Goal: Task Accomplishment & Management: Use online tool/utility

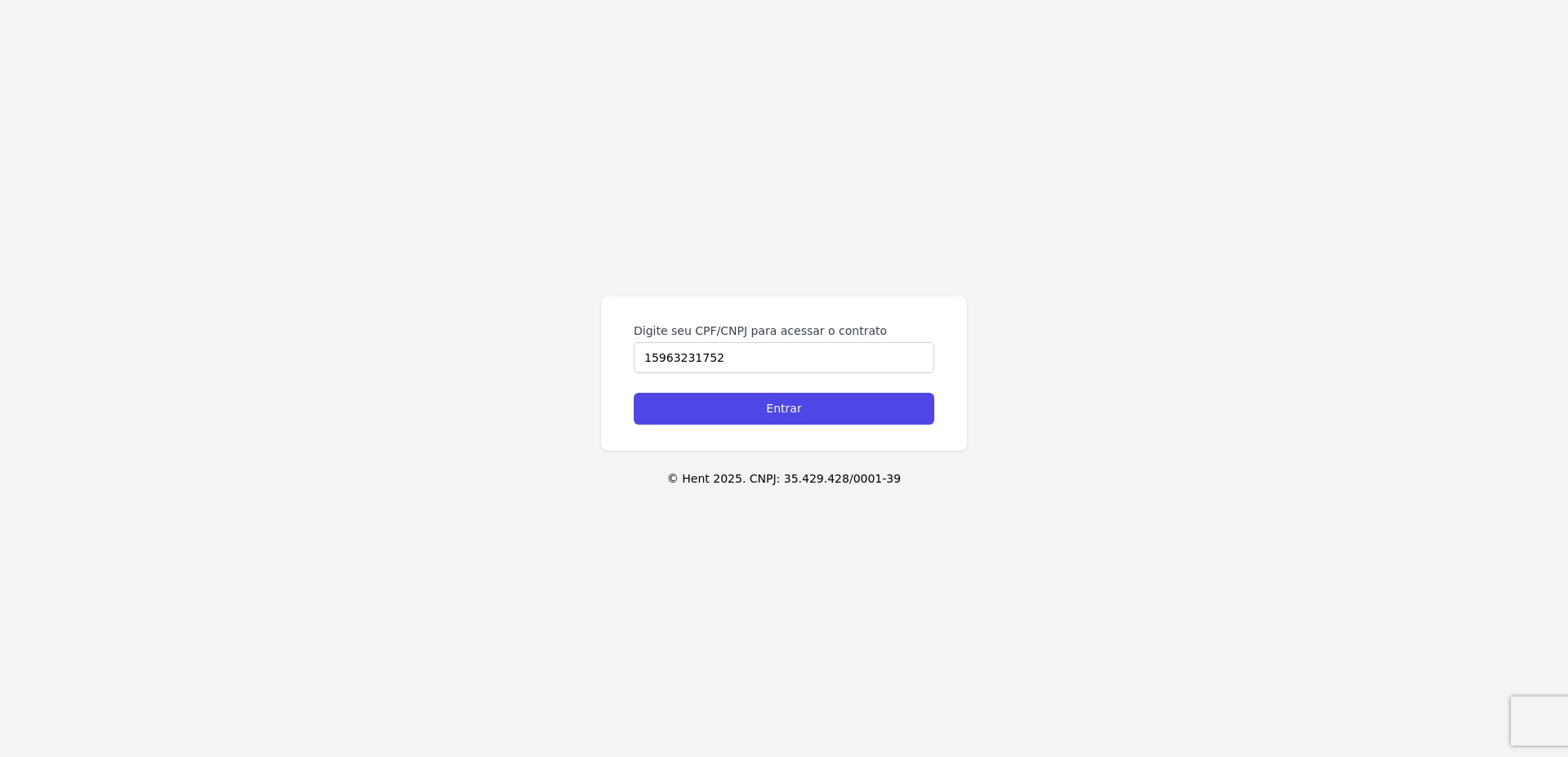
type input "15963231752"
click at [633, 393] on input "Entrar" at bounding box center [784, 408] width 301 height 32
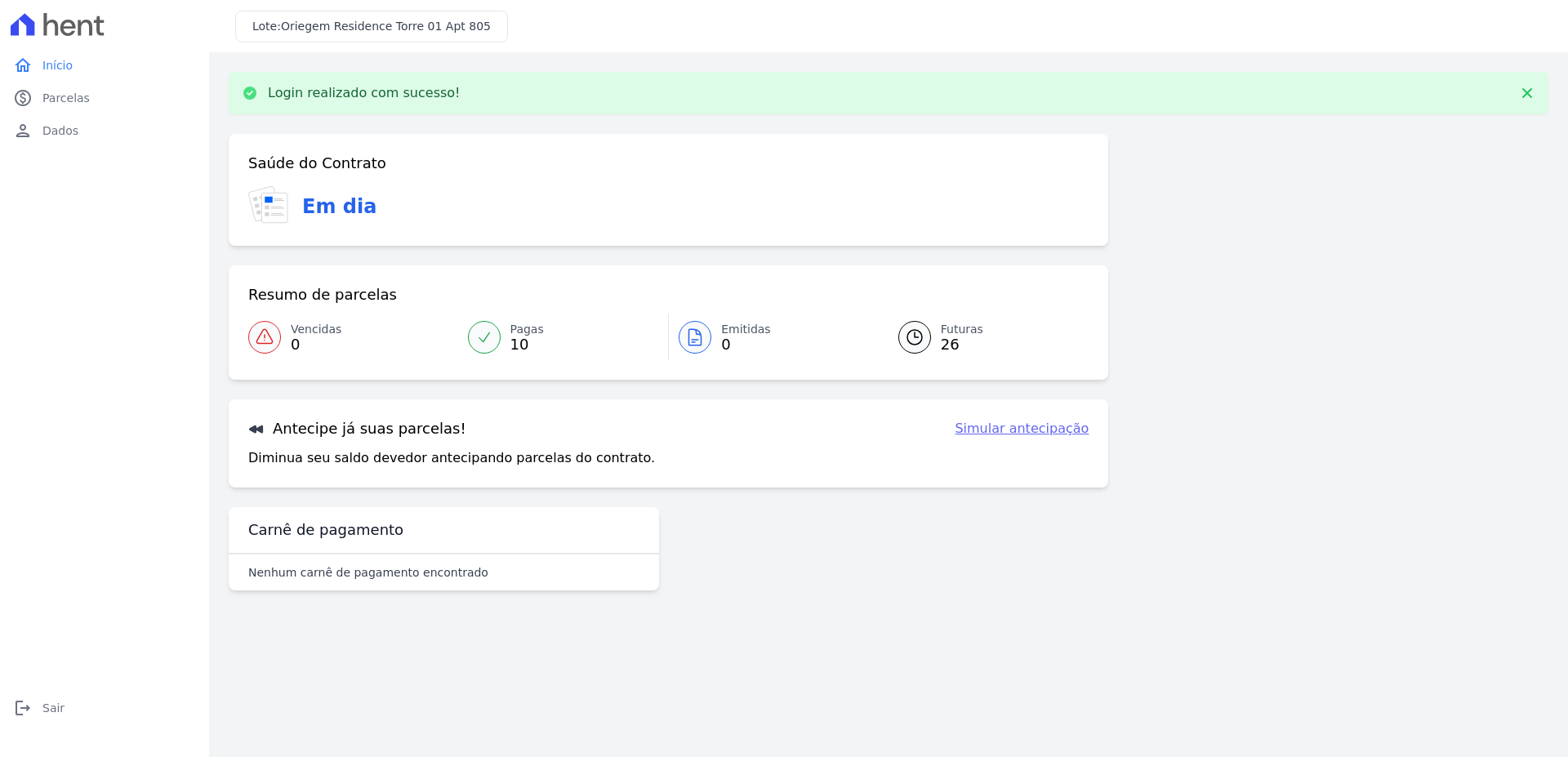
click at [961, 333] on span "Futuras" at bounding box center [961, 329] width 42 height 18
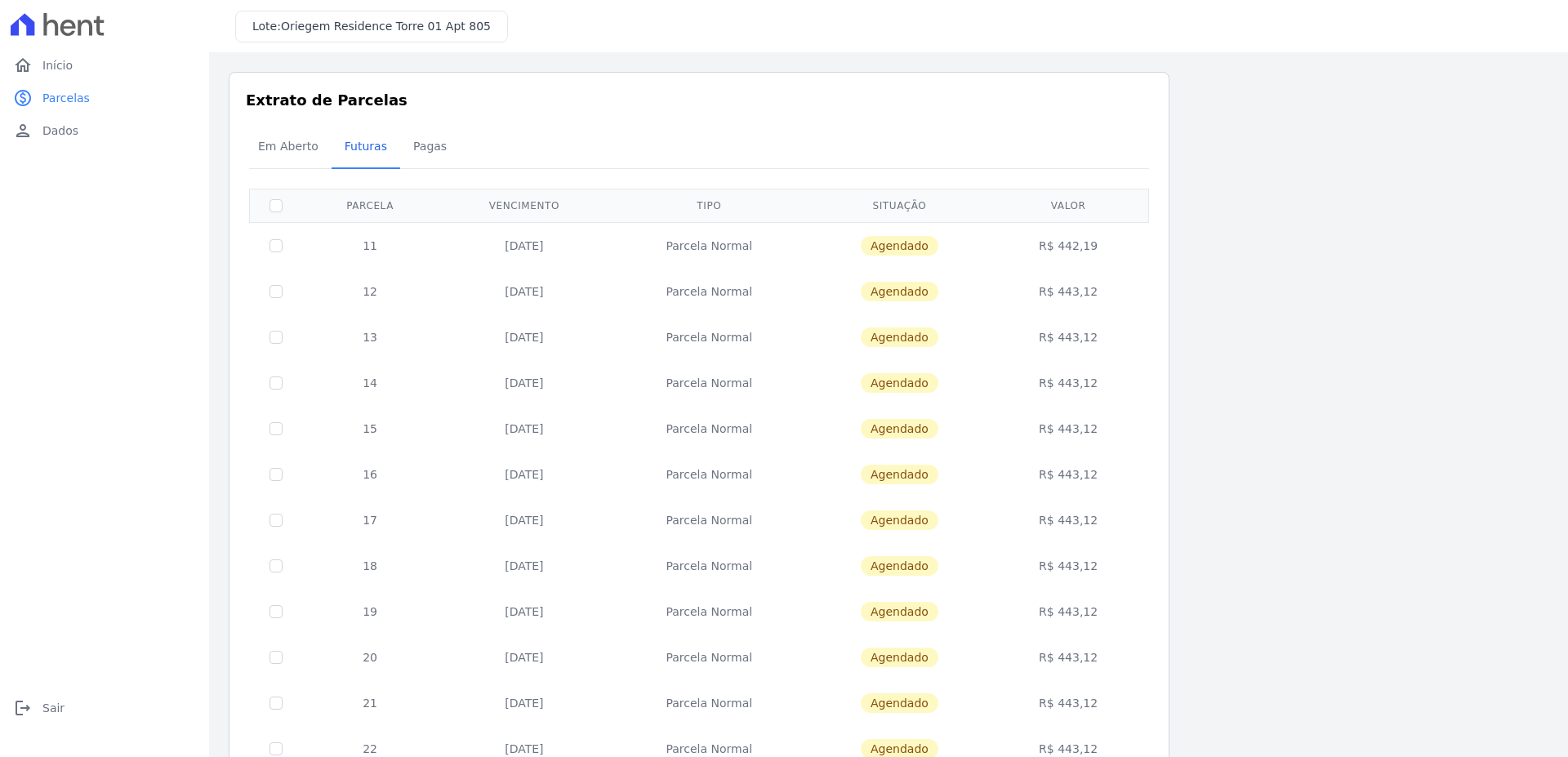
click at [508, 240] on td "[DATE]" at bounding box center [524, 245] width 172 height 46
click at [876, 255] on td "Agendado" at bounding box center [899, 245] width 183 height 46
click at [253, 132] on span "Em Aberto" at bounding box center [288, 146] width 80 height 32
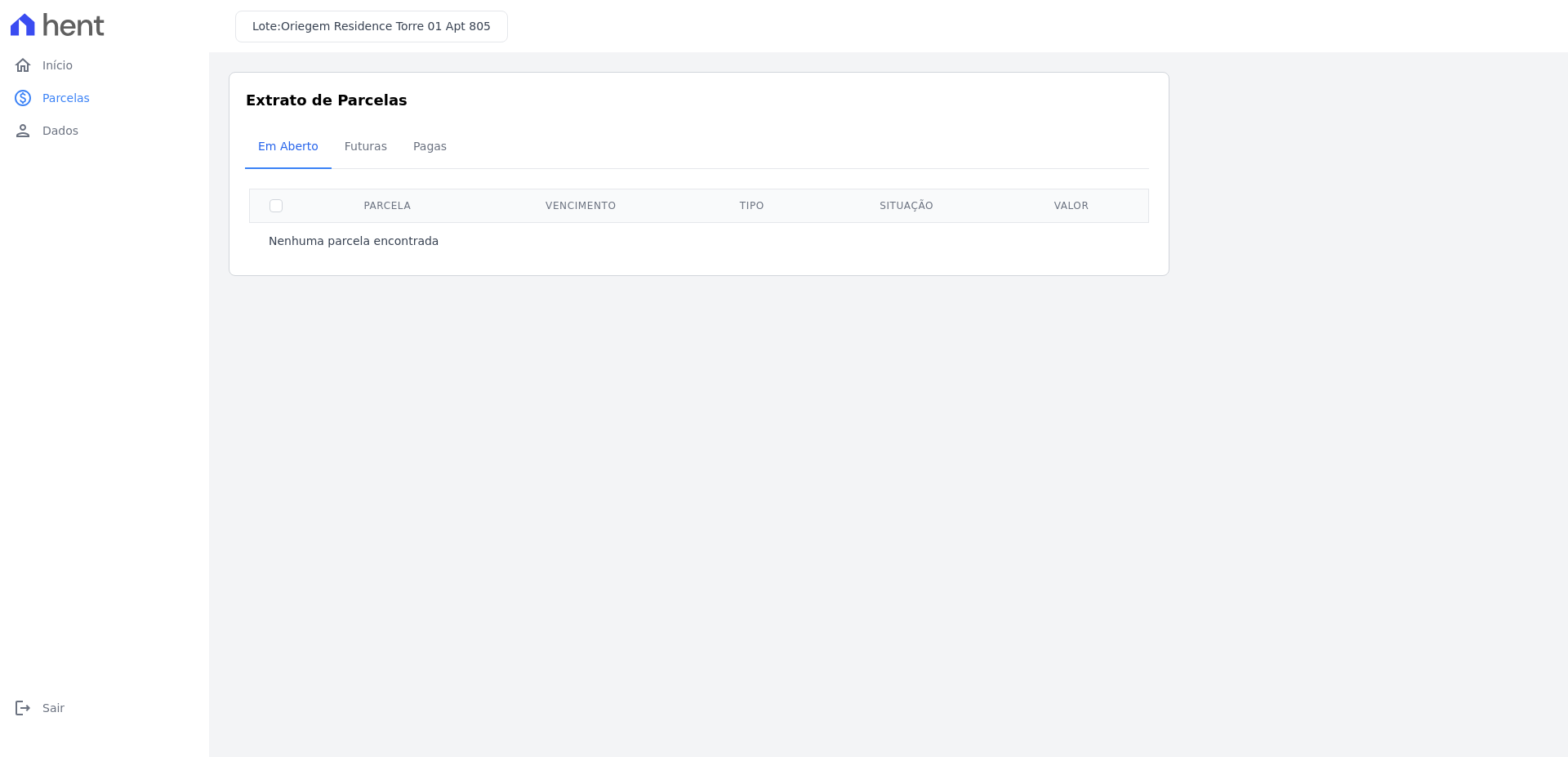
click at [428, 200] on th "Parcela" at bounding box center [387, 206] width 171 height 33
click at [417, 130] on link "Pagas" at bounding box center [430, 148] width 60 height 42
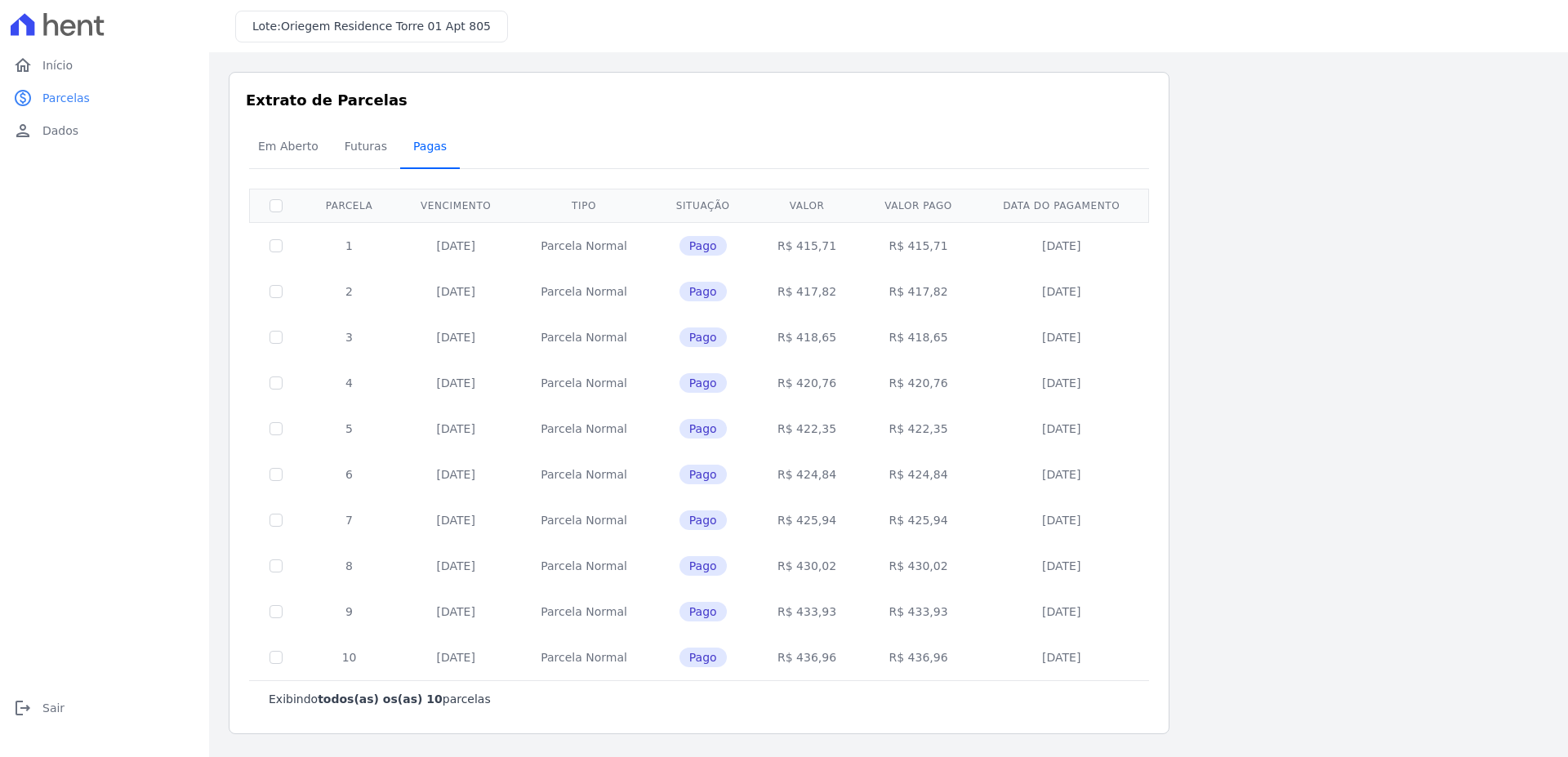
click at [412, 144] on span "Pagas" at bounding box center [430, 146] width 53 height 32
click at [272, 148] on span "Em Aberto" at bounding box center [288, 146] width 80 height 32
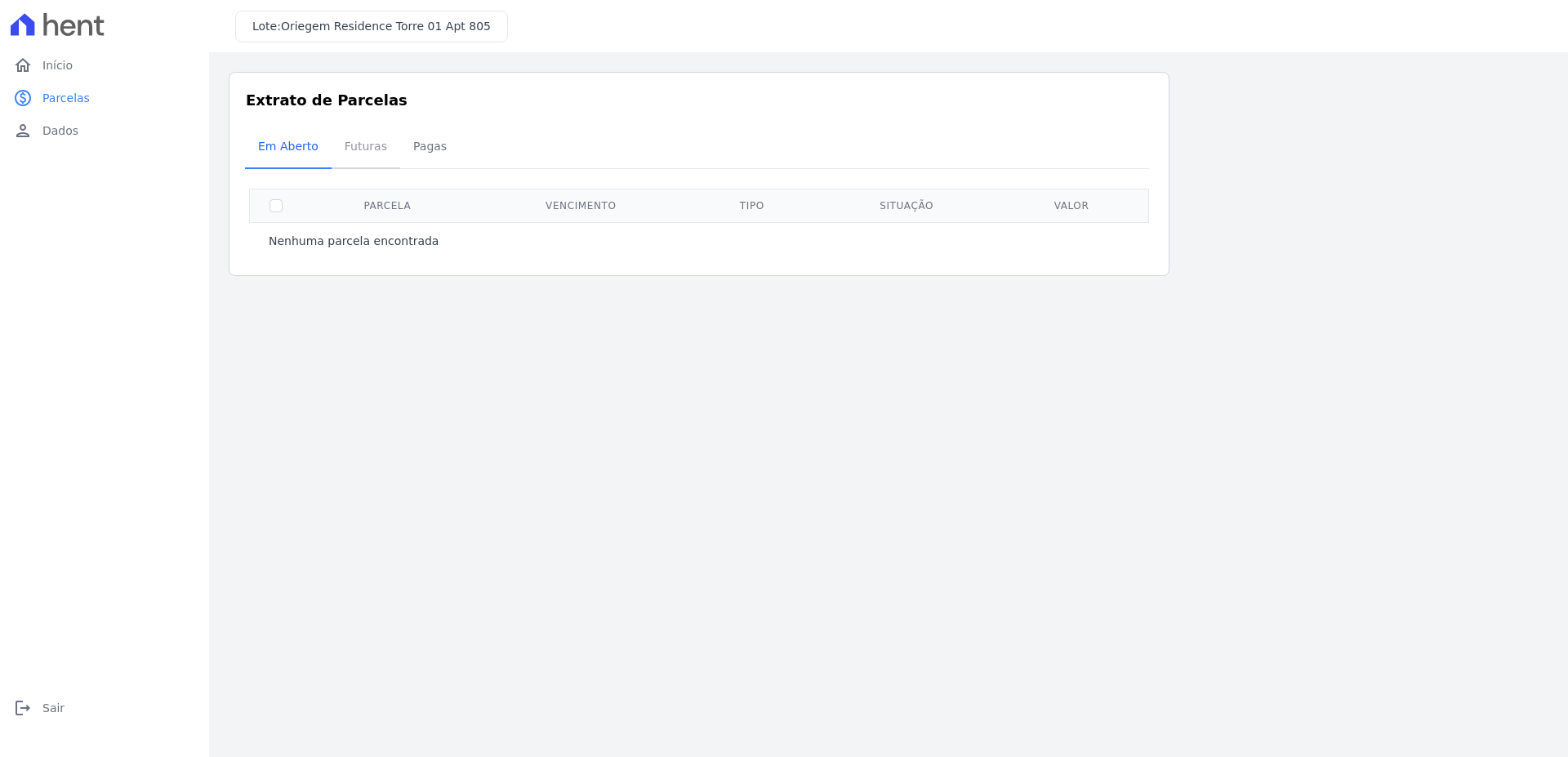
click at [344, 144] on span "Futuras" at bounding box center [365, 146] width 62 height 32
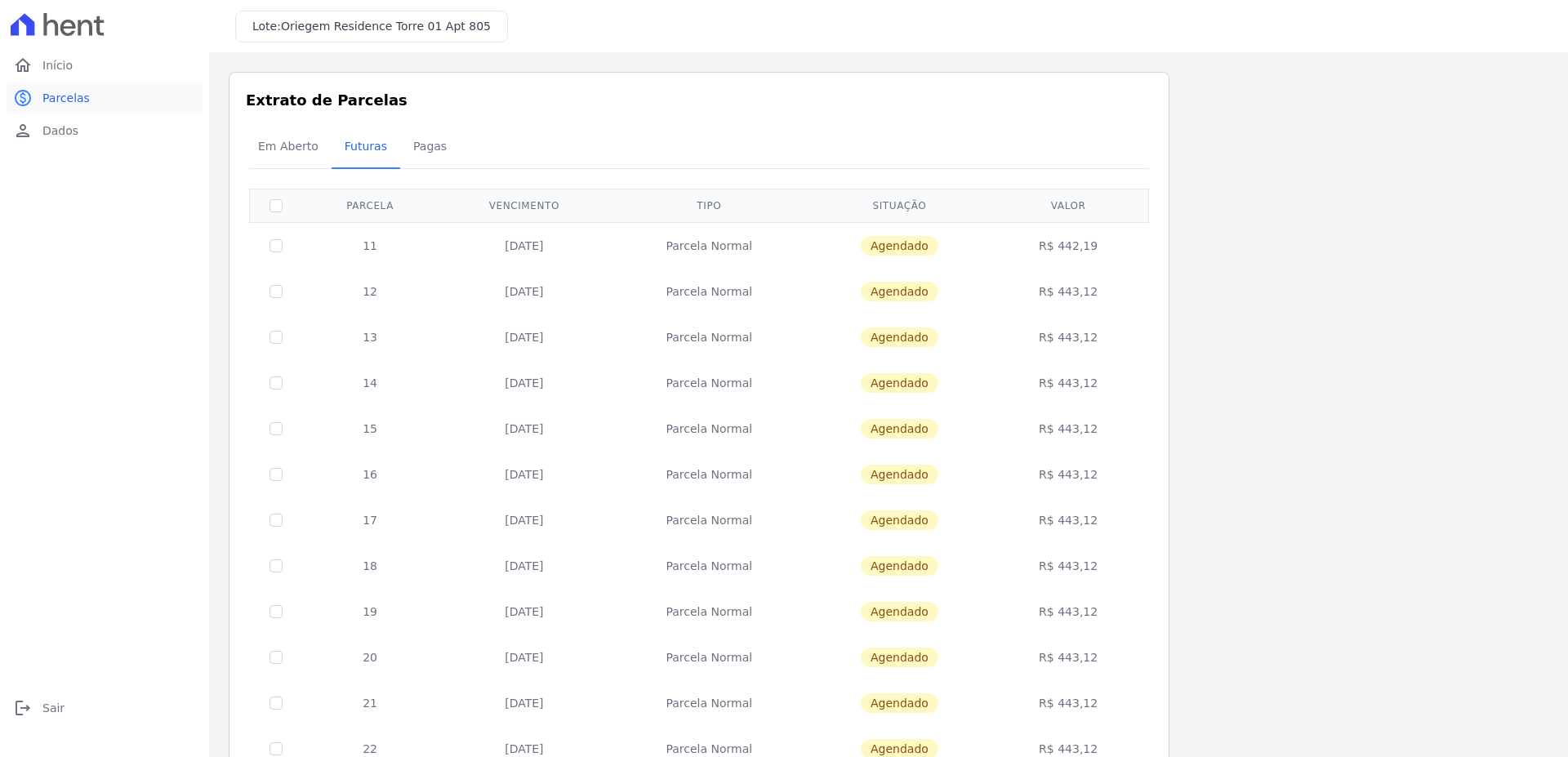
click at [53, 94] on span "Parcelas" at bounding box center [65, 98] width 47 height 17
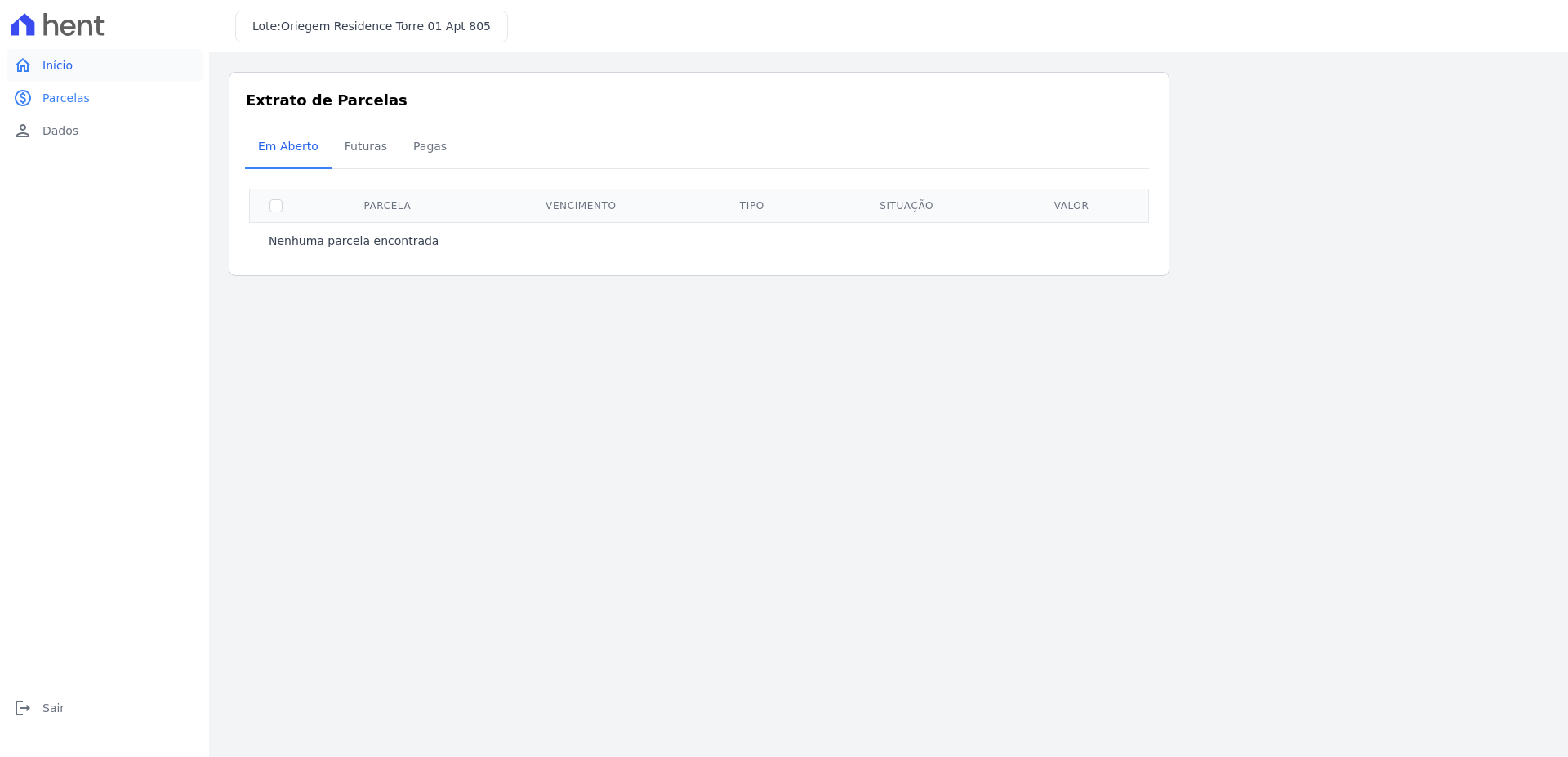
click at [70, 71] on link "home Início" at bounding box center [104, 65] width 196 height 32
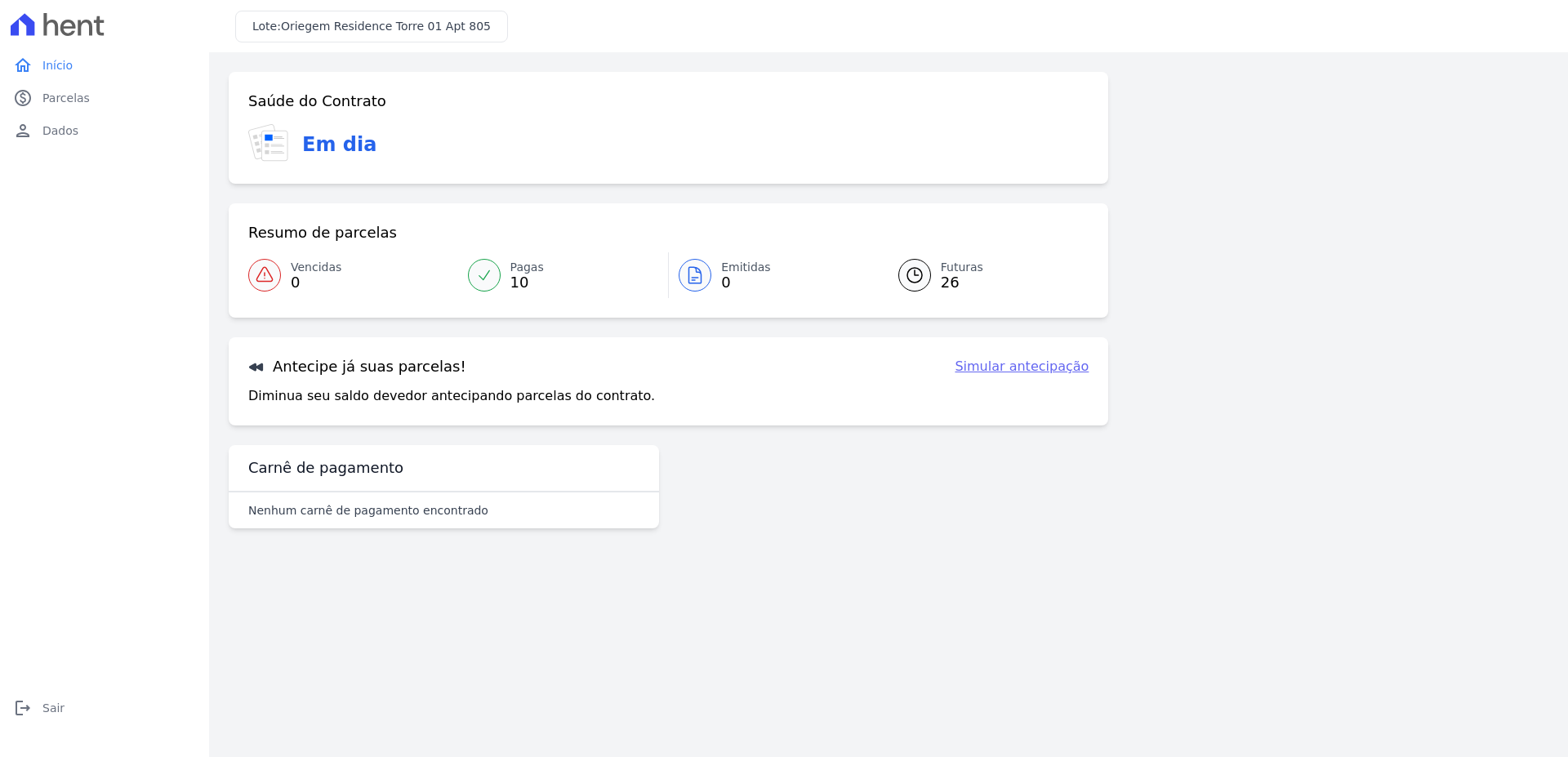
click at [1043, 358] on link "Simular antecipação" at bounding box center [1021, 366] width 134 height 19
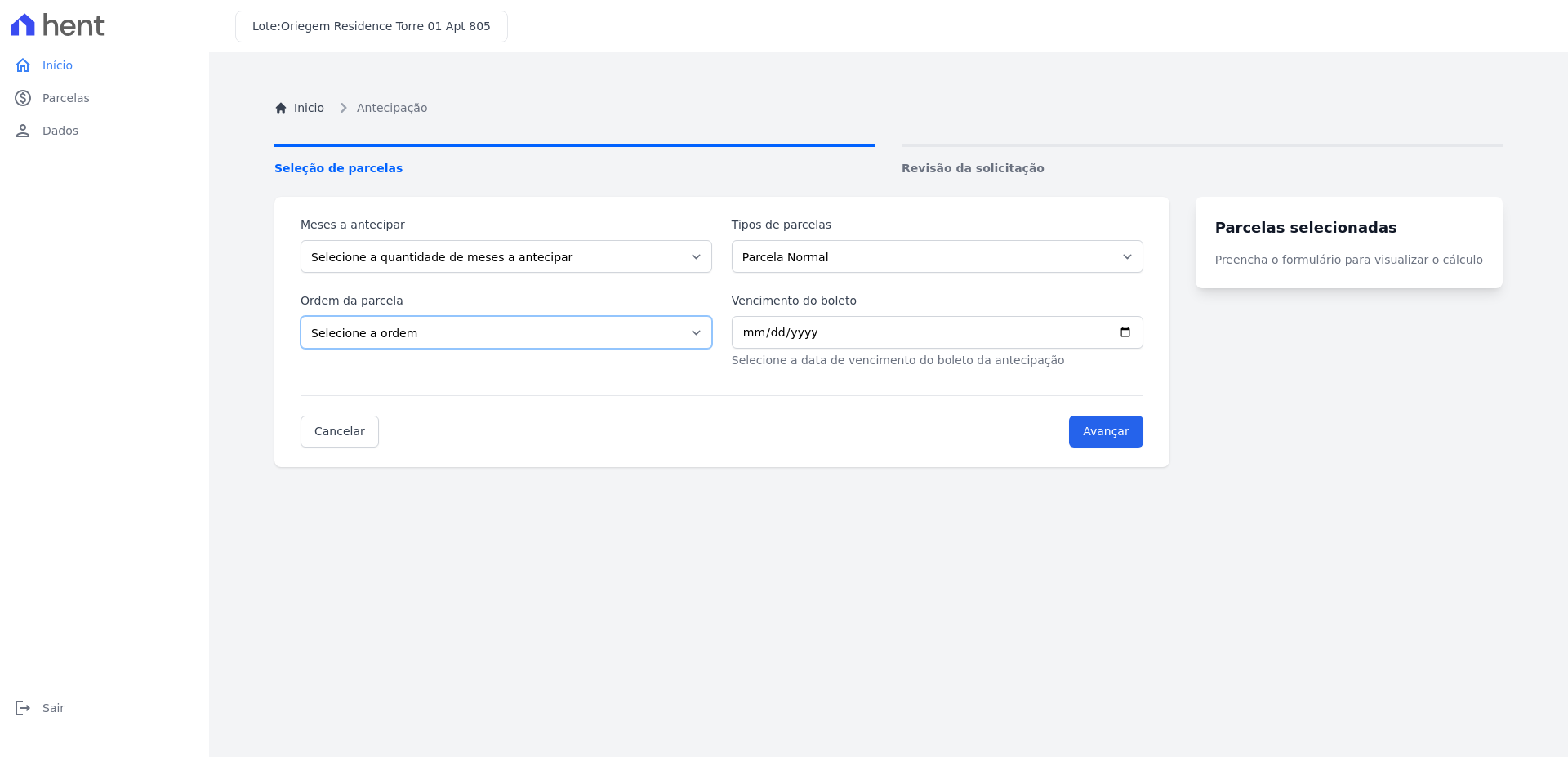
click at [301, 316] on select "Selecione a ordem Últimas parcelas Primeiras parcelas" at bounding box center [506, 332] width 411 height 32
select select "ending"
click option "Últimas parcelas" at bounding box center [0, 0] width 0 height 0
click at [301, 240] on select "Selecione a quantidade de meses a antecipar 1 2 3 4 5 6 7 8 9 10 11 12 13 14 15…" at bounding box center [506, 255] width 411 height 32
select select "12"
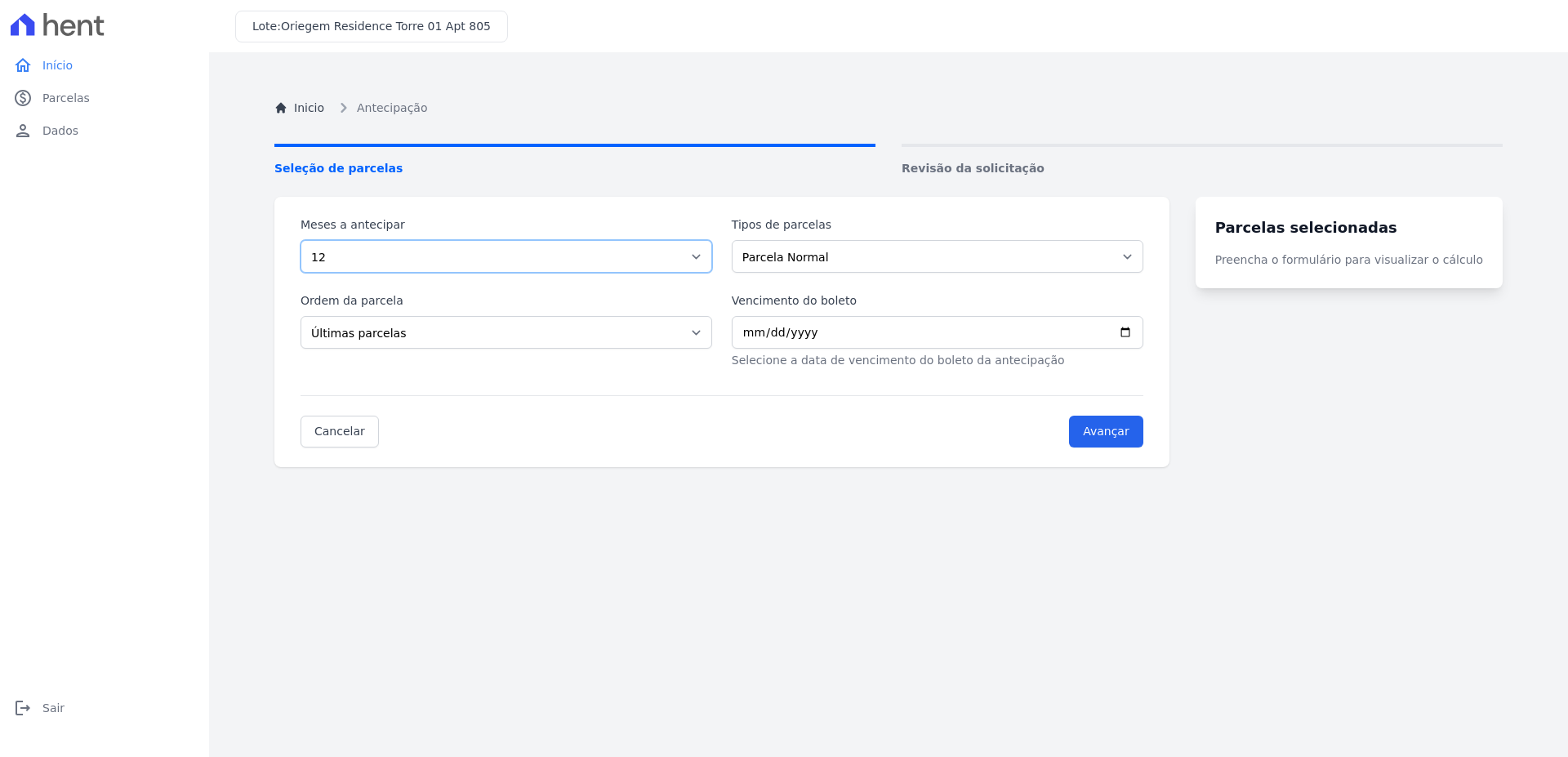
click option "12" at bounding box center [0, 0] width 0 height 0
click at [732, 240] on select "Parcela Normal" at bounding box center [937, 255] width 411 height 32
click at [845, 266] on select "Parcela Normal" at bounding box center [937, 255] width 411 height 32
click at [760, 333] on input "Vencimento do boleto" at bounding box center [937, 332] width 411 height 32
click at [1134, 442] on input "Avançar" at bounding box center [1106, 432] width 75 height 32
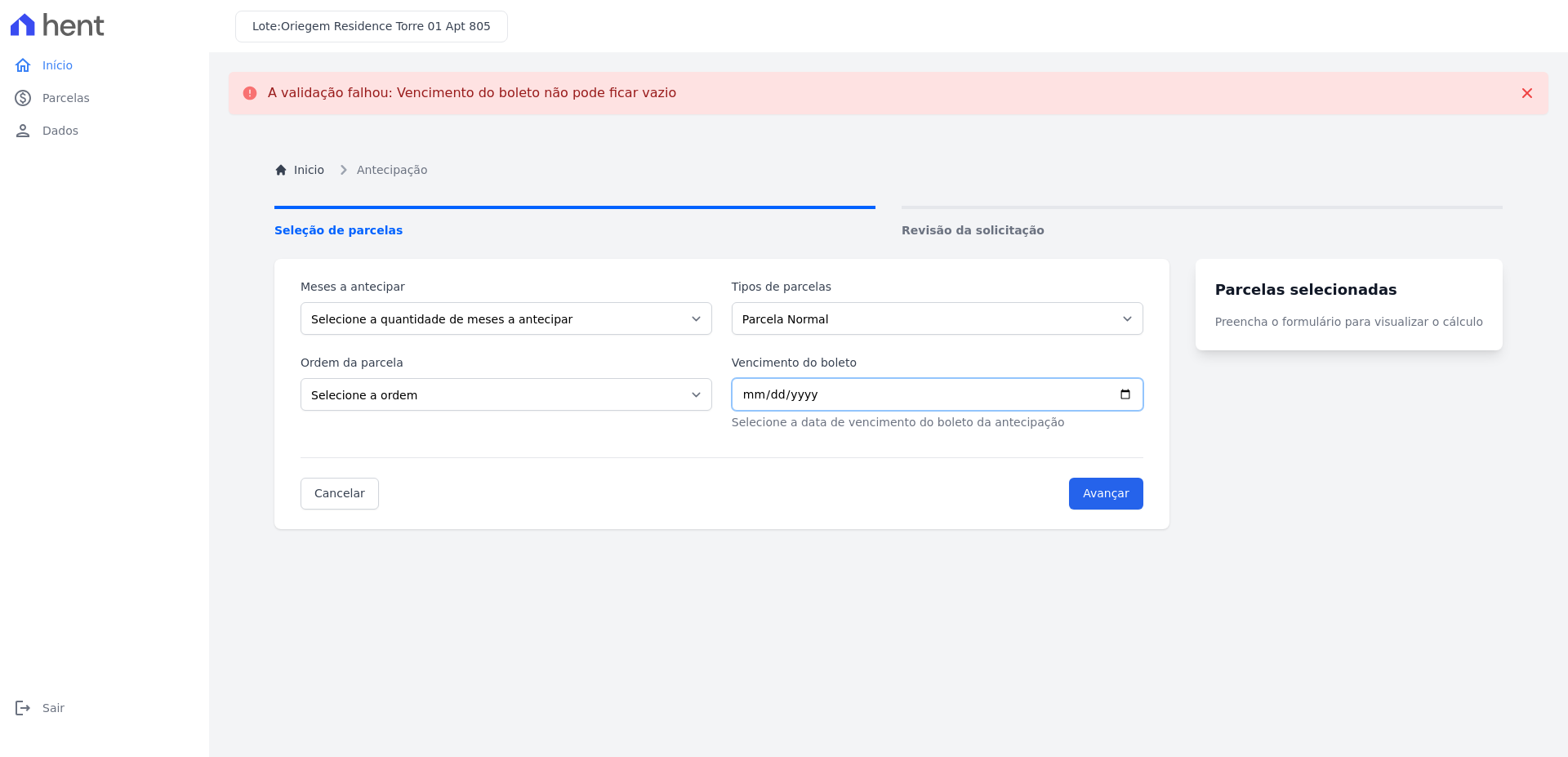
click at [761, 395] on input "Vencimento do boleto" at bounding box center [937, 394] width 411 height 32
click at [33, 106] on link "paid Parcelas" at bounding box center [104, 98] width 196 height 32
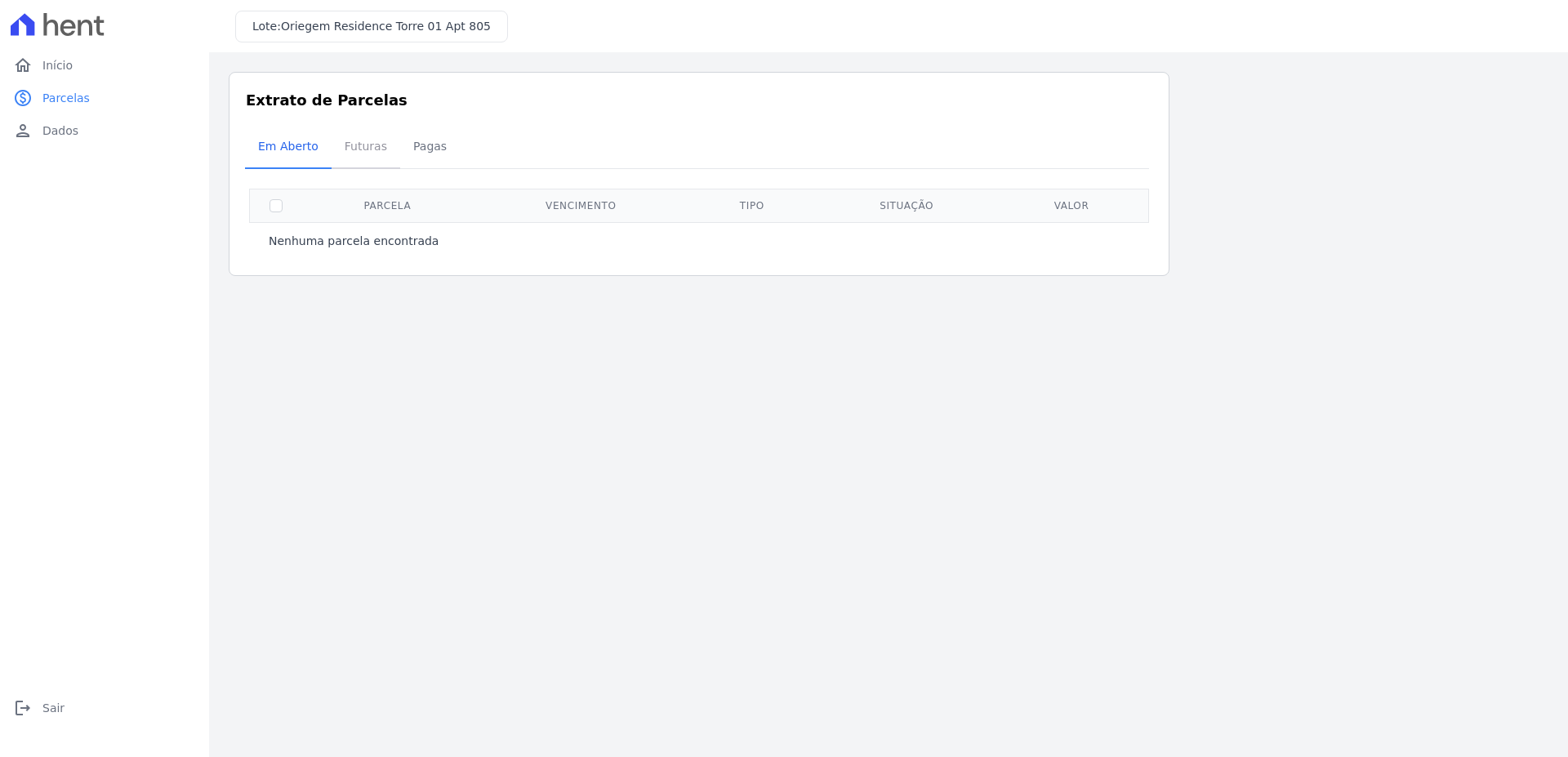
click at [337, 151] on span "Futuras" at bounding box center [365, 146] width 62 height 32
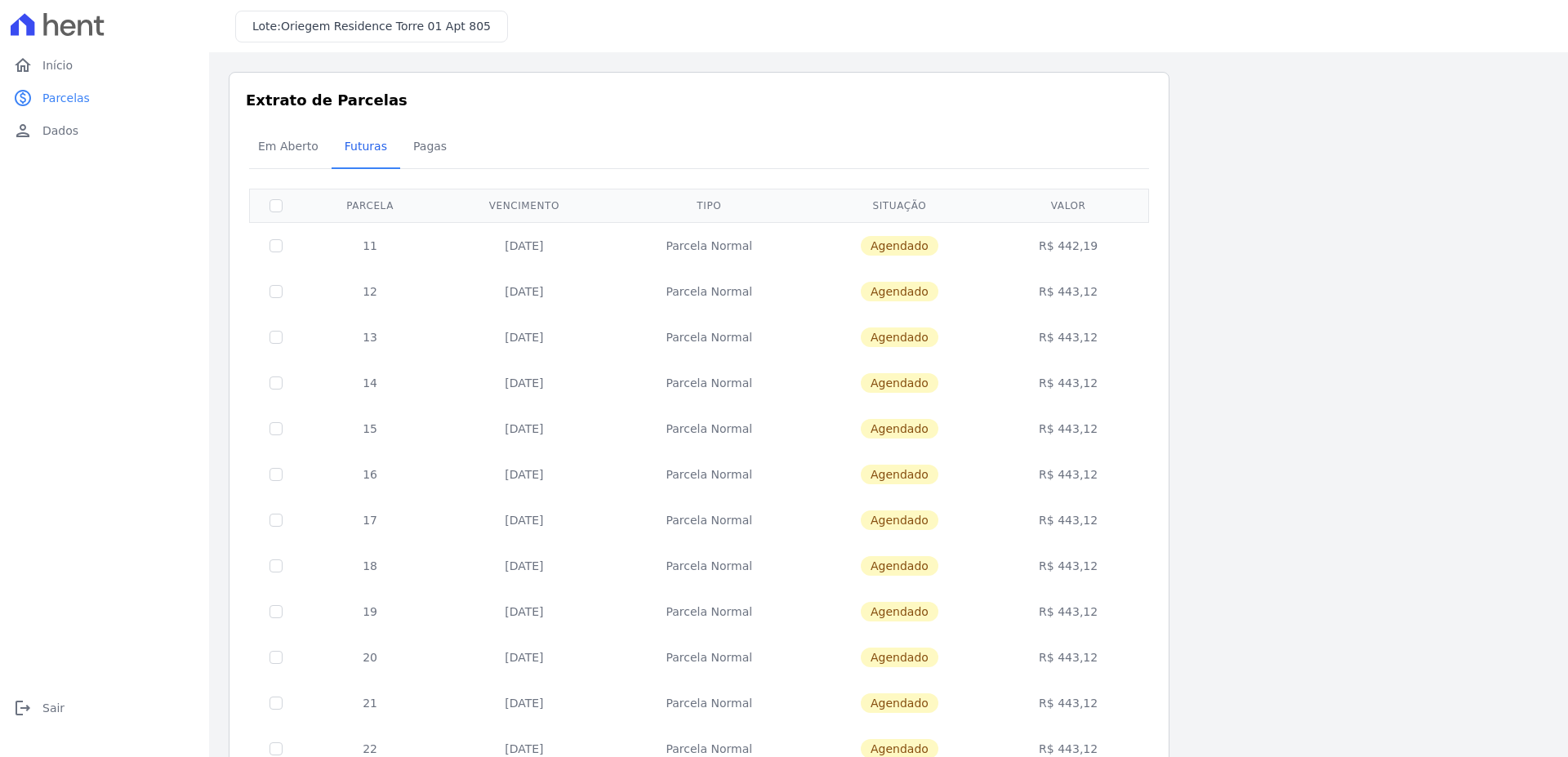
scroll to position [476, 0]
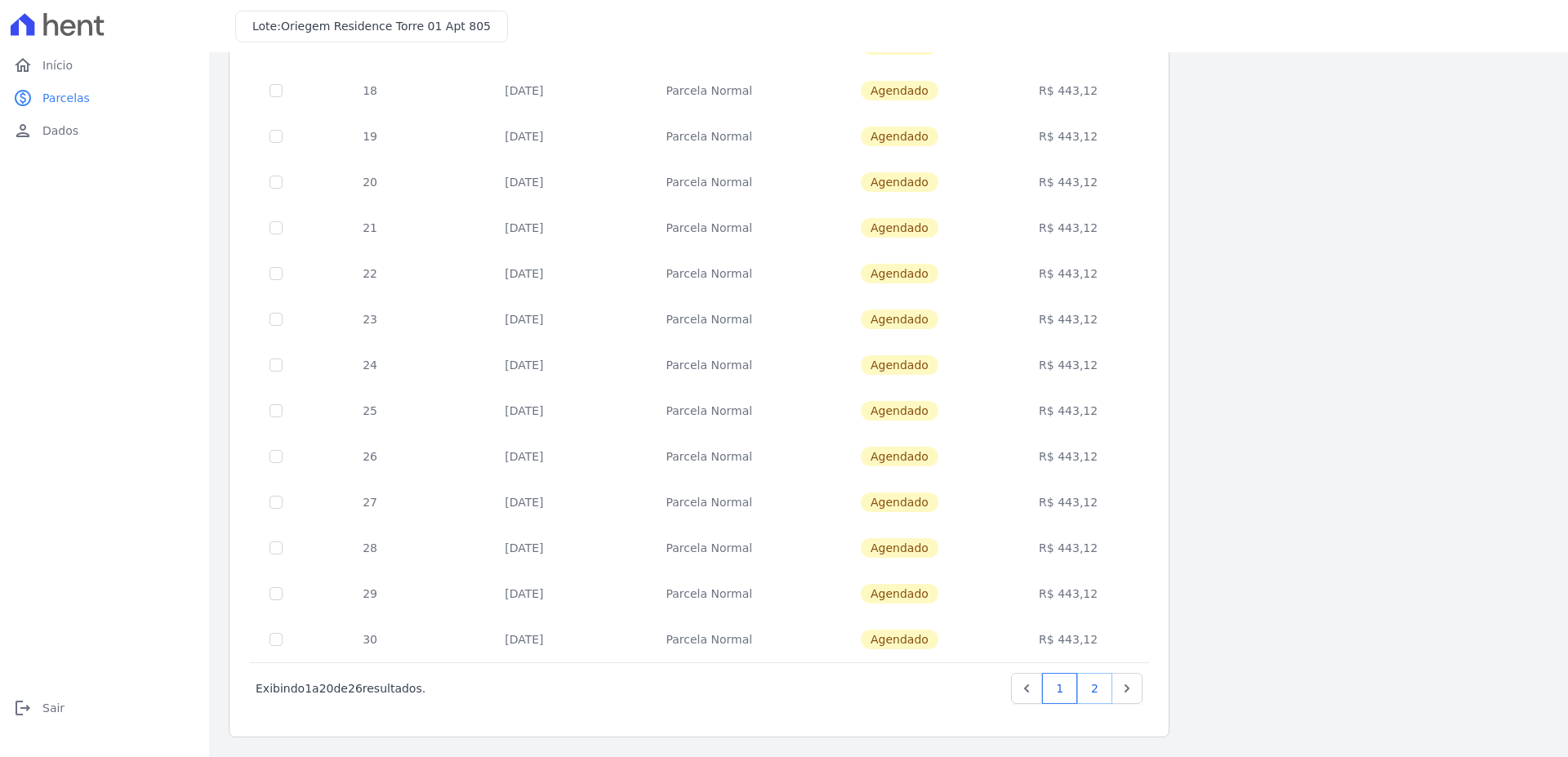
click at [1096, 684] on link "2" at bounding box center [1094, 689] width 35 height 31
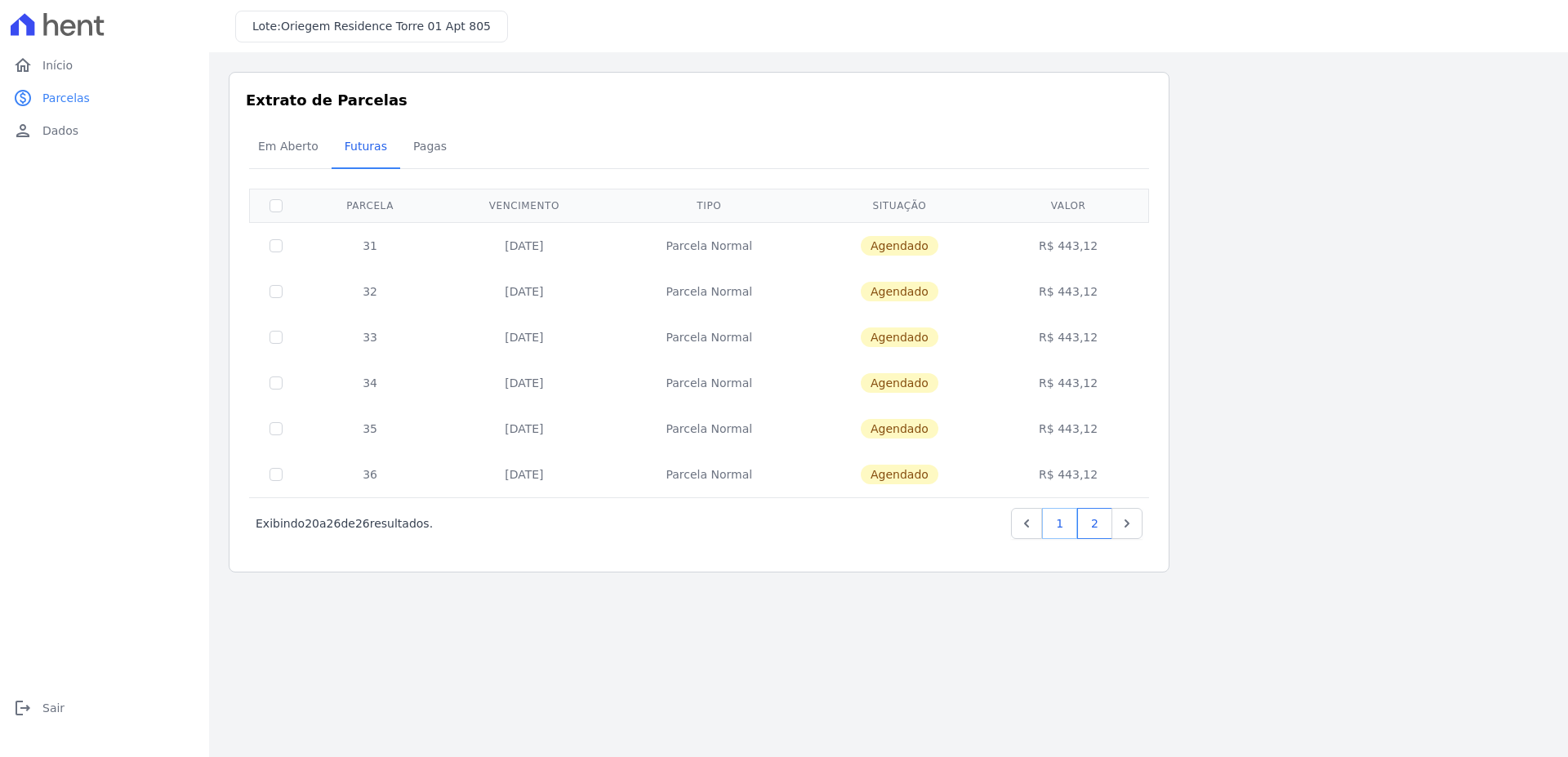
click at [1051, 518] on link "1" at bounding box center [1059, 524] width 35 height 31
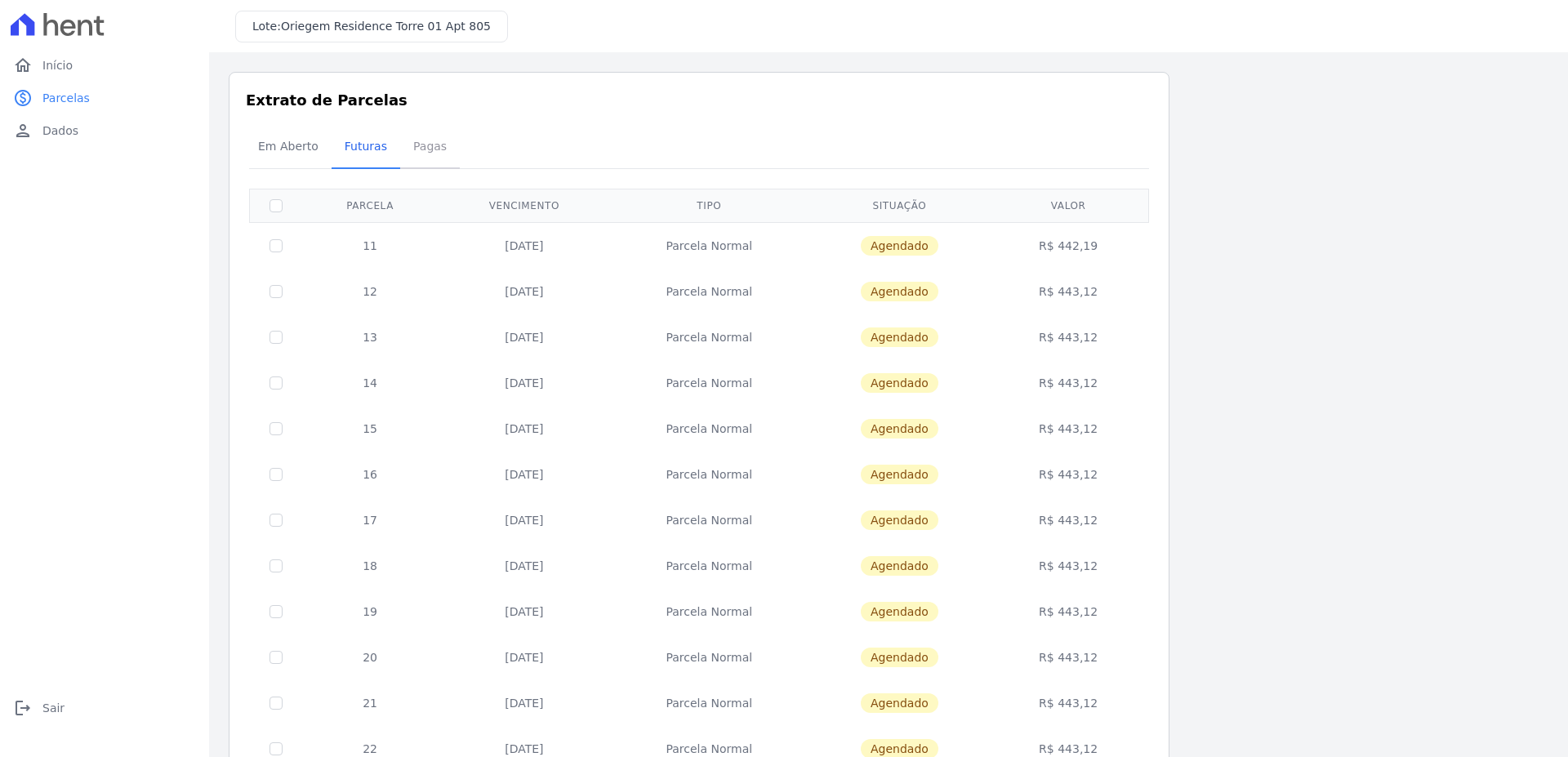
click at [419, 146] on span "Pagas" at bounding box center [430, 146] width 53 height 32
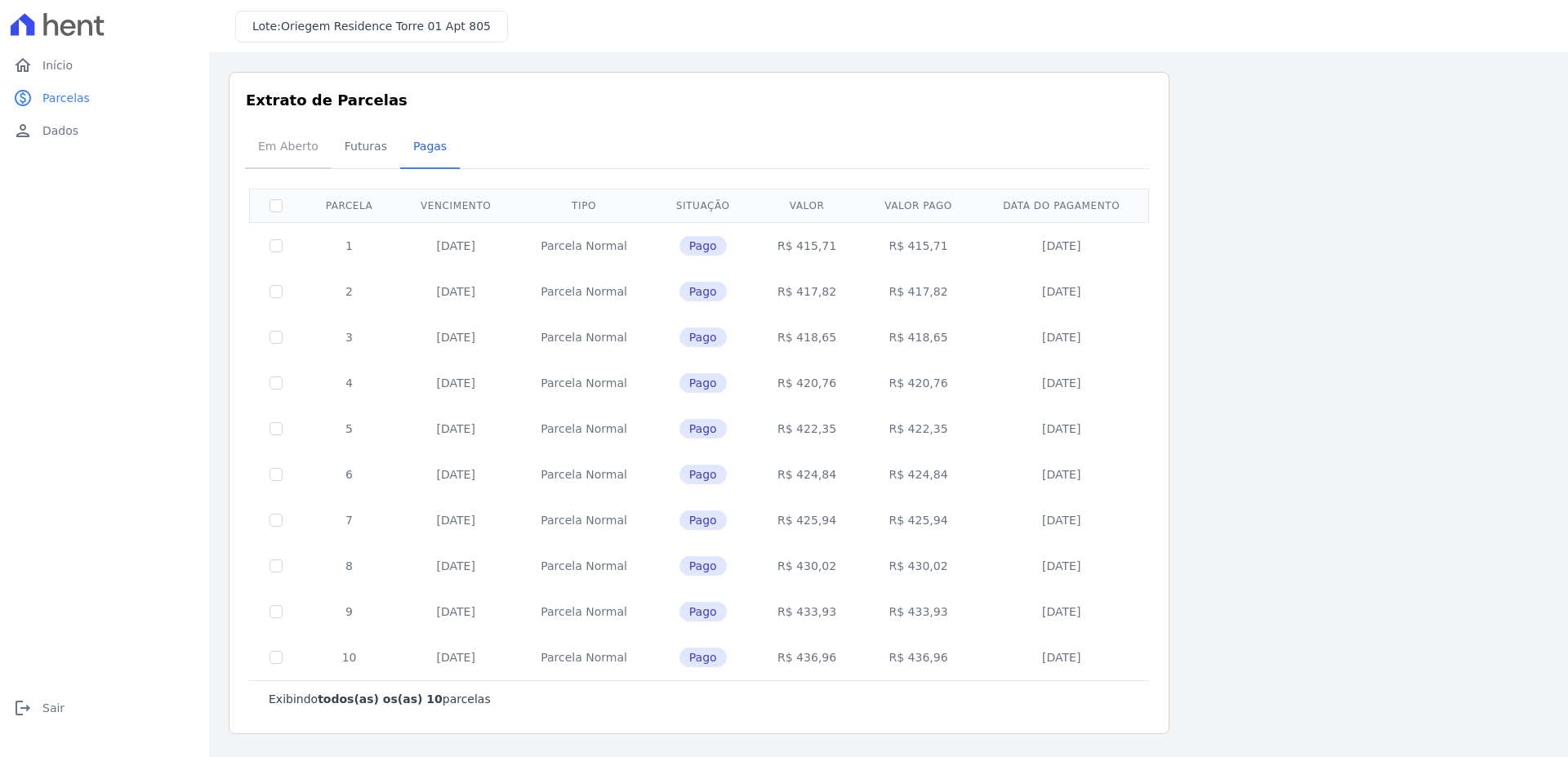
drag, startPoint x: 303, startPoint y: 146, endPoint x: 295, endPoint y: 147, distance: 8.1
click at [295, 147] on span "Em Aberto" at bounding box center [288, 146] width 80 height 32
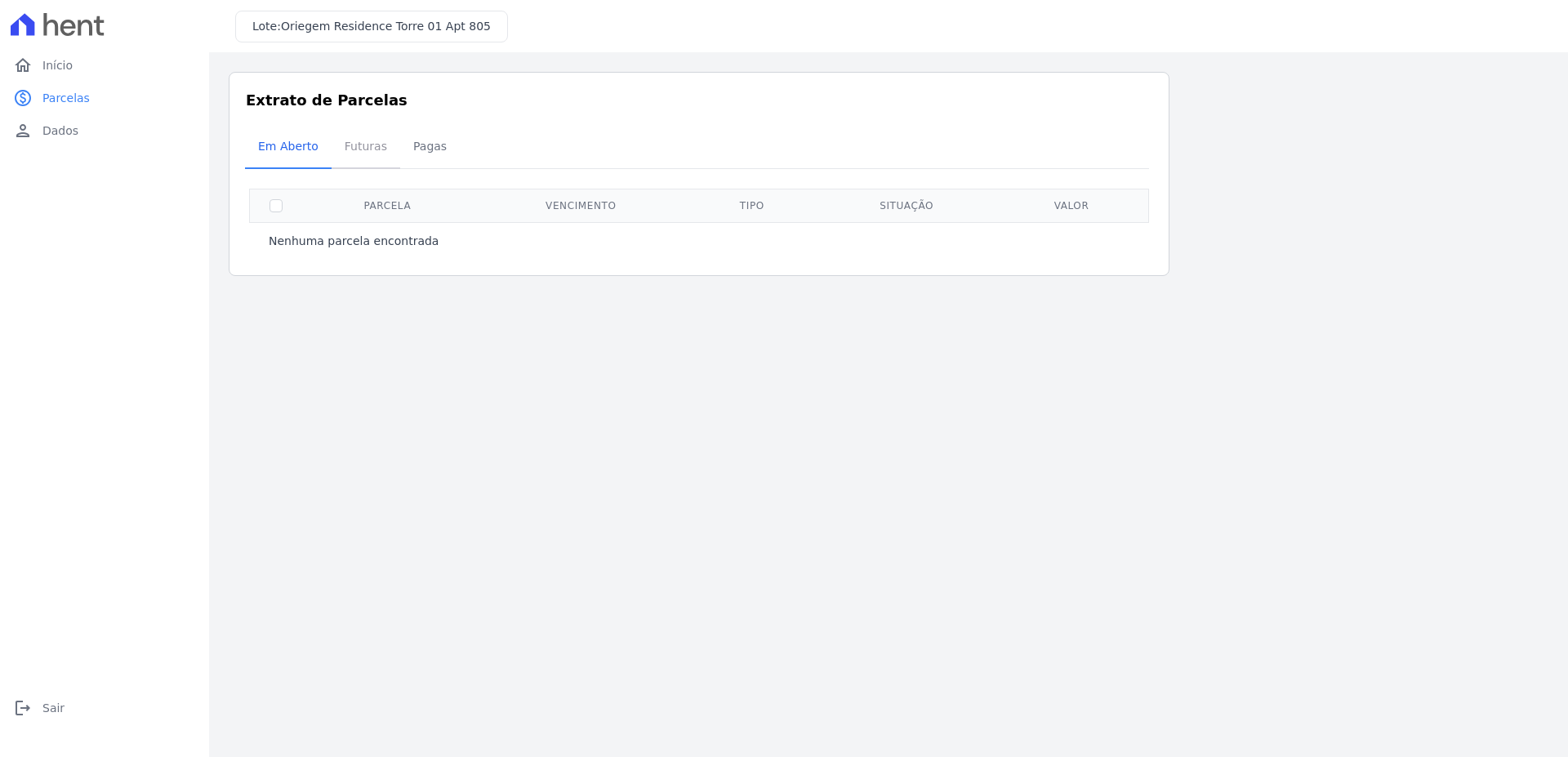
click at [383, 155] on span "Futuras" at bounding box center [365, 146] width 62 height 32
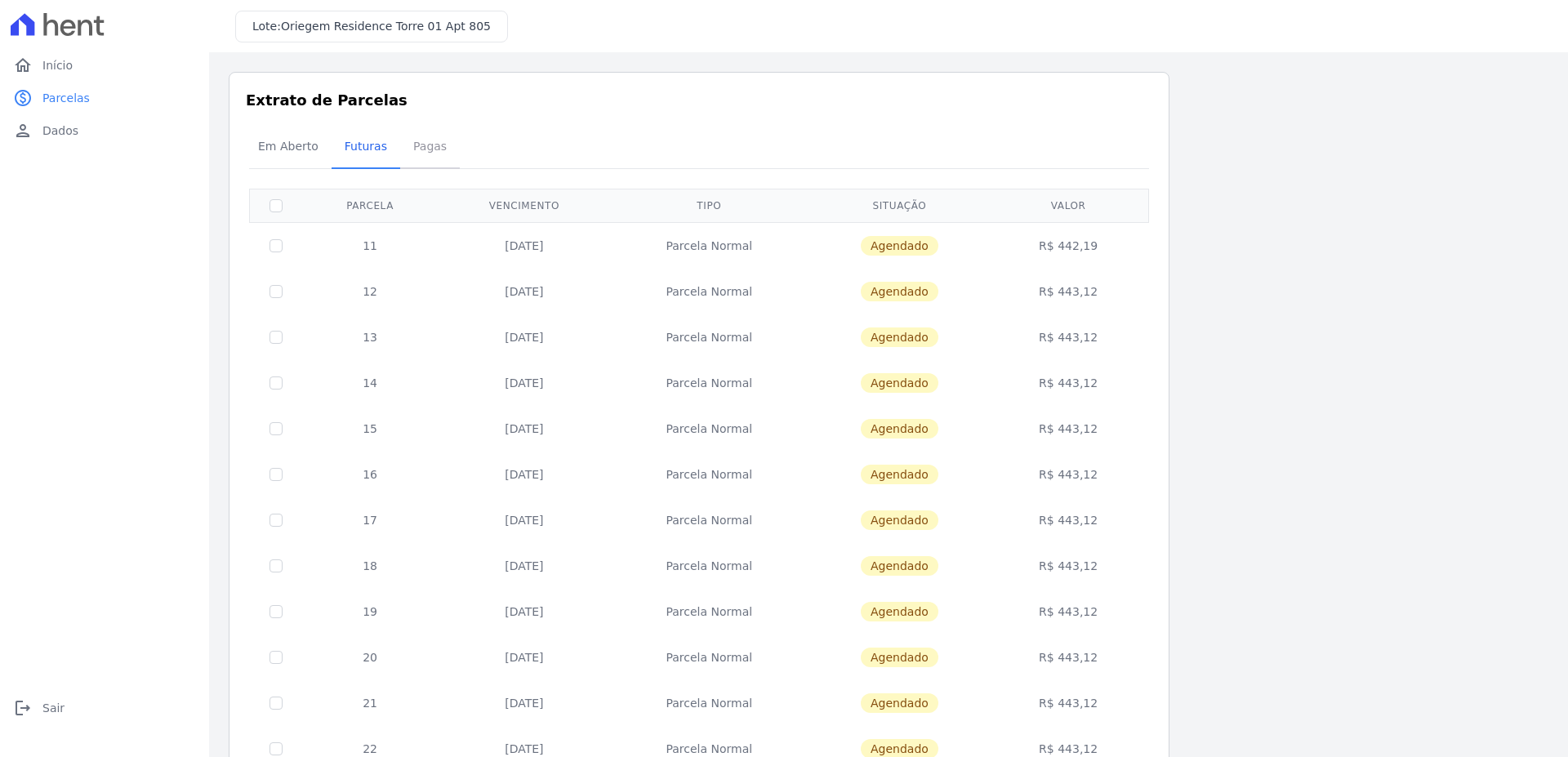
click at [415, 155] on span "Pagas" at bounding box center [430, 146] width 53 height 32
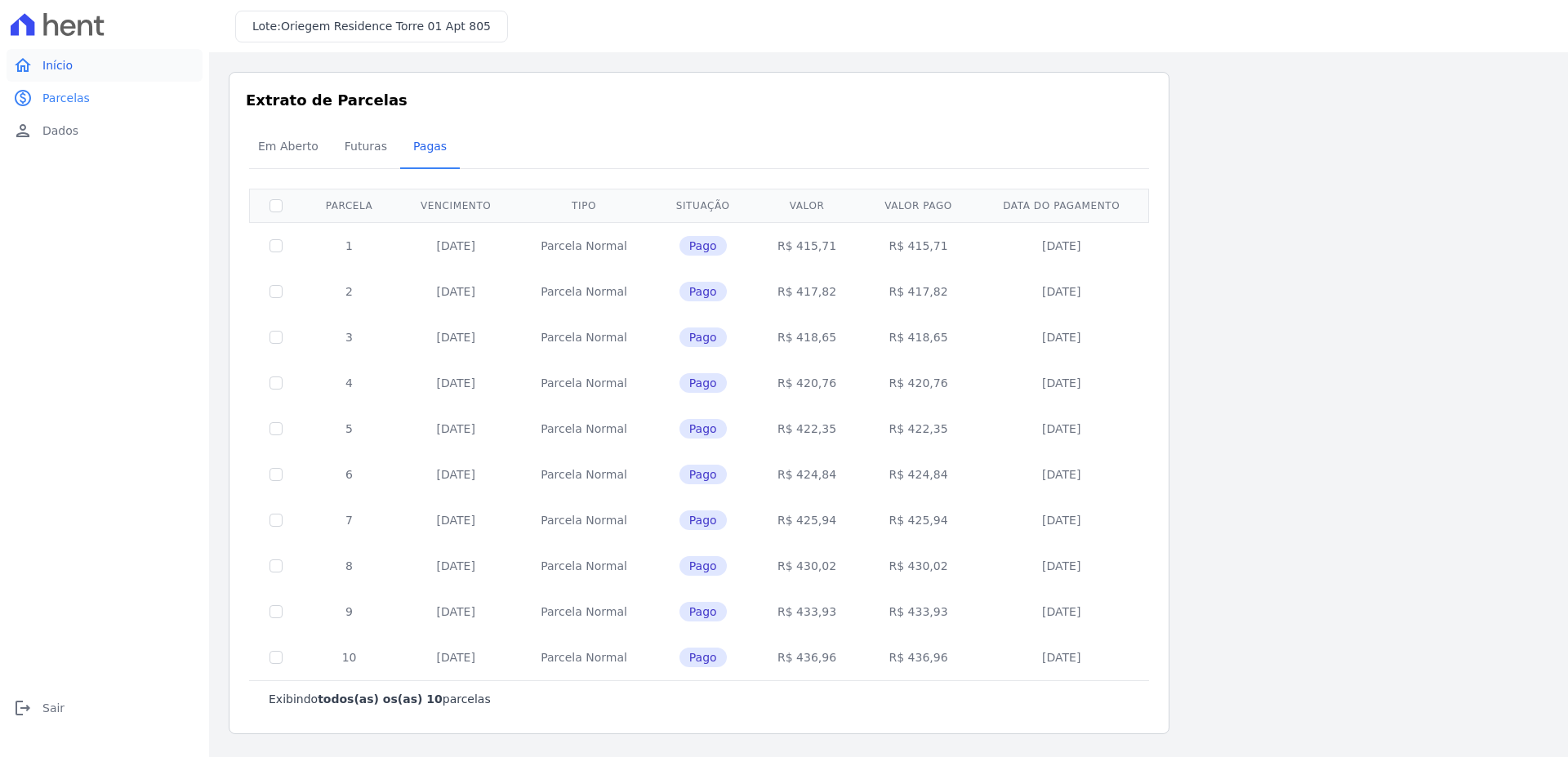
click at [96, 71] on link "home Início" at bounding box center [104, 65] width 196 height 32
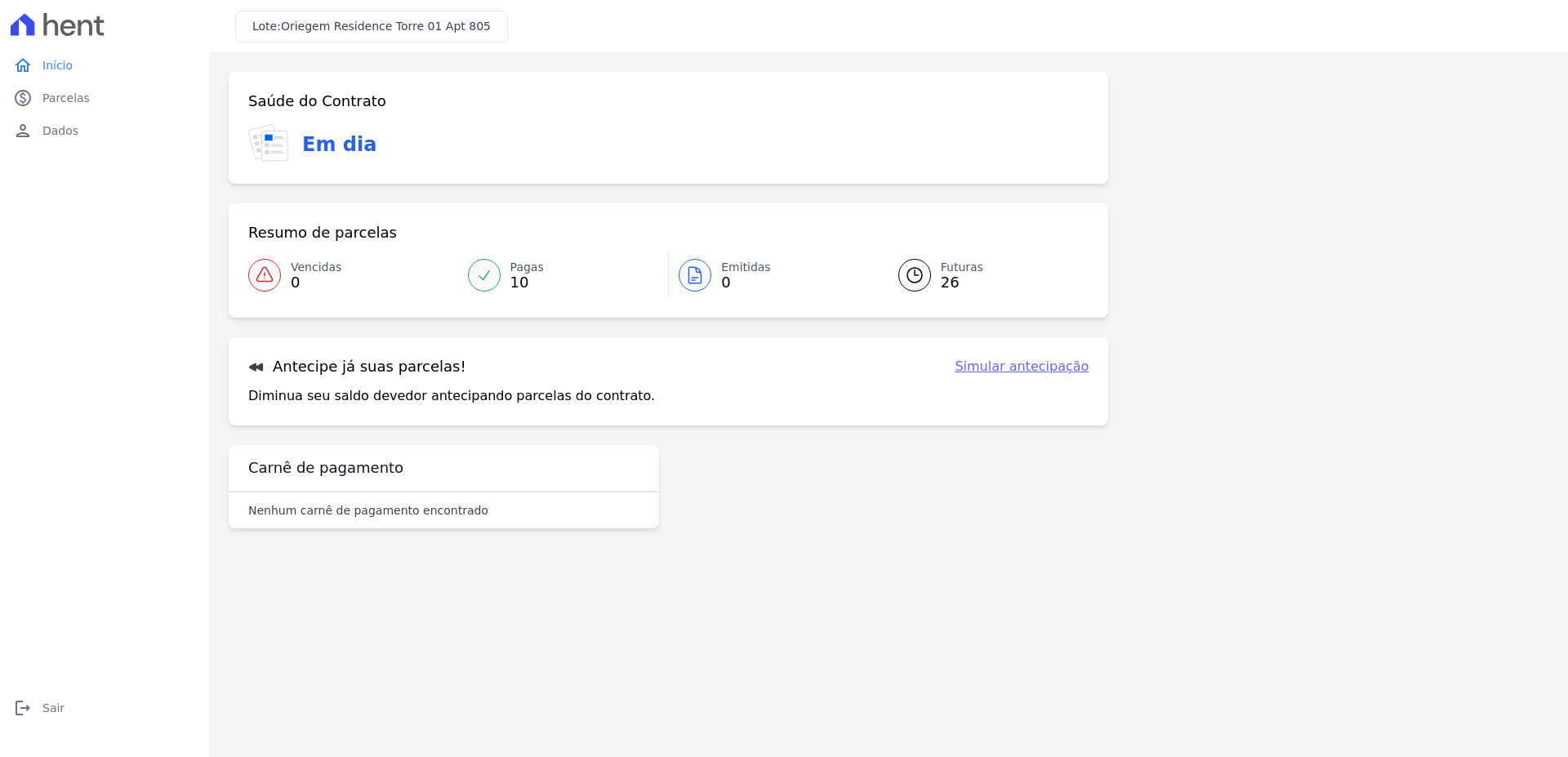
click at [936, 258] on link "Futuras 26" at bounding box center [984, 276] width 211 height 46
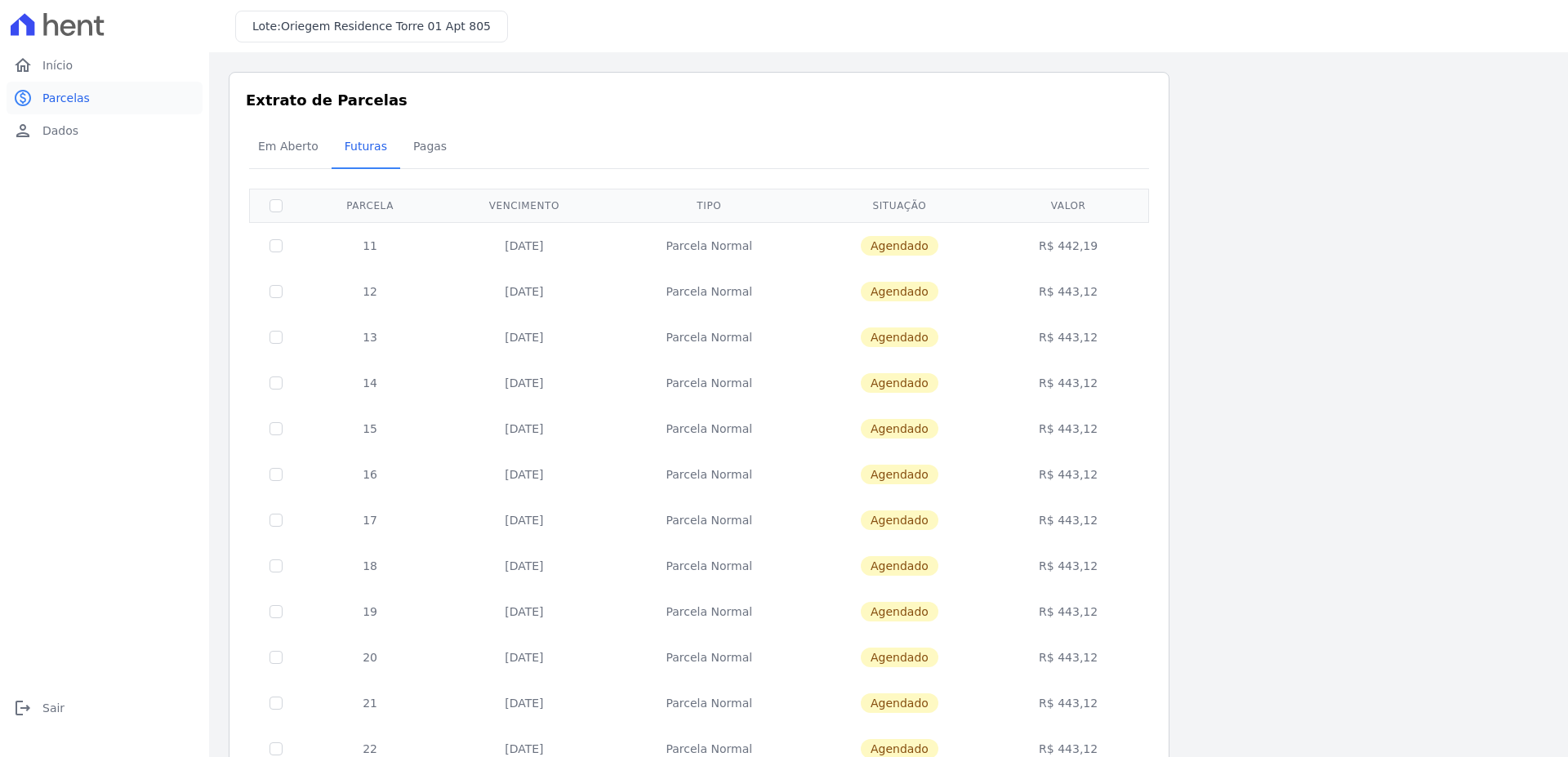
click at [84, 113] on link "paid Parcelas" at bounding box center [104, 98] width 196 height 32
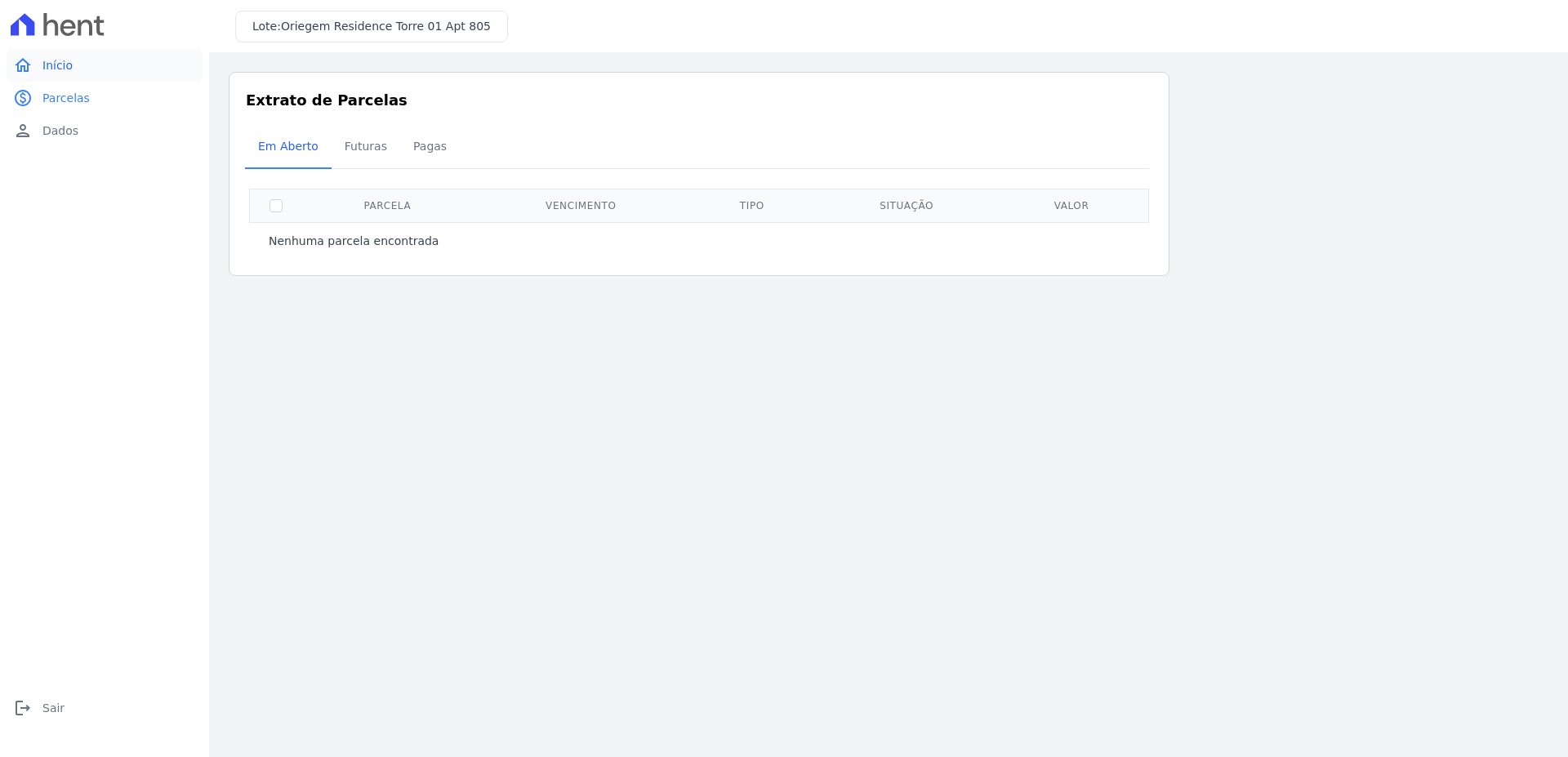
click at [80, 81] on link "home Início" at bounding box center [104, 65] width 196 height 32
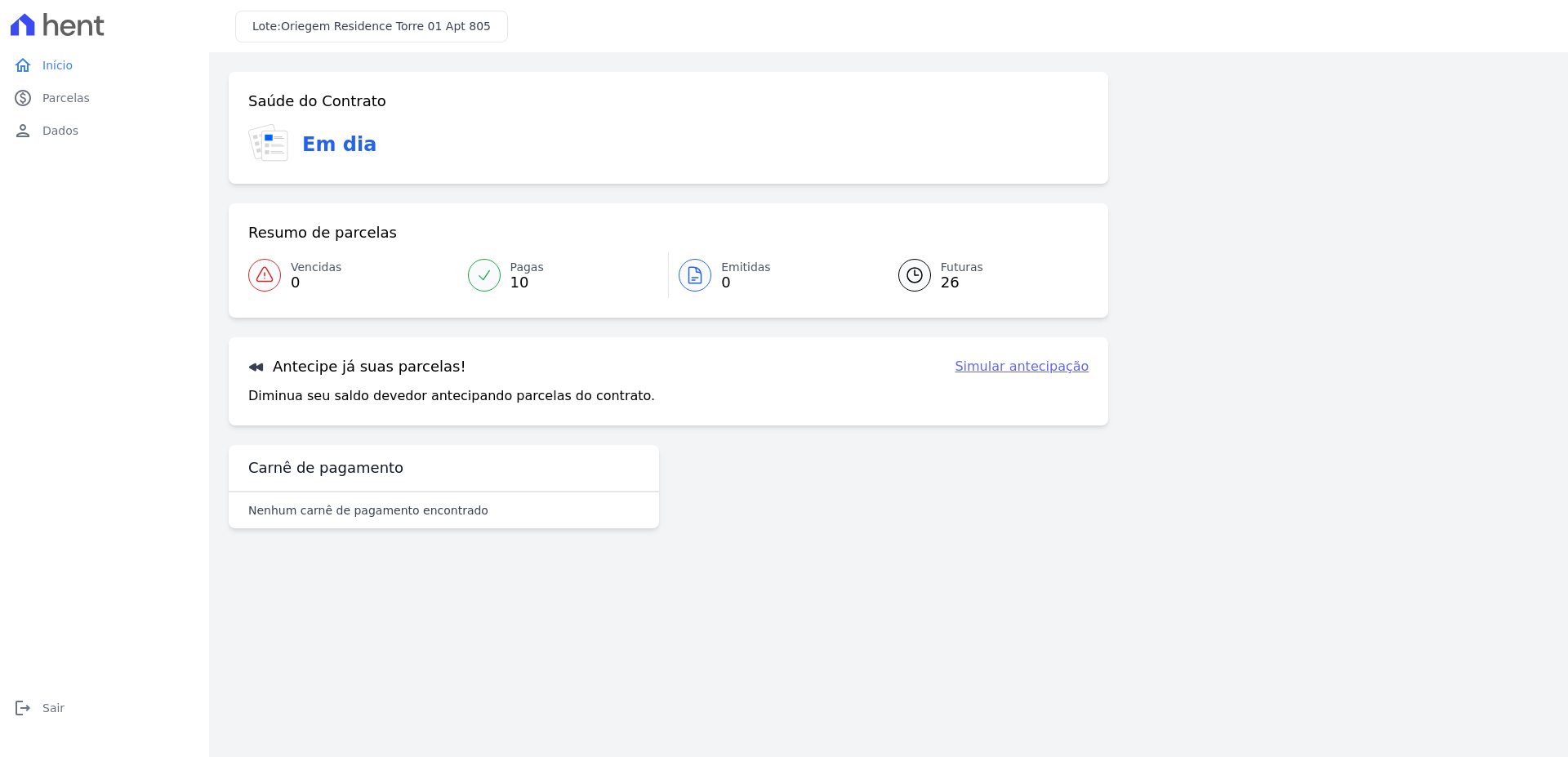
click at [1051, 373] on link "Simular antecipação" at bounding box center [1021, 366] width 134 height 19
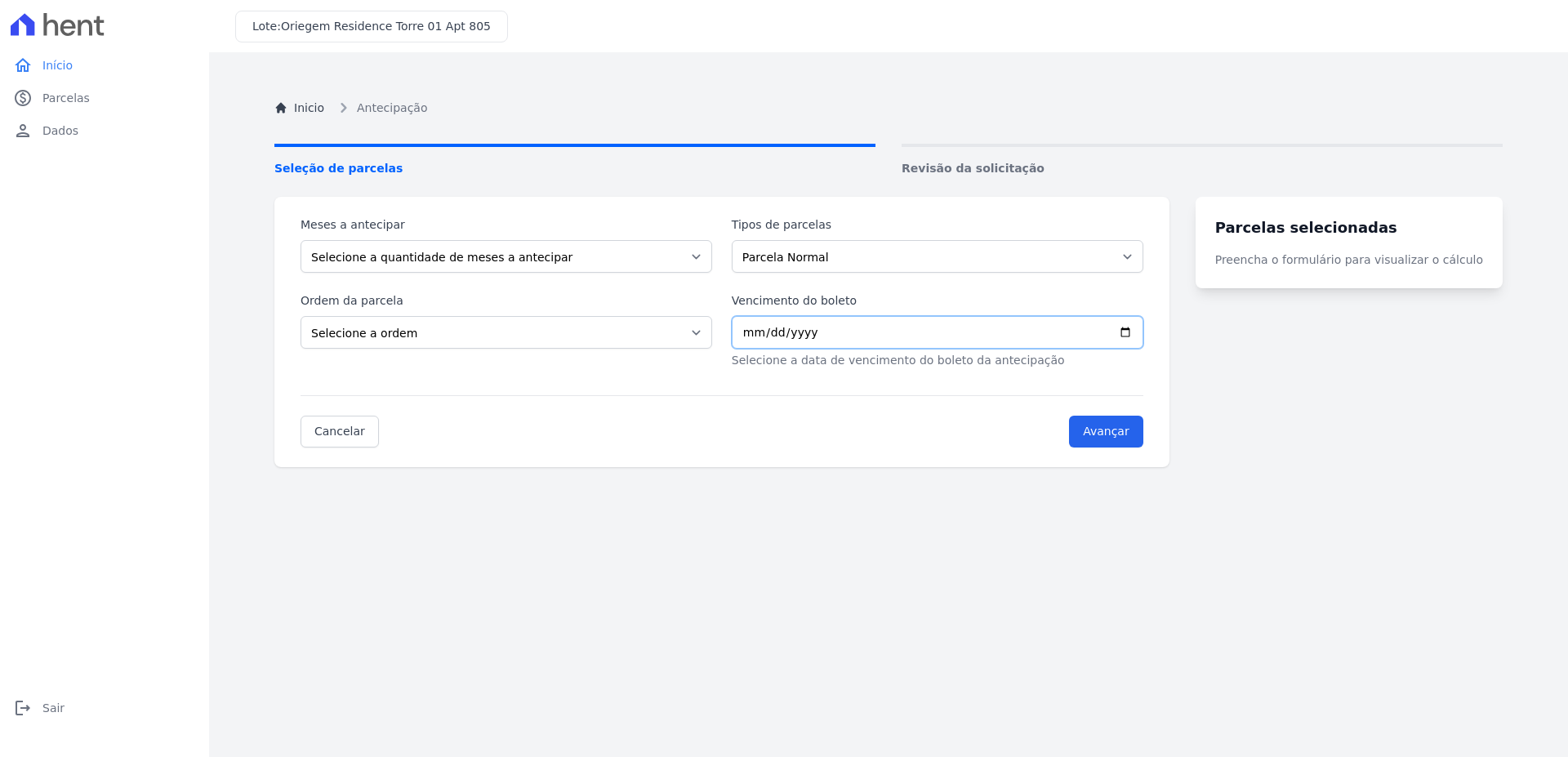
click at [754, 334] on input "Vencimento do boleto" at bounding box center [937, 332] width 411 height 32
click at [71, 111] on link "paid Parcelas" at bounding box center [104, 98] width 196 height 32
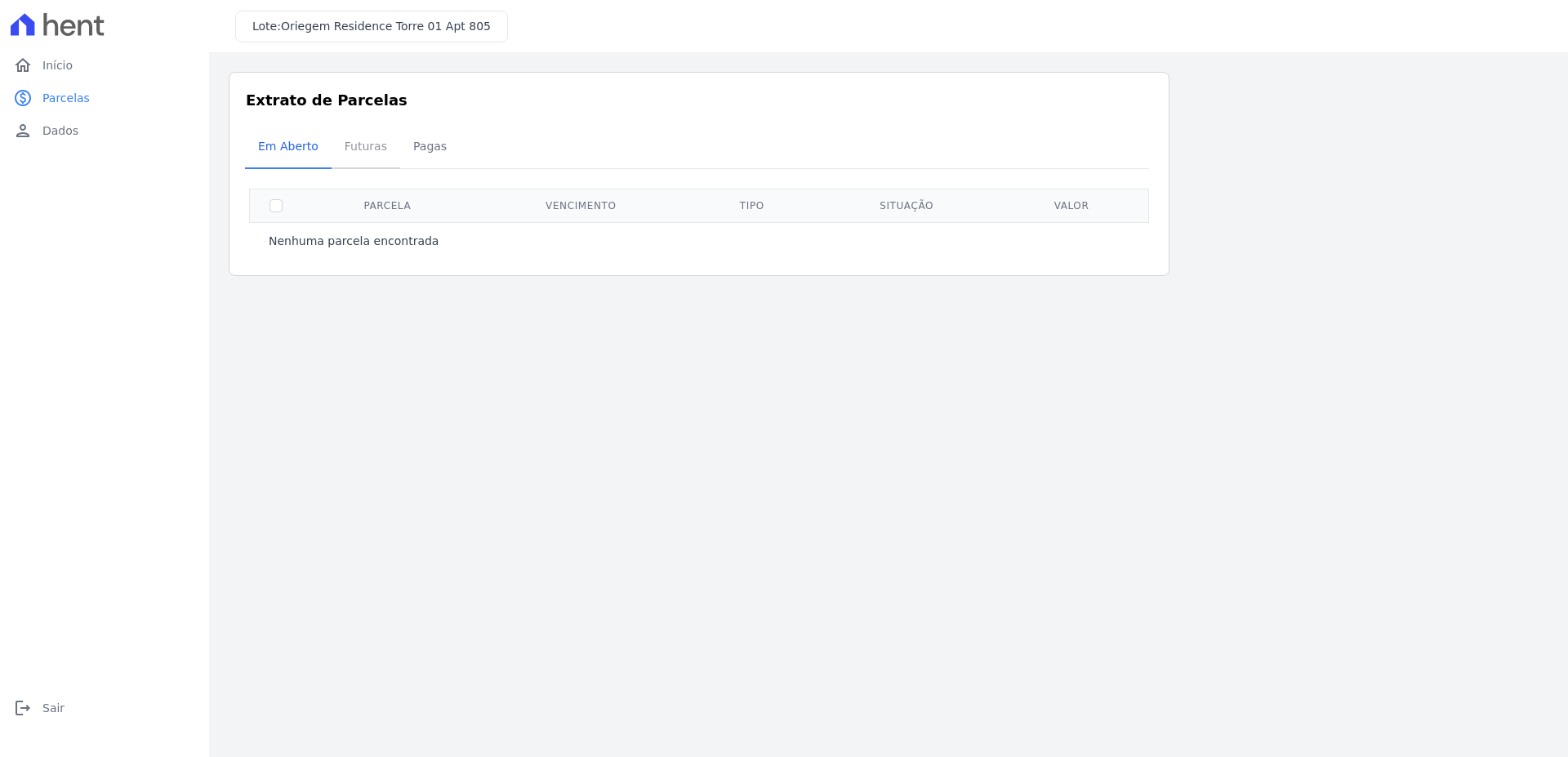
click at [374, 151] on span "Futuras" at bounding box center [365, 146] width 62 height 32
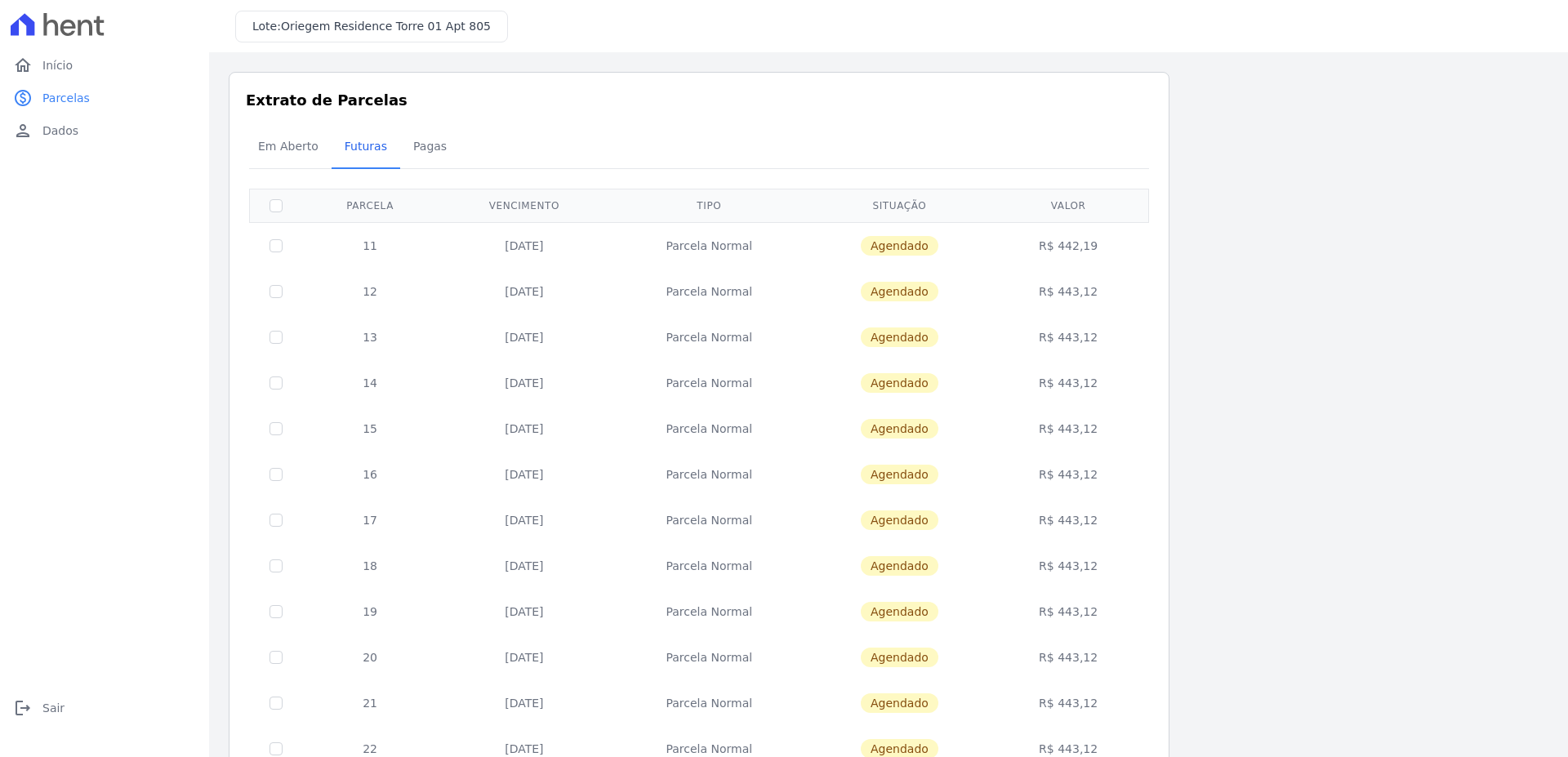
scroll to position [476, 0]
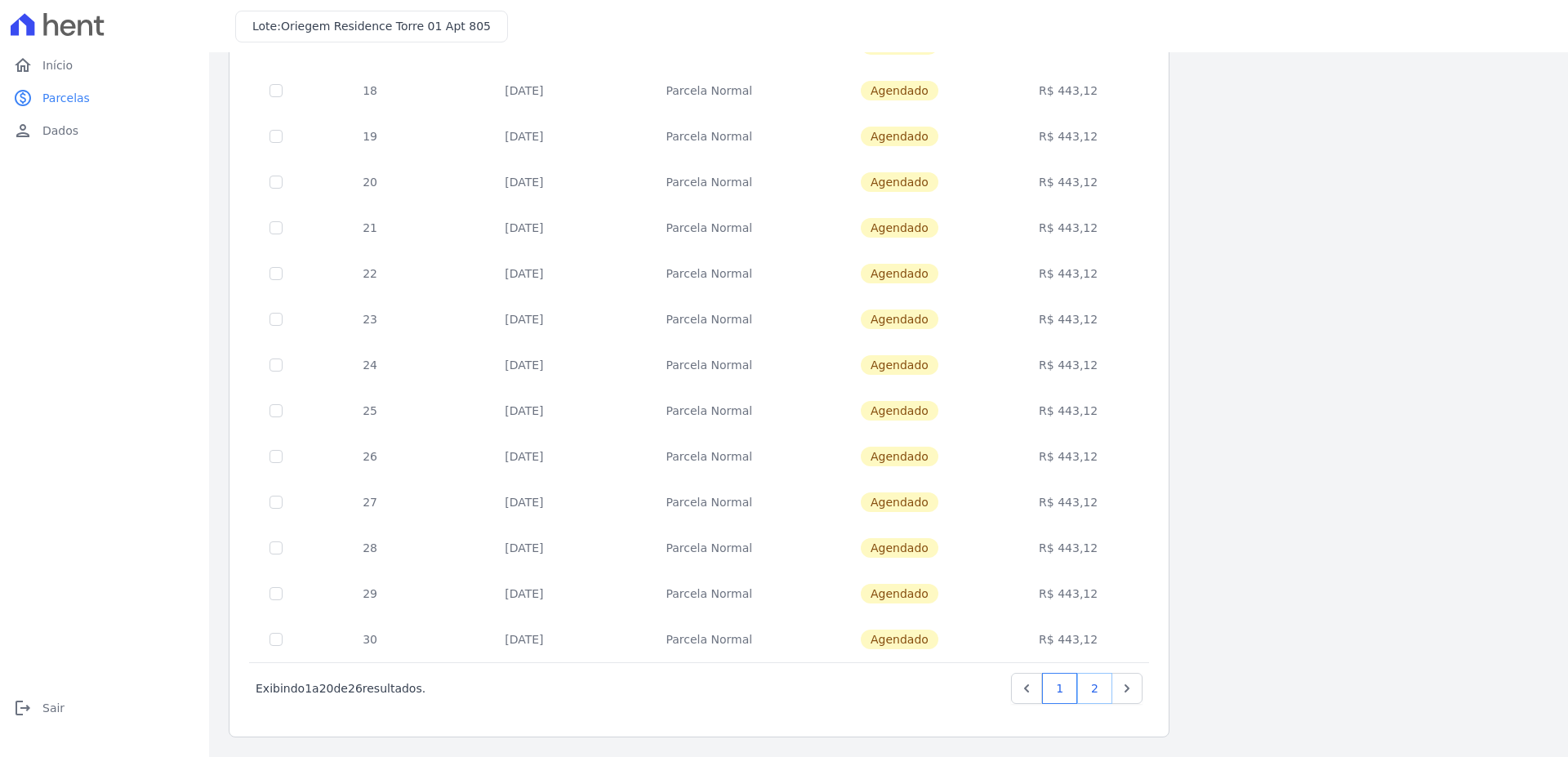
click at [1105, 692] on link "2" at bounding box center [1094, 689] width 35 height 31
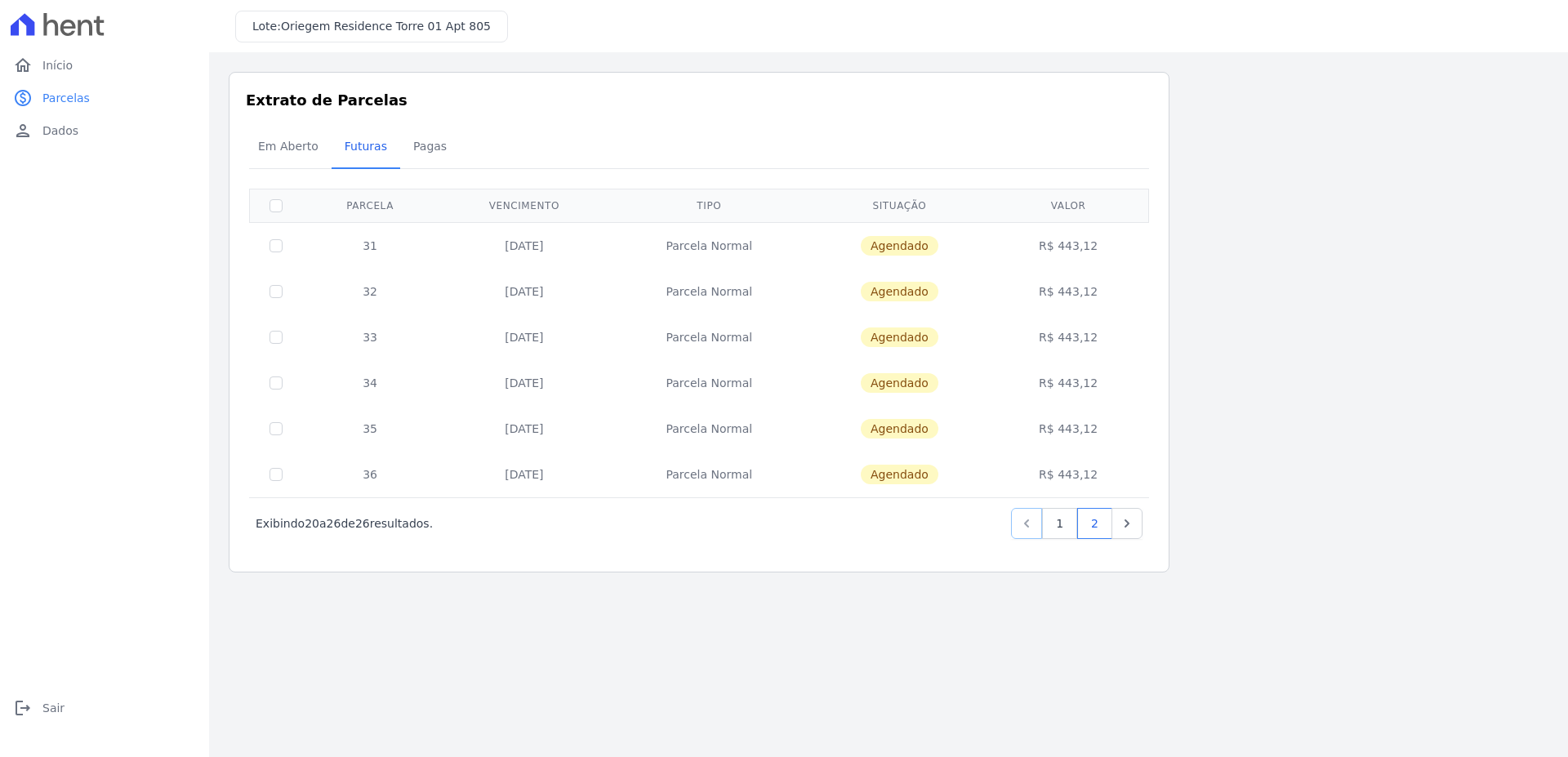
click at [1034, 518] on icon "Previous" at bounding box center [1027, 524] width 17 height 17
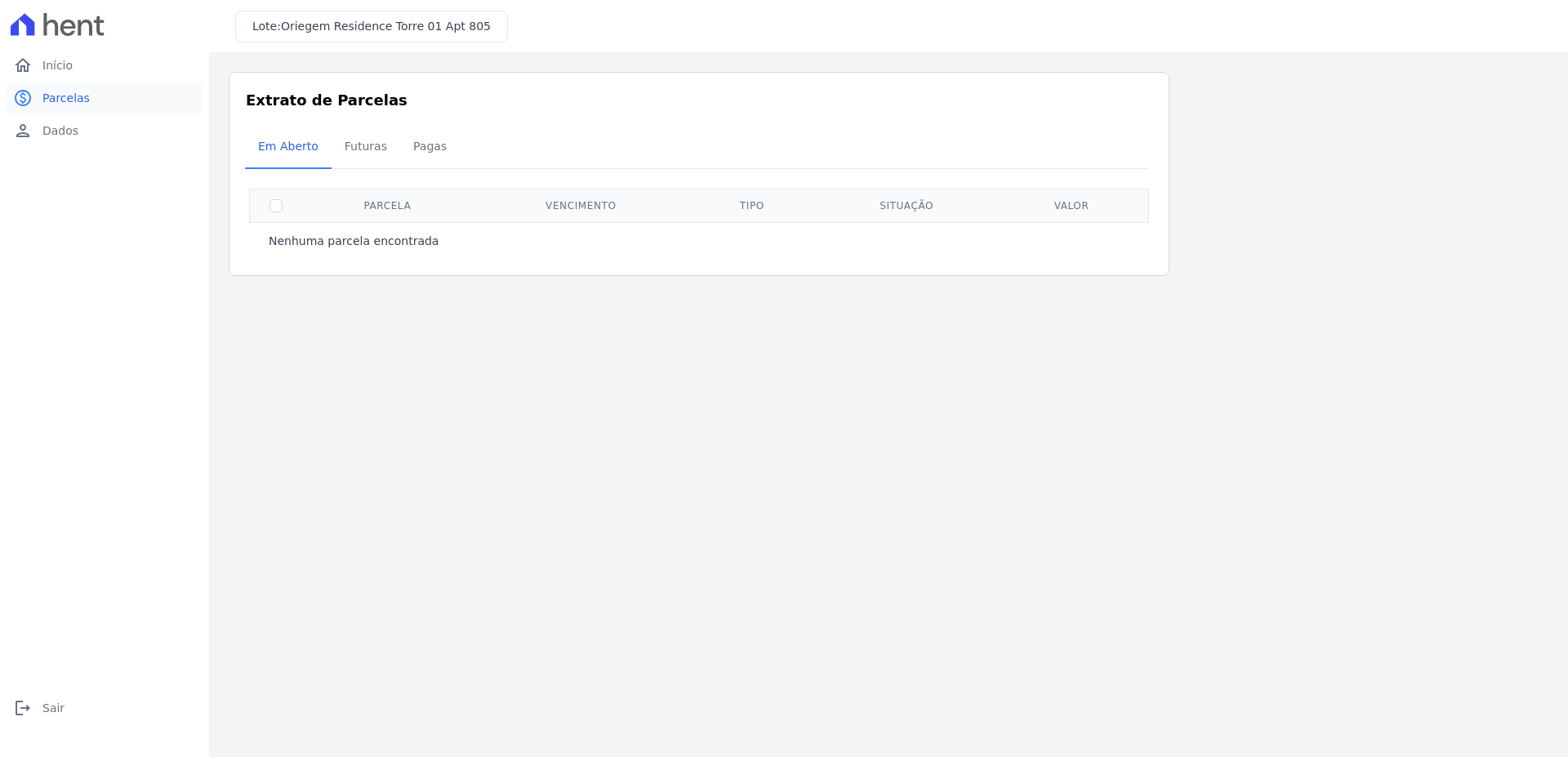
click at [90, 93] on link "paid Parcelas" at bounding box center [104, 98] width 196 height 32
click at [49, 71] on span "Início" at bounding box center [57, 65] width 30 height 17
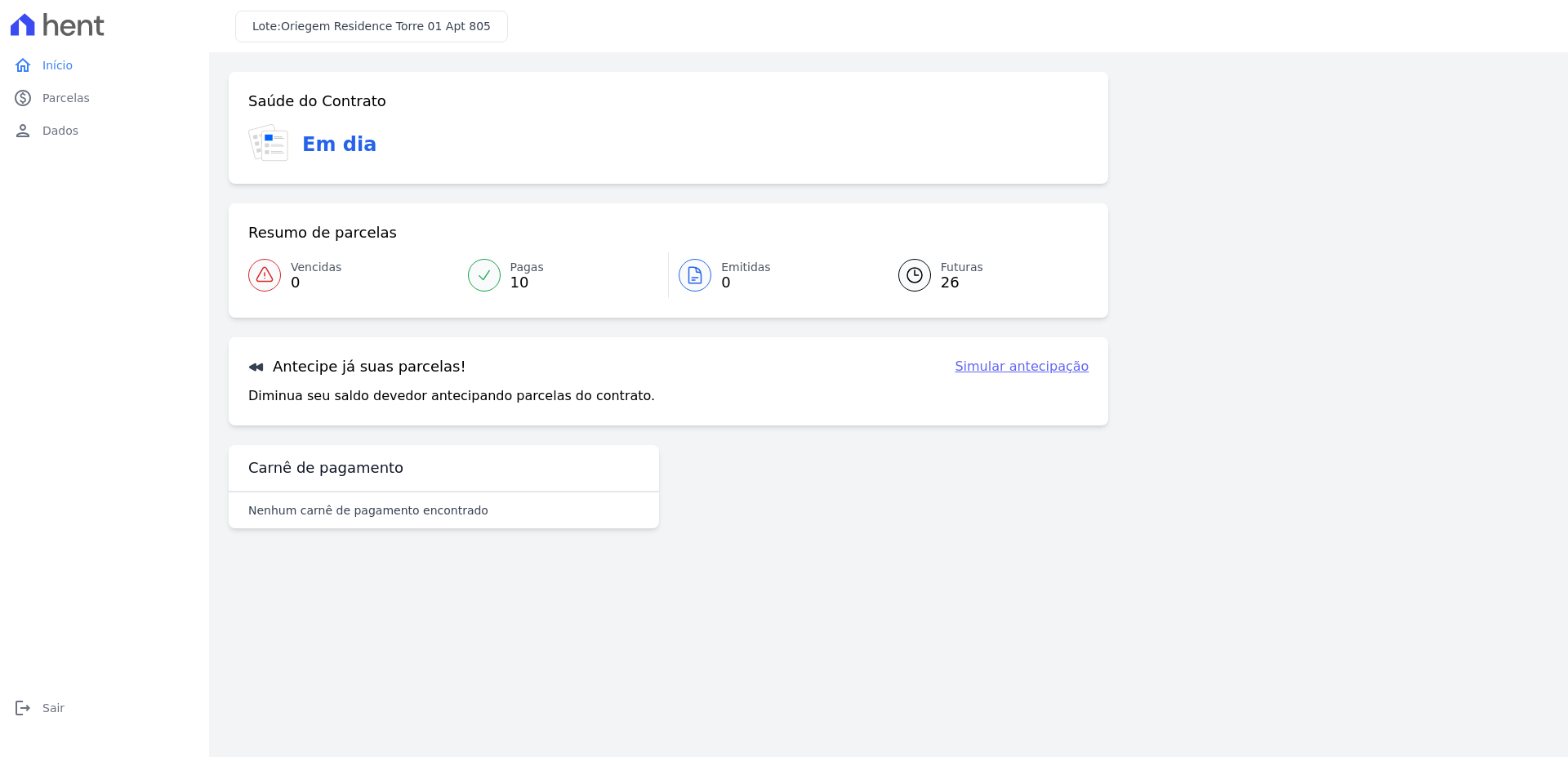
click at [959, 284] on span "26" at bounding box center [961, 282] width 42 height 13
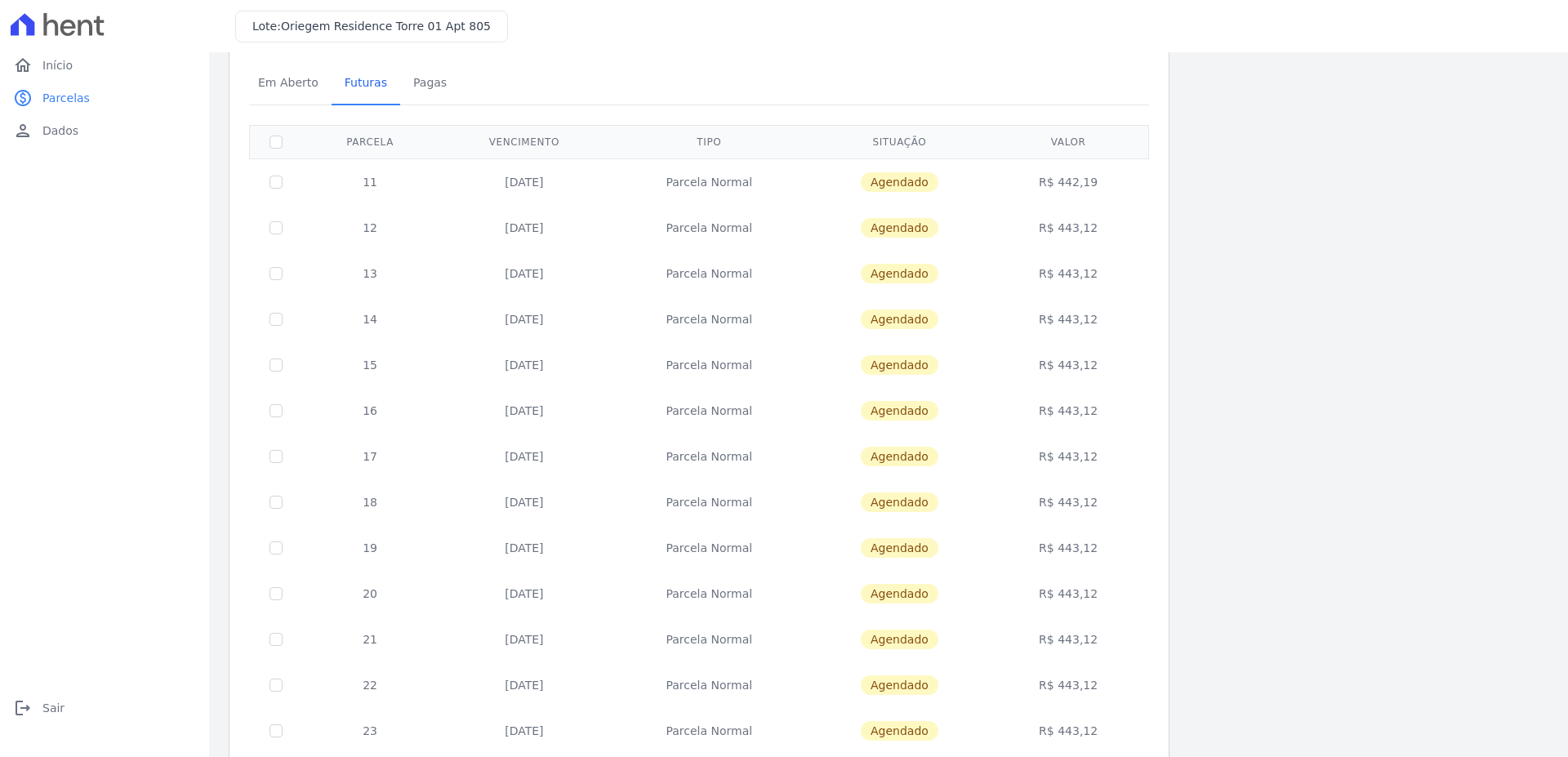
scroll to position [476, 0]
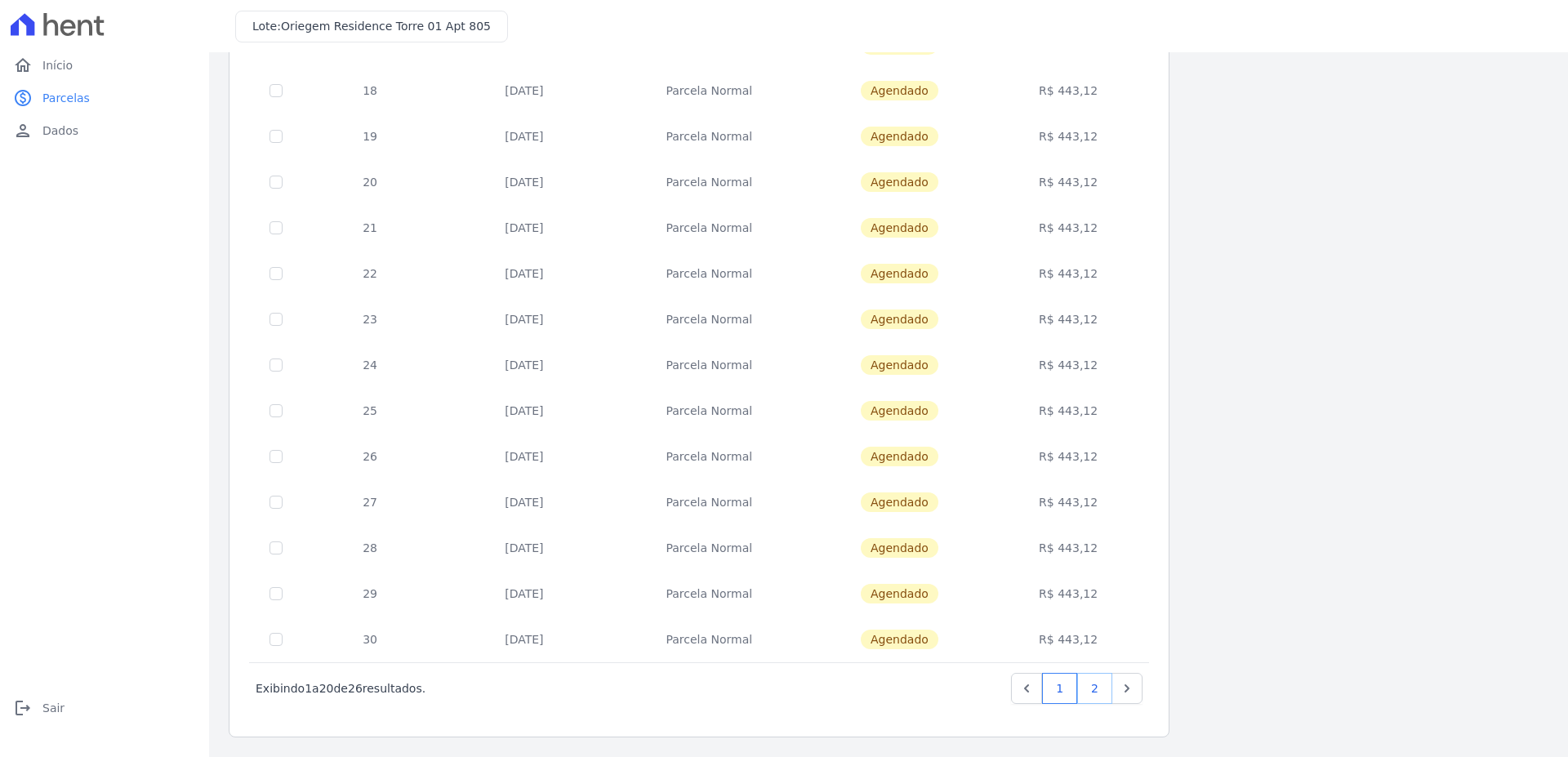
click at [1102, 680] on link "2" at bounding box center [1094, 689] width 35 height 31
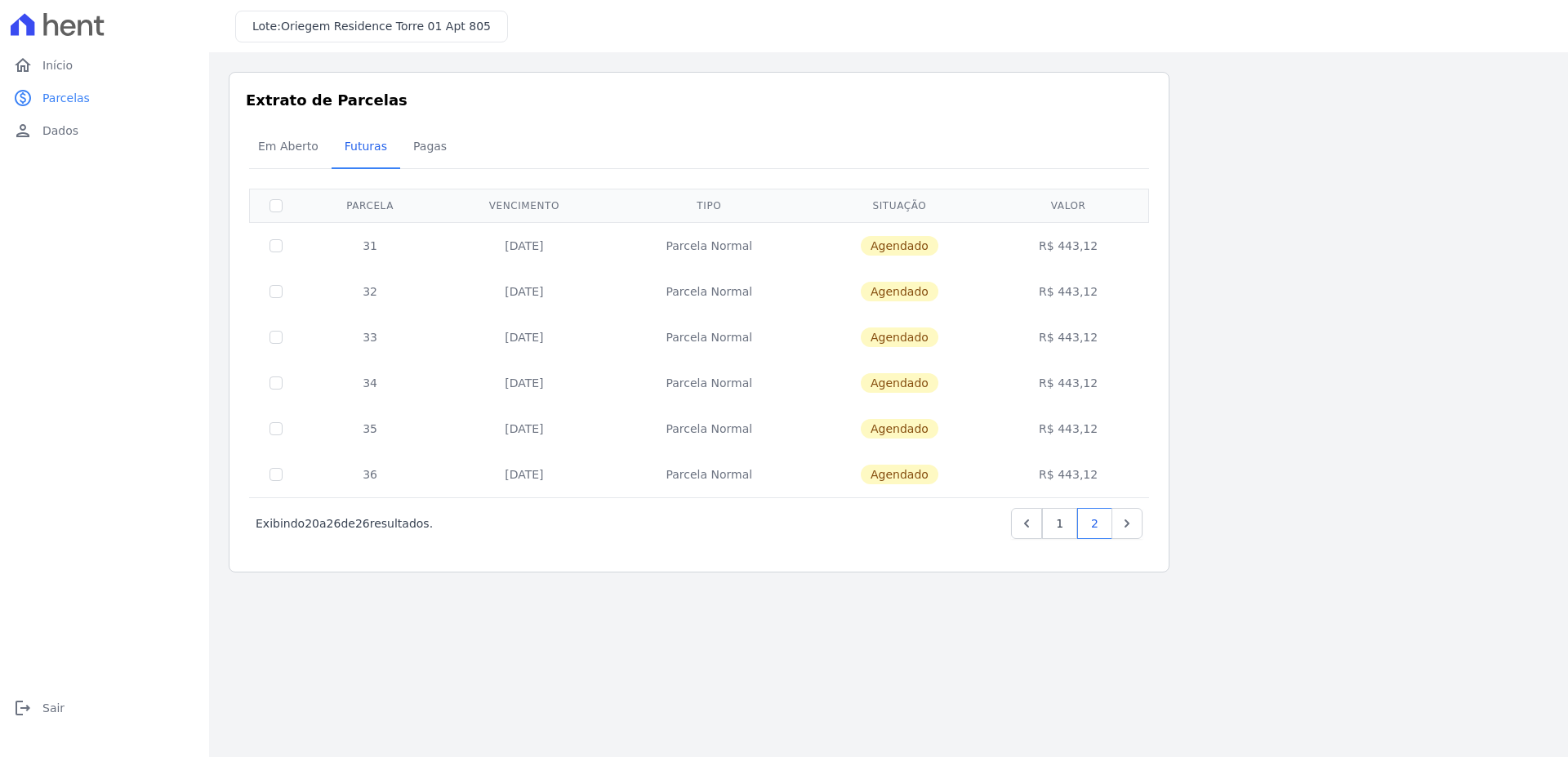
click at [523, 229] on td "[DATE]" at bounding box center [524, 245] width 172 height 46
drag, startPoint x: 499, startPoint y: 248, endPoint x: 558, endPoint y: 250, distance: 59.0
click at [558, 250] on td "[DATE]" at bounding box center [524, 245] width 172 height 46
copy td "[DATE]"
click at [41, 55] on link "home Início" at bounding box center [104, 65] width 196 height 32
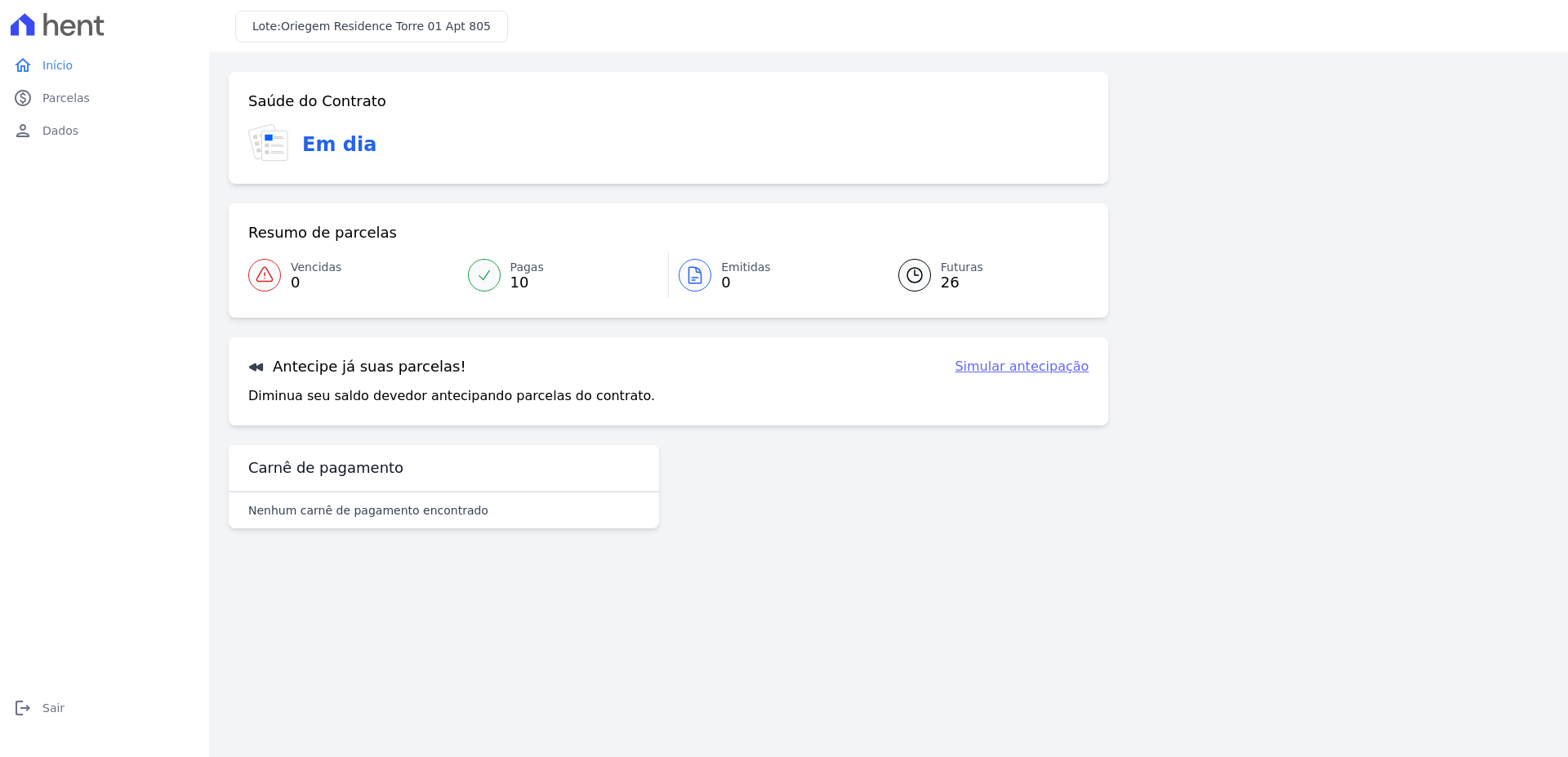
click at [965, 276] on span "Futuras" at bounding box center [961, 267] width 42 height 18
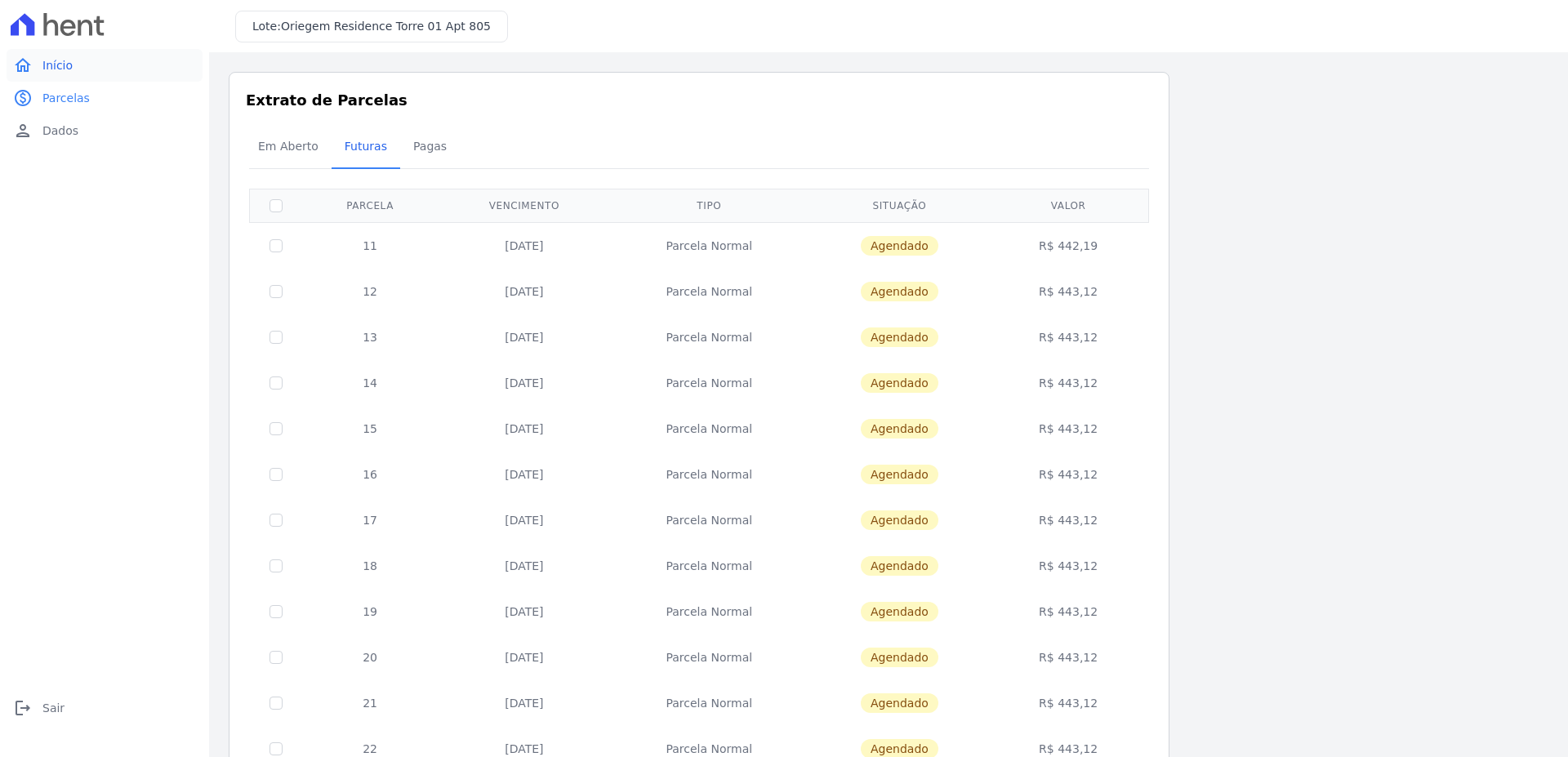
click at [18, 60] on icon "home" at bounding box center [22, 65] width 19 height 19
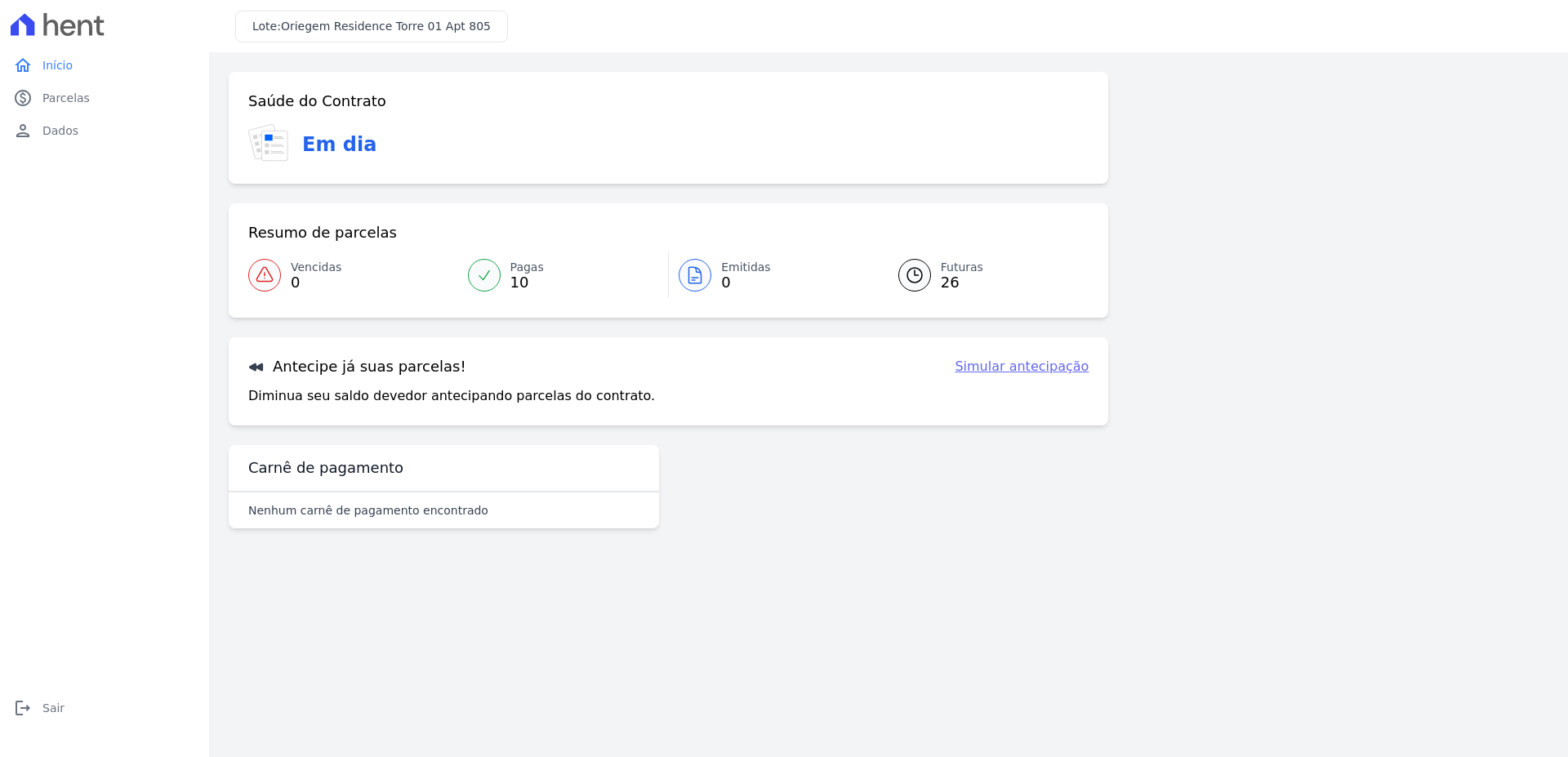
click at [1020, 367] on link "Simular antecipação" at bounding box center [1021, 366] width 134 height 19
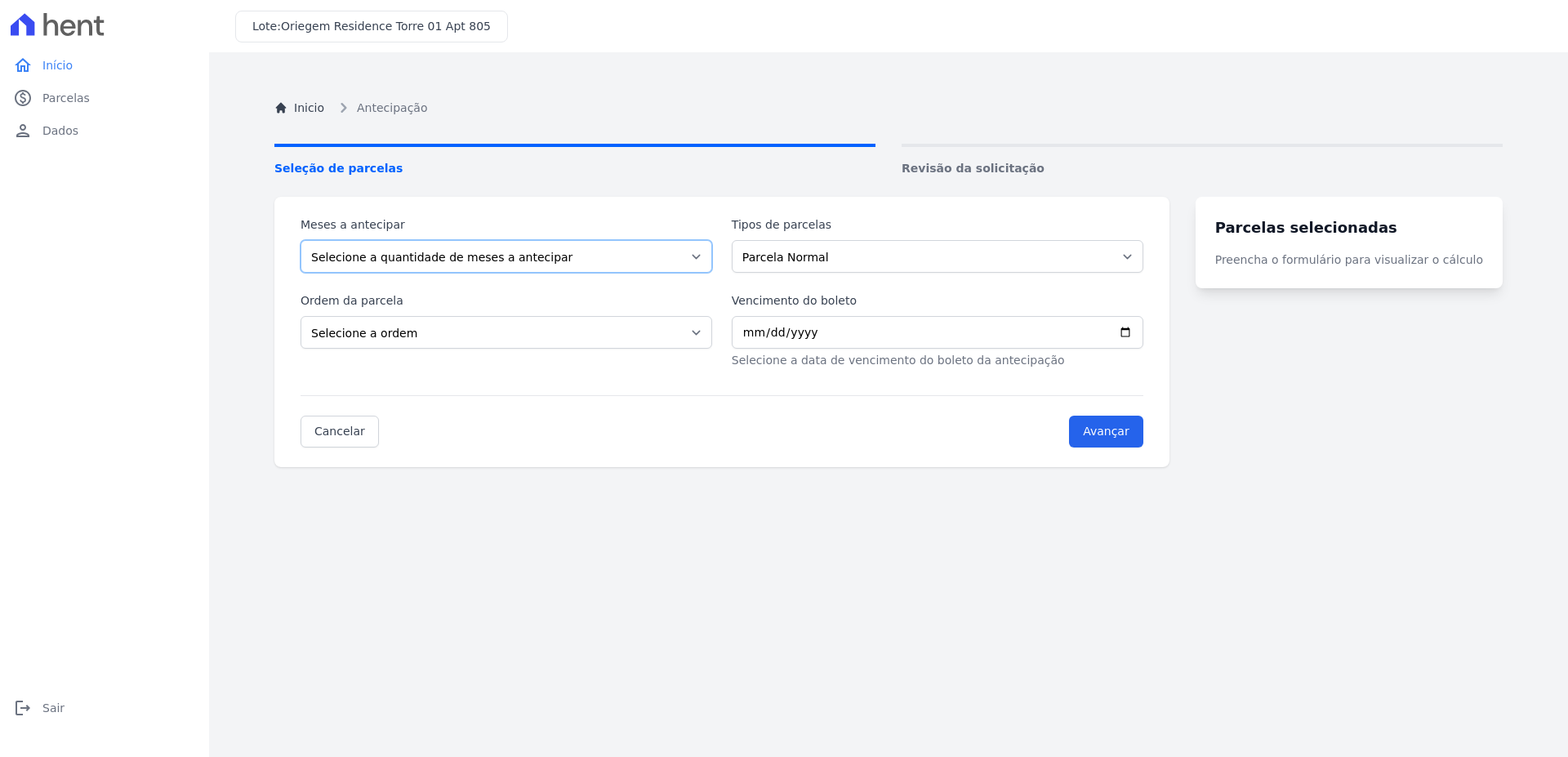
click at [301, 240] on select "Selecione a quantidade de meses a antecipar 1 2 3 4 5 6 7 8 9 10 11 12 13 14 15…" at bounding box center [506, 255] width 411 height 32
select select "6"
click option "6" at bounding box center [0, 0] width 0 height 0
click at [865, 228] on label "Tipos de parcelas" at bounding box center [937, 225] width 411 height 18
click at [865, 240] on select "Parcela Normal" at bounding box center [937, 255] width 411 height 32
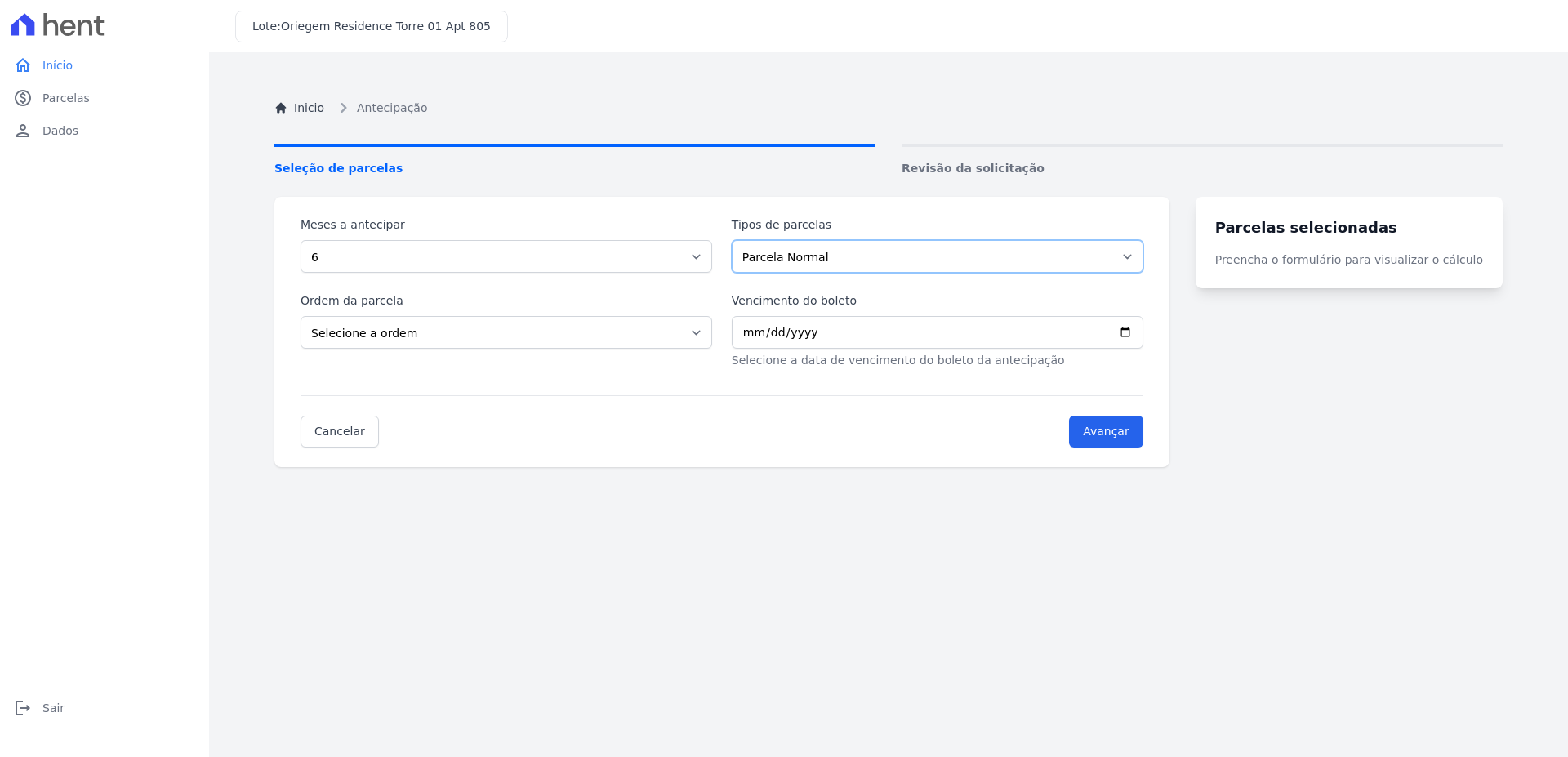
click at [732, 240] on select "Parcela Normal" at bounding box center [937, 255] width 411 height 32
click at [301, 316] on select "Selecione a ordem Últimas parcelas Primeiras parcelas" at bounding box center [506, 332] width 411 height 32
select select "ending"
click option "Últimas parcelas" at bounding box center [0, 0] width 0 height 0
click at [849, 337] on input "Vencimento do boleto" at bounding box center [937, 332] width 411 height 32
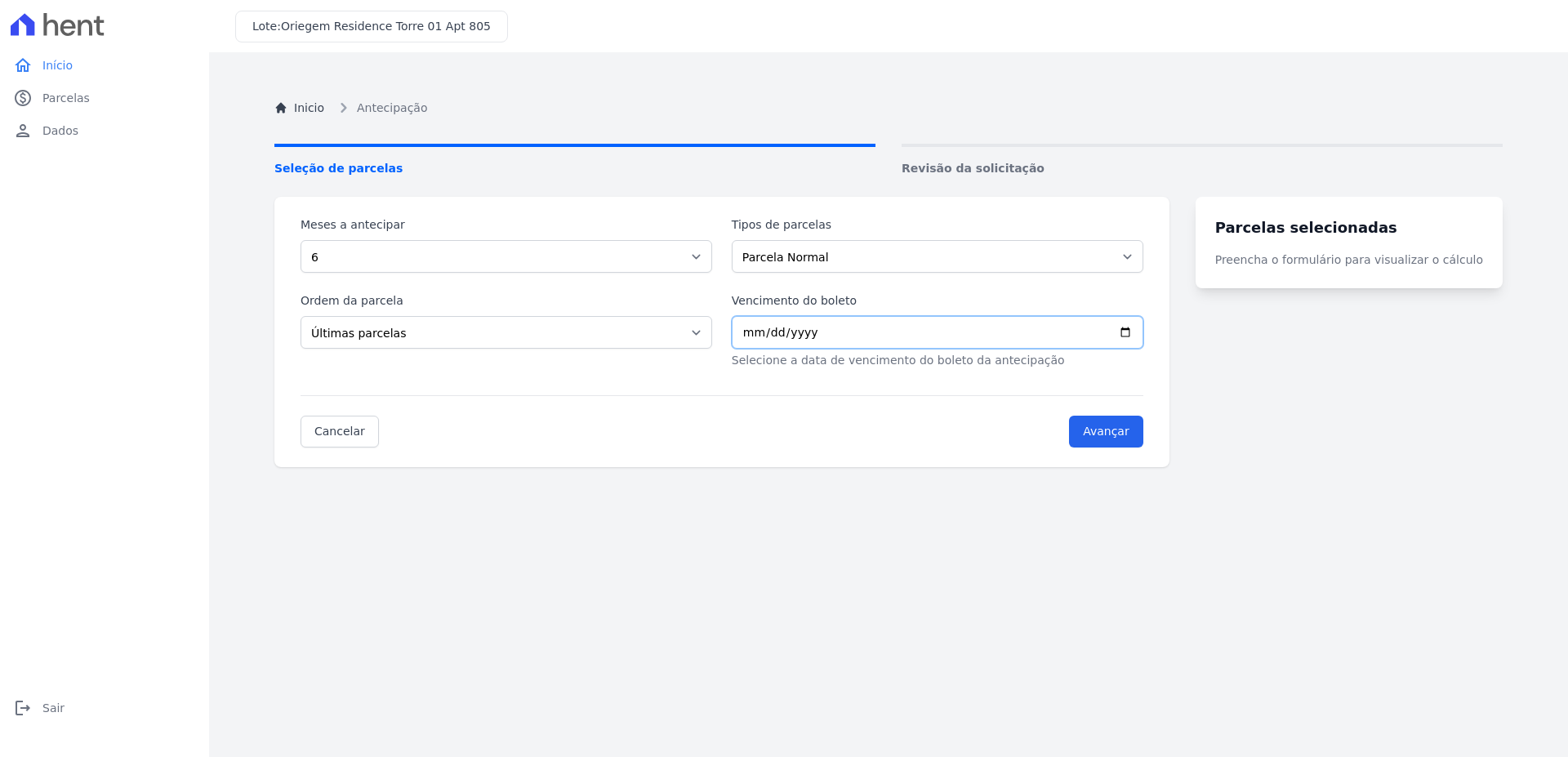
click at [764, 330] on input "Vencimento do boleto" at bounding box center [937, 332] width 411 height 32
click at [759, 337] on input "Vencimento do boleto" at bounding box center [937, 332] width 411 height 32
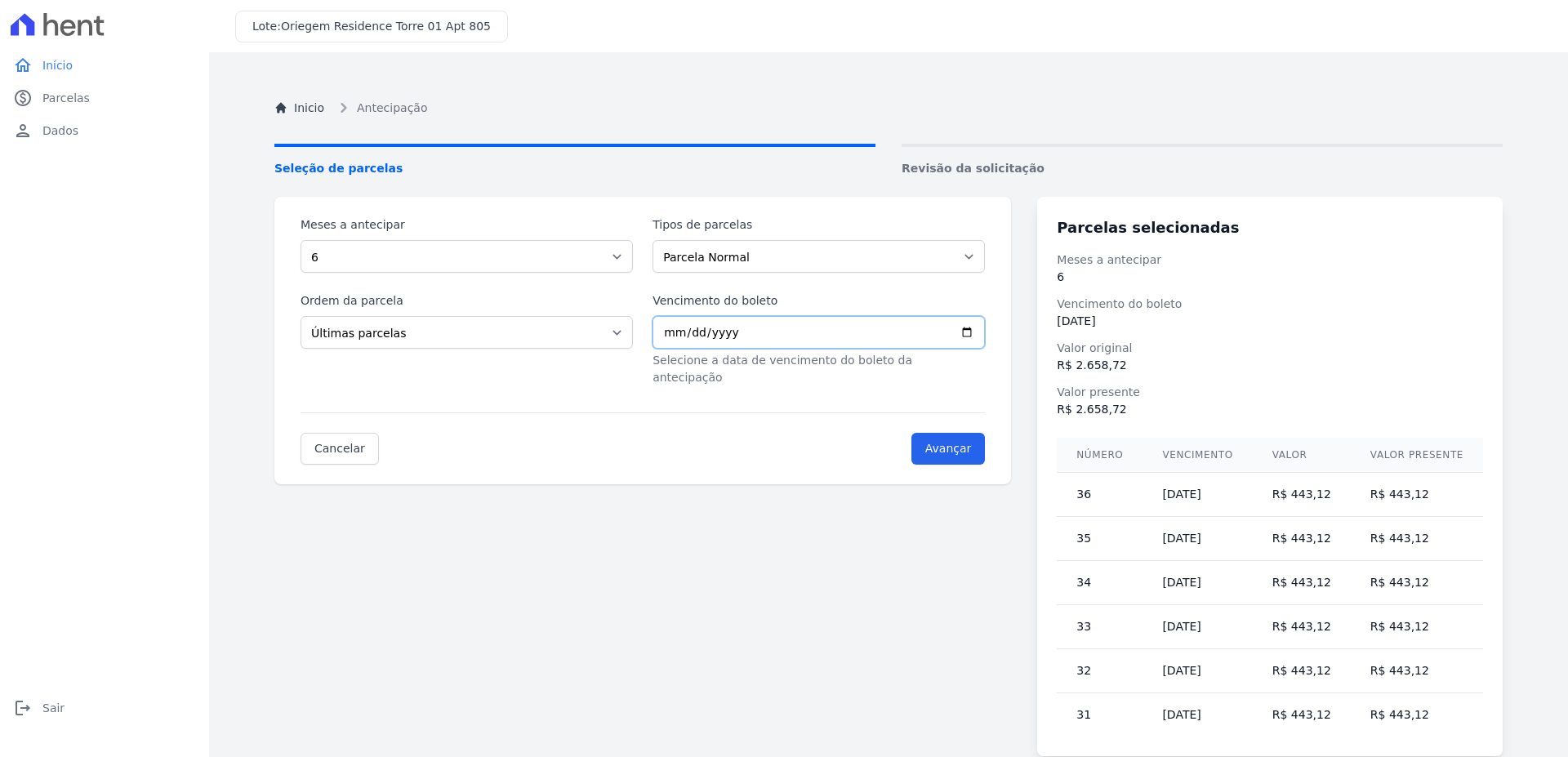
type input "2027-06-20"
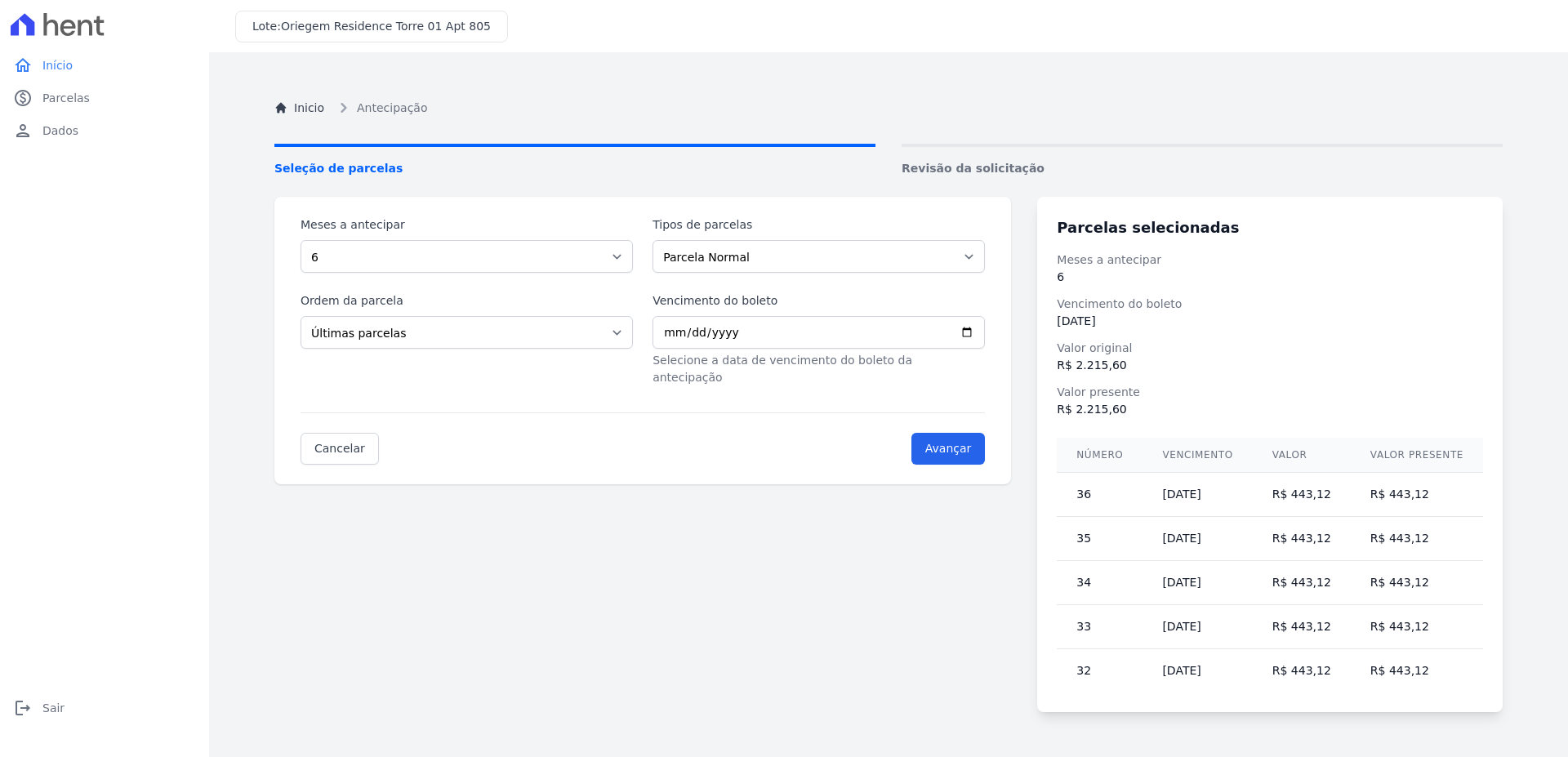
click at [841, 395] on form "Meses a antecipar Selecione a quantidade de meses a antecipar 1 2 3 4 5 6 7 8 9…" at bounding box center [643, 340] width 684 height 248
click at [984, 432] on input "Avançar" at bounding box center [949, 448] width 75 height 32
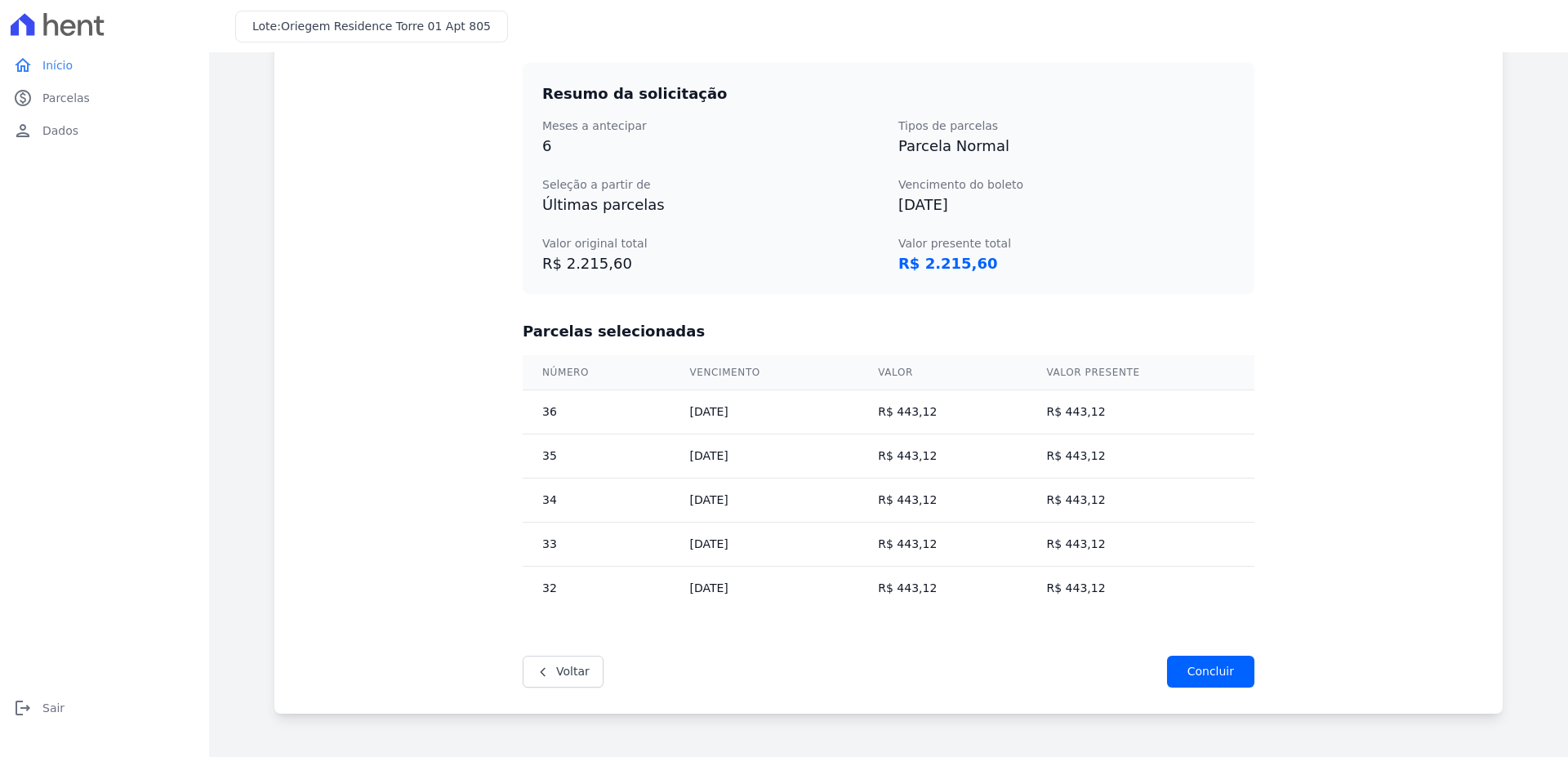
scroll to position [247, 0]
click at [555, 667] on link "Voltar" at bounding box center [563, 669] width 81 height 32
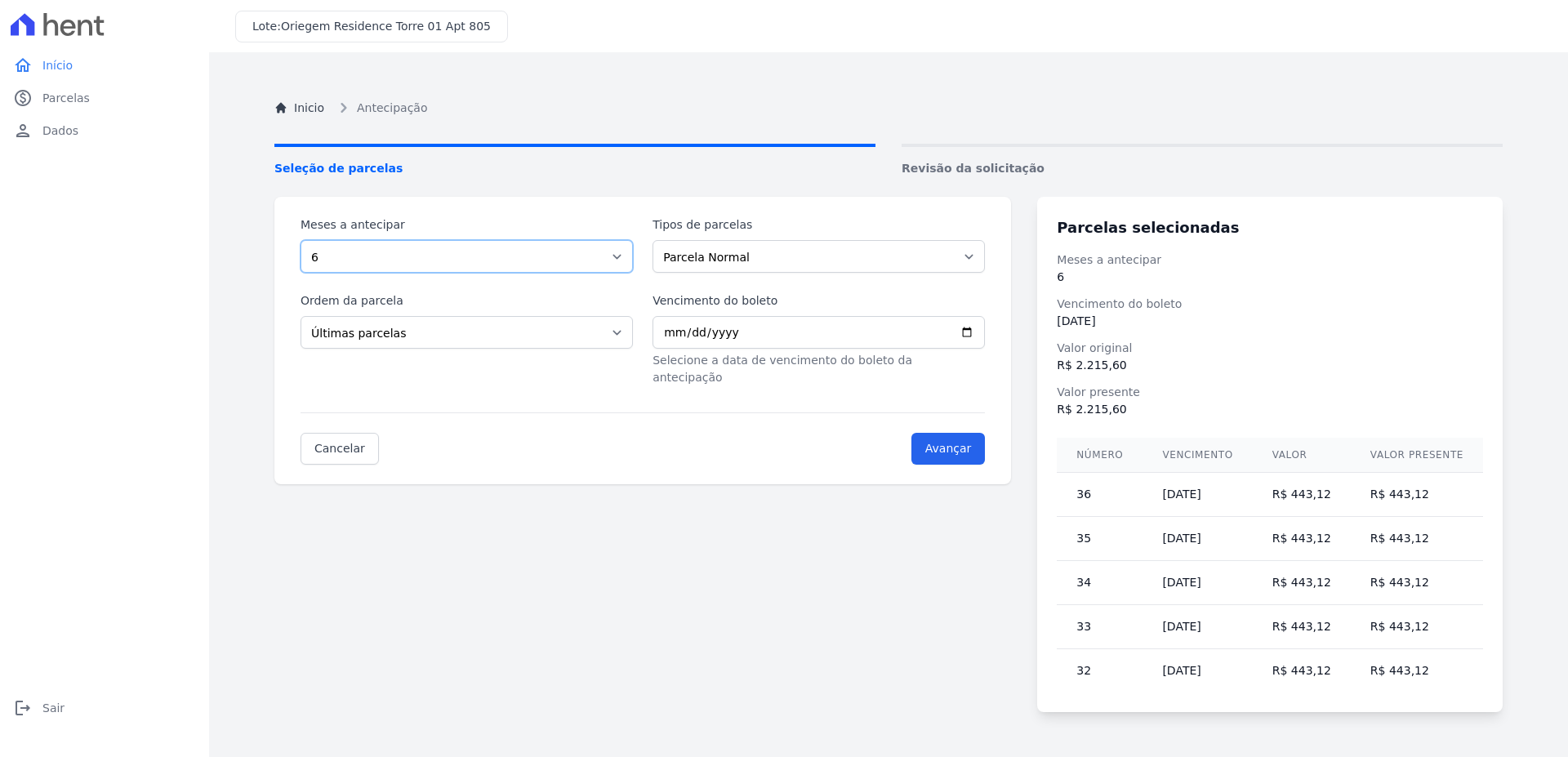
click at [301, 240] on select "1 2 3 4 5 6 7 8 9 10 11 12 13 14 15 16 17 18 19 20 21 22 23 24 25" at bounding box center [466, 255] width 333 height 32
select select "5"
click option "5" at bounding box center [0, 0] width 0 height 0
click at [969, 433] on input "Avançar" at bounding box center [949, 448] width 75 height 32
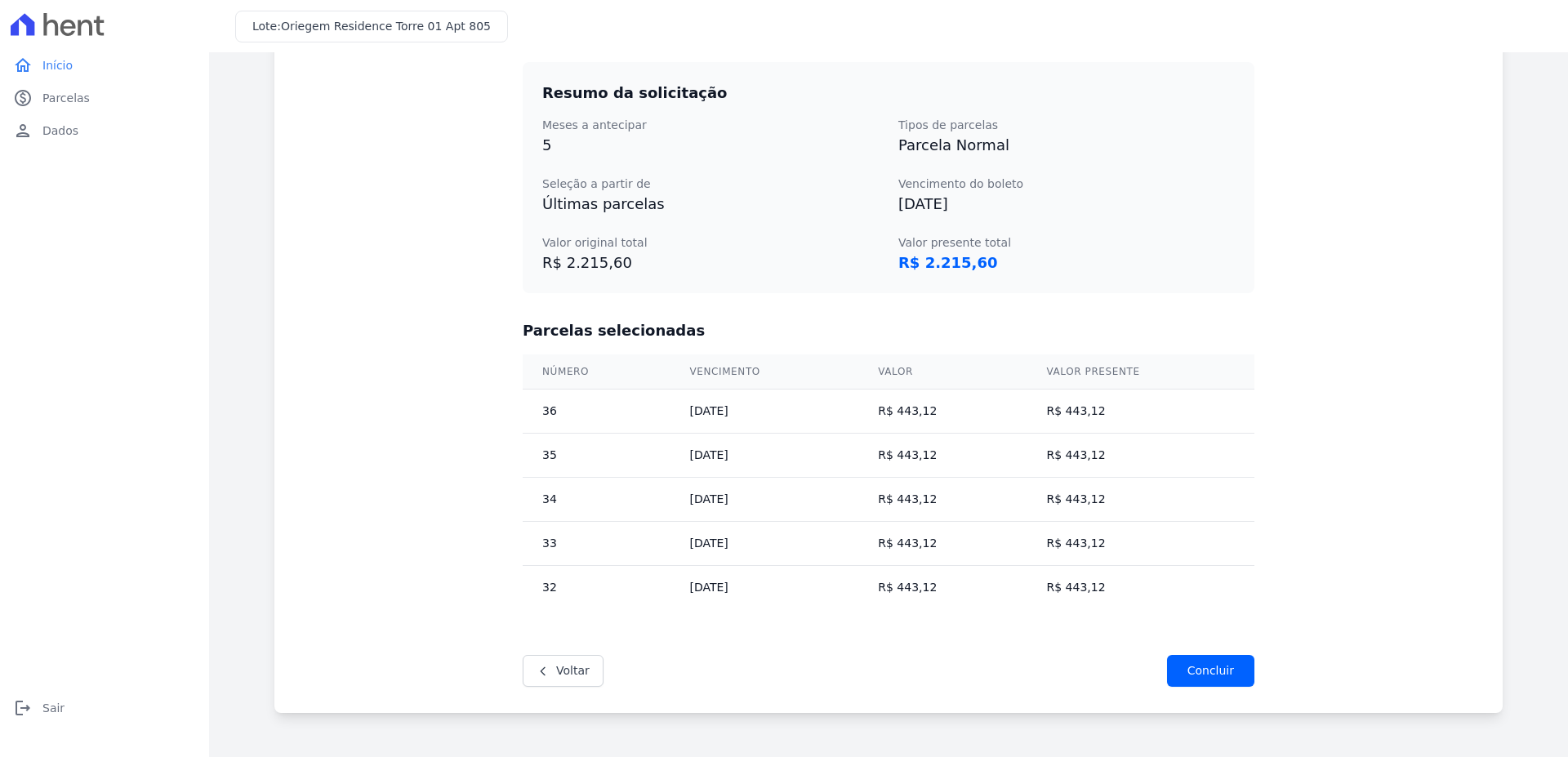
scroll to position [247, 0]
click at [536, 666] on icon at bounding box center [543, 669] width 13 height 13
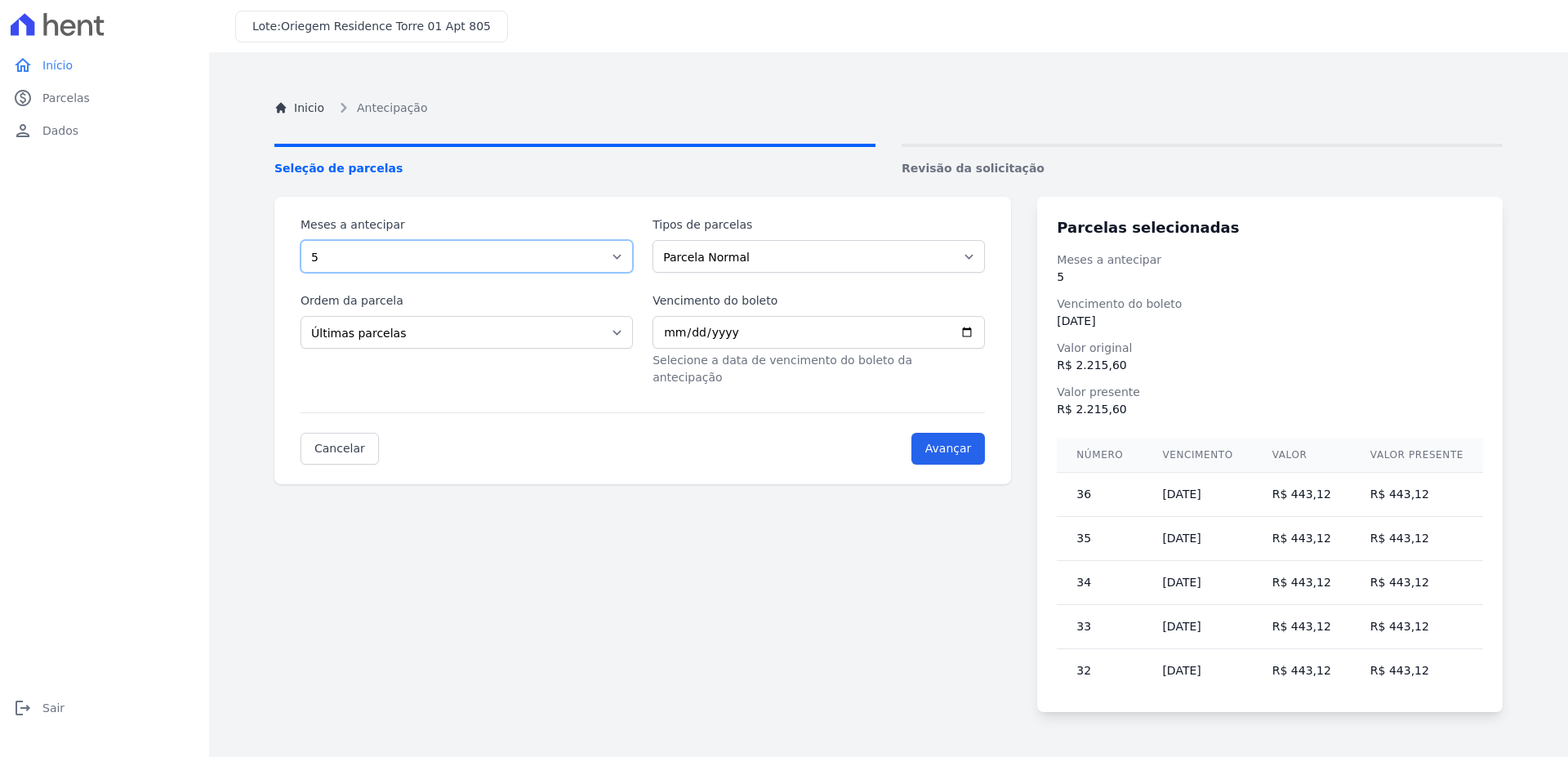
click at [301, 240] on select "1 2 3 4 5 6 7 8 9 10 11 12 13 14 15 16 17 18 19 20 21 22 23 24 25" at bounding box center [466, 255] width 333 height 32
select select "7"
click option "7" at bounding box center [0, 0] width 0 height 0
click at [887, 426] on div "Cancelar Avançar" at bounding box center [643, 438] width 684 height 53
click at [965, 432] on input "Avançar" at bounding box center [949, 448] width 75 height 32
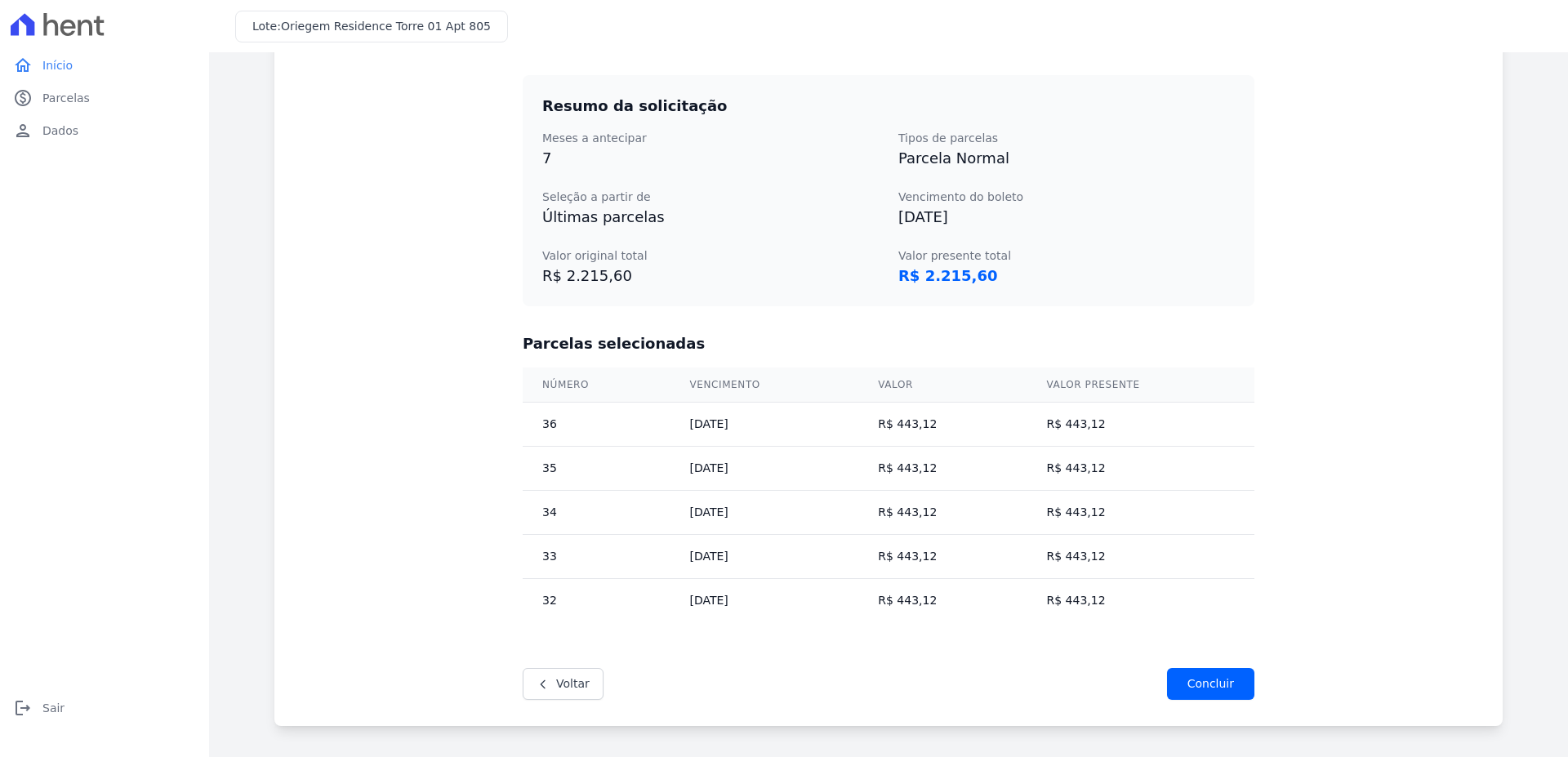
scroll to position [247, 0]
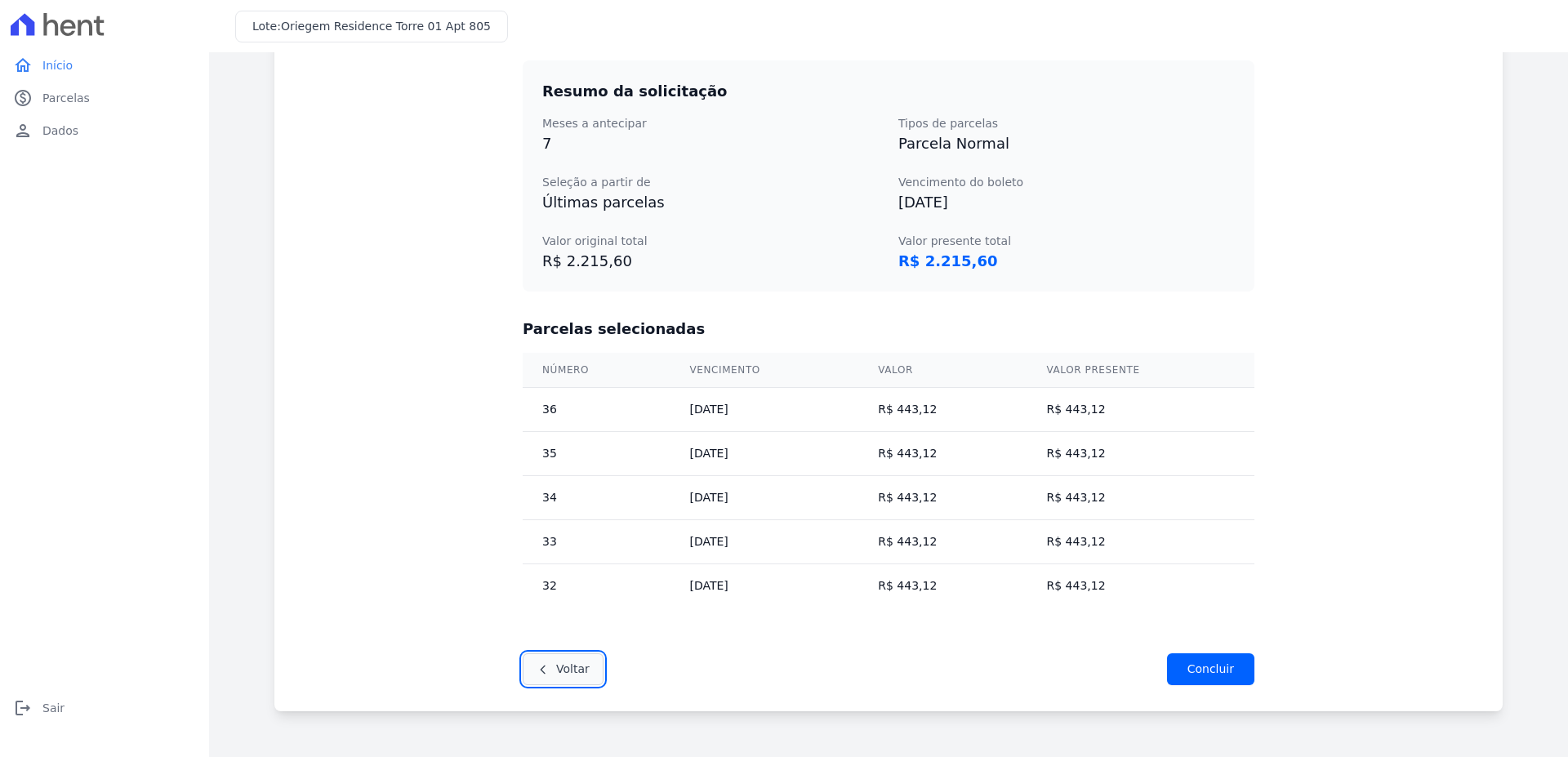
click at [548, 670] on link "Voltar" at bounding box center [563, 669] width 81 height 32
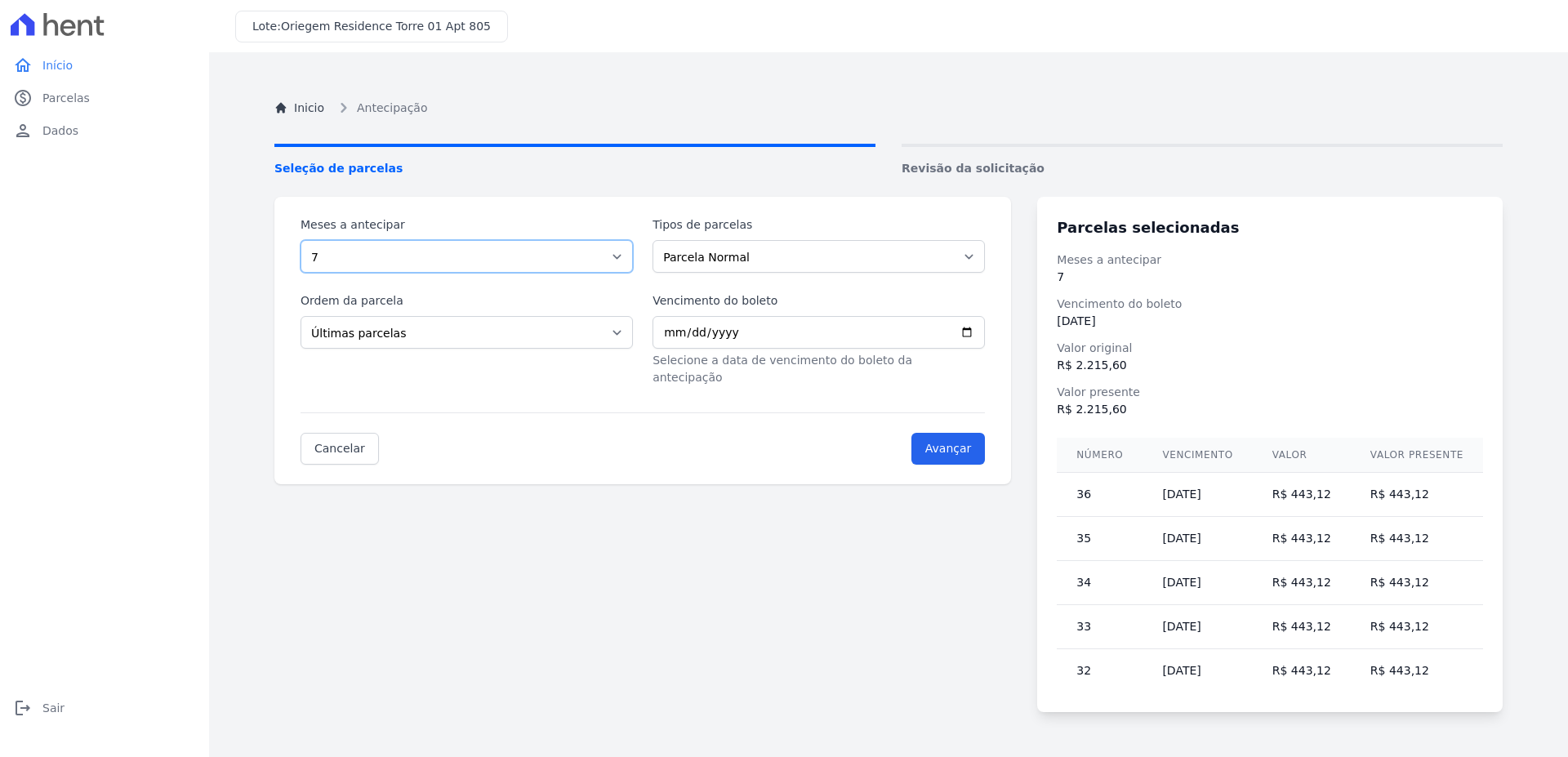
click at [301, 240] on select "1 2 3 4 5 6 7 8 9 10 11 12 13 14 15 16 17 18 19 20 21 22 23 24 25" at bounding box center [466, 255] width 333 height 32
select select "5"
click option "5" at bounding box center [0, 0] width 0 height 0
click at [985, 432] on input "Avançar" at bounding box center [949, 448] width 75 height 32
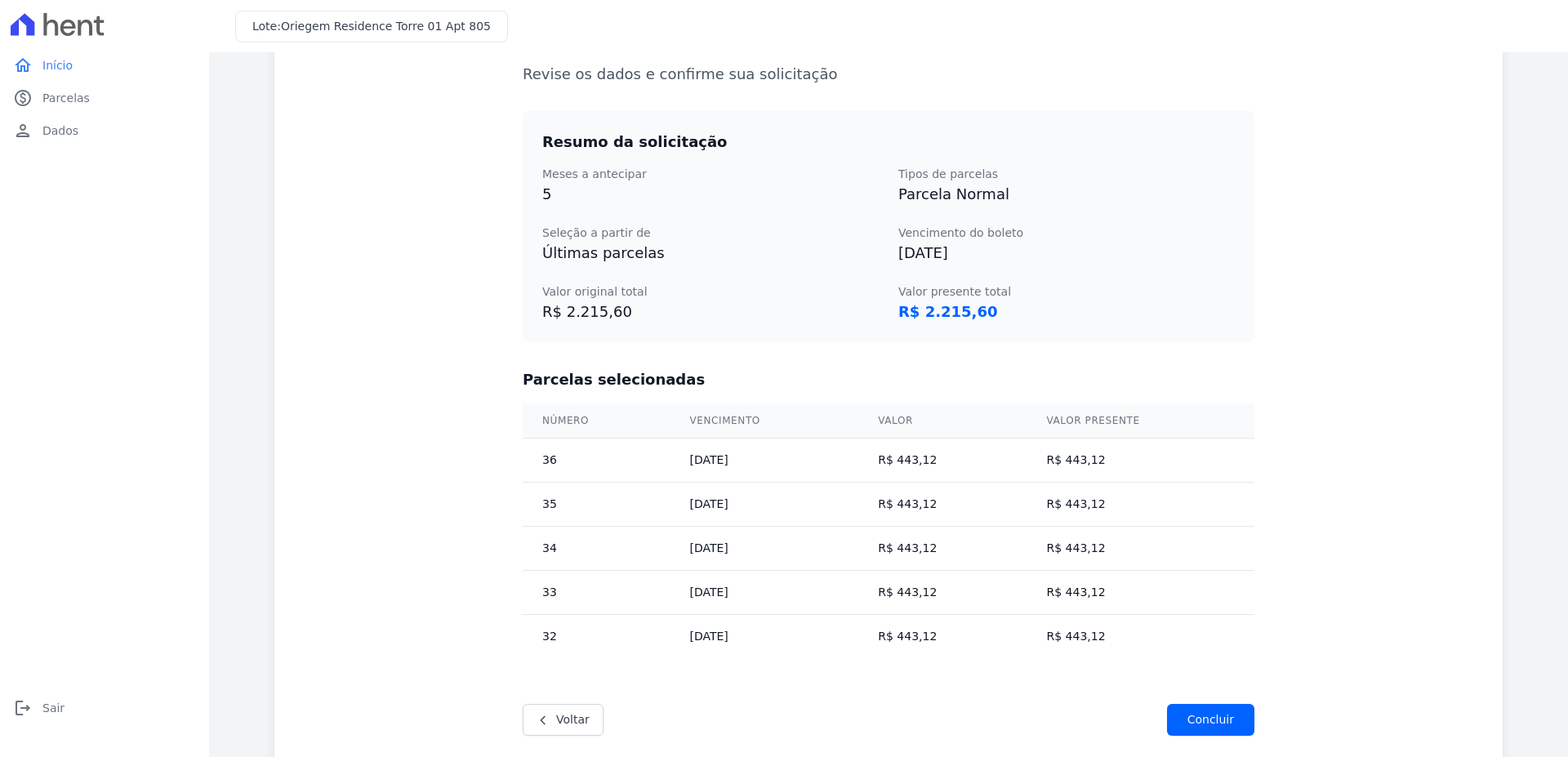
scroll to position [247, 0]
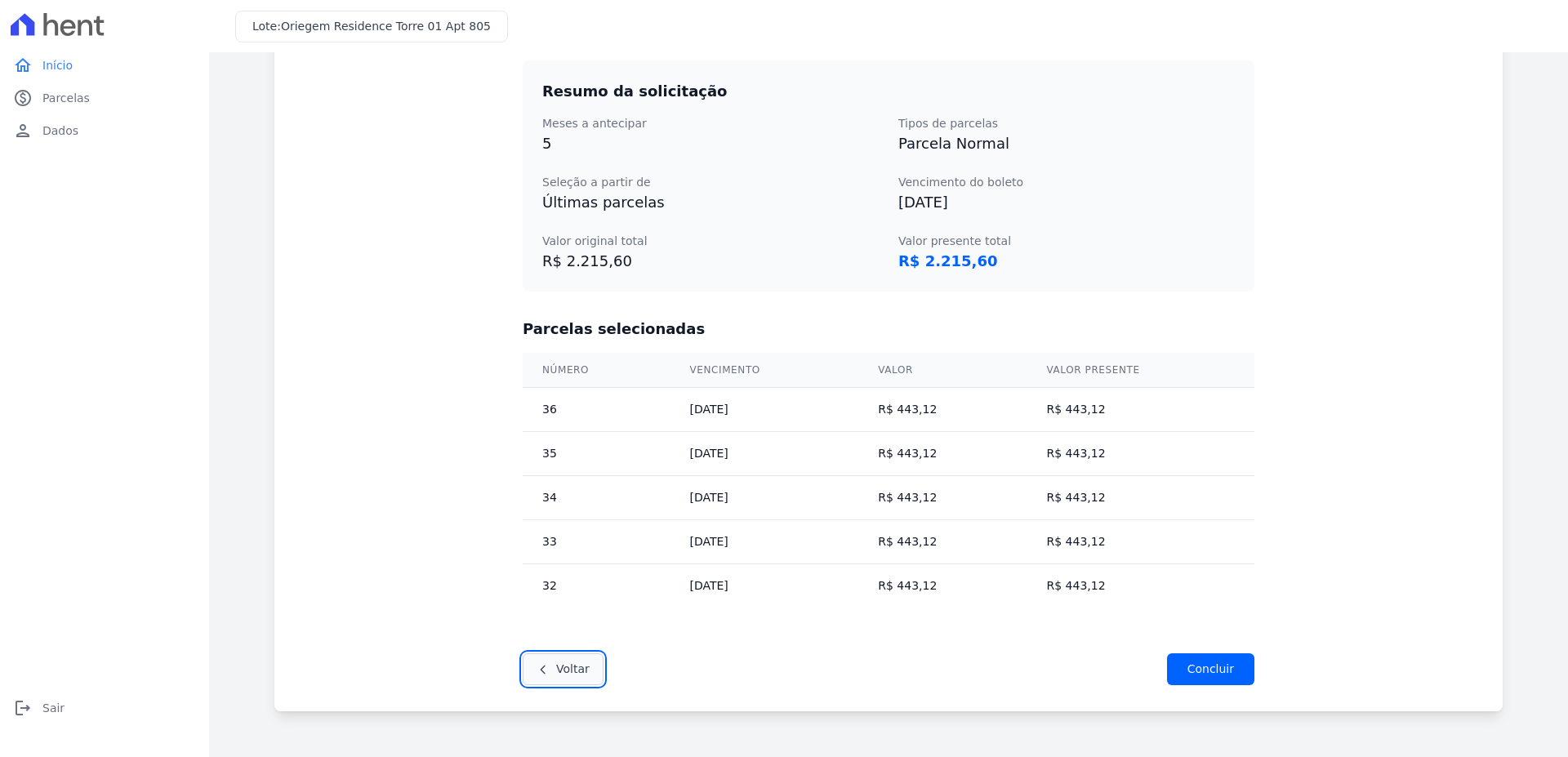
click at [569, 680] on link "Voltar" at bounding box center [563, 669] width 81 height 32
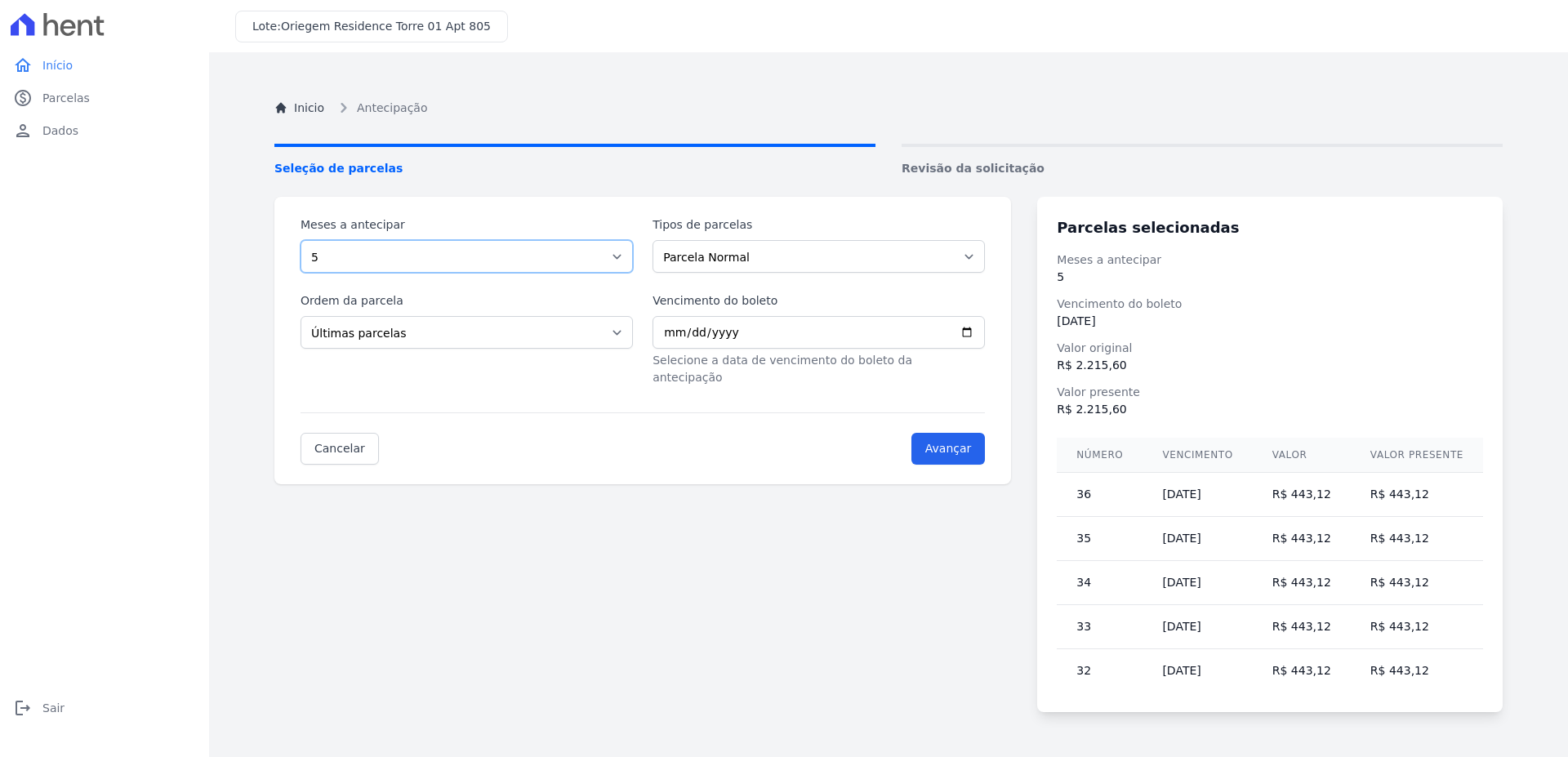
click at [301, 240] on select "1 2 3 4 5 6 7 8 9 10 11 12 13 14 15 16 17 18 19 20 21 22 23 24 25" at bounding box center [466, 255] width 333 height 32
select select "12"
click option "12" at bounding box center [0, 0] width 0 height 0
click at [705, 334] on input "2027-06-20" at bounding box center [819, 332] width 333 height 32
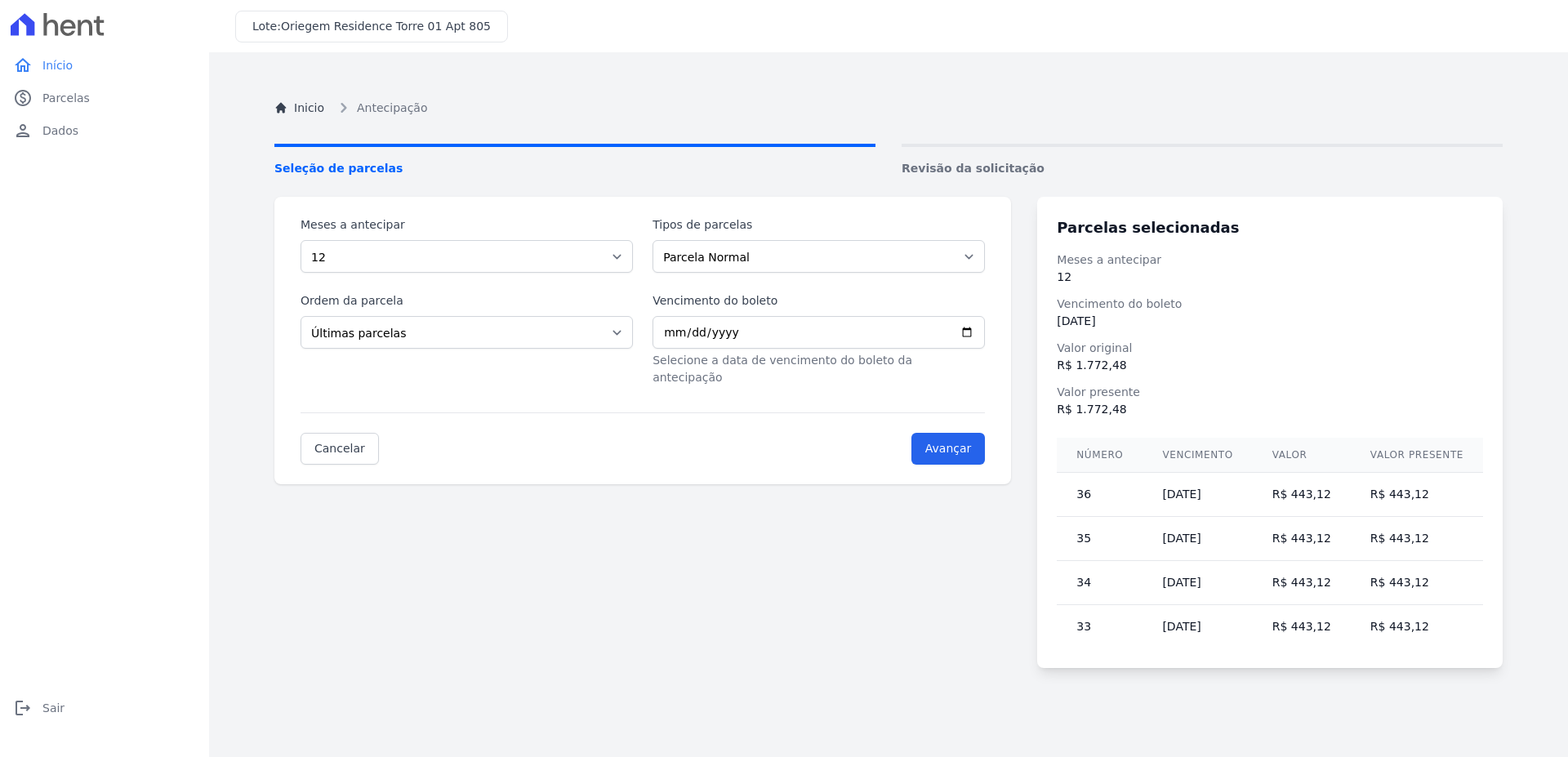
click at [784, 451] on div "Meses a antecipar 1 2 3 4 5 6 7 8 9 10 11 12 13 14 15 16 17 18 19 20 21 22 23 2…" at bounding box center [643, 340] width 737 height 288
click at [701, 337] on input "2027-07-20" at bounding box center [819, 332] width 333 height 32
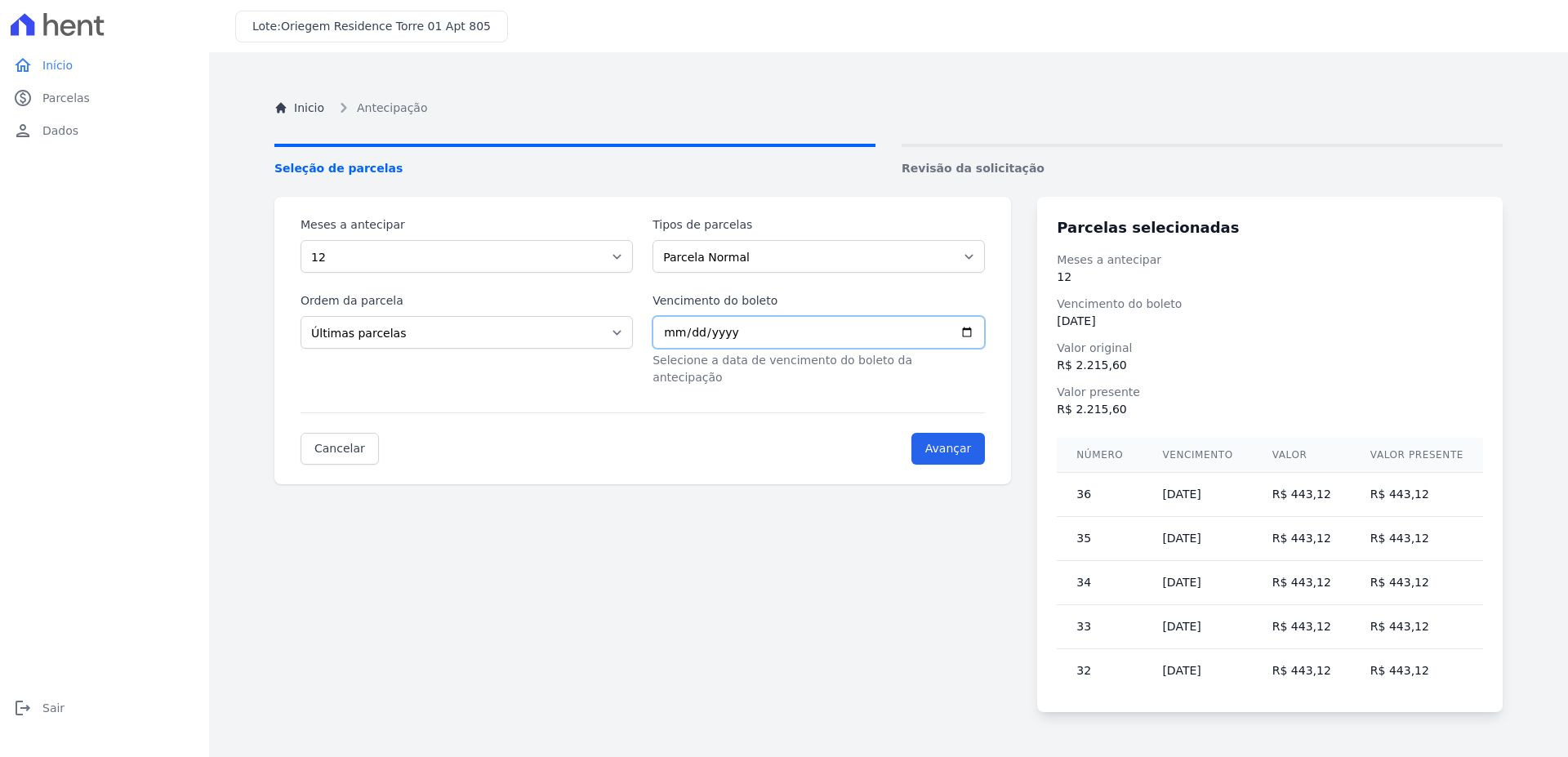
click at [702, 327] on input "2027-06-20" at bounding box center [819, 332] width 333 height 32
type input "2027-05-20"
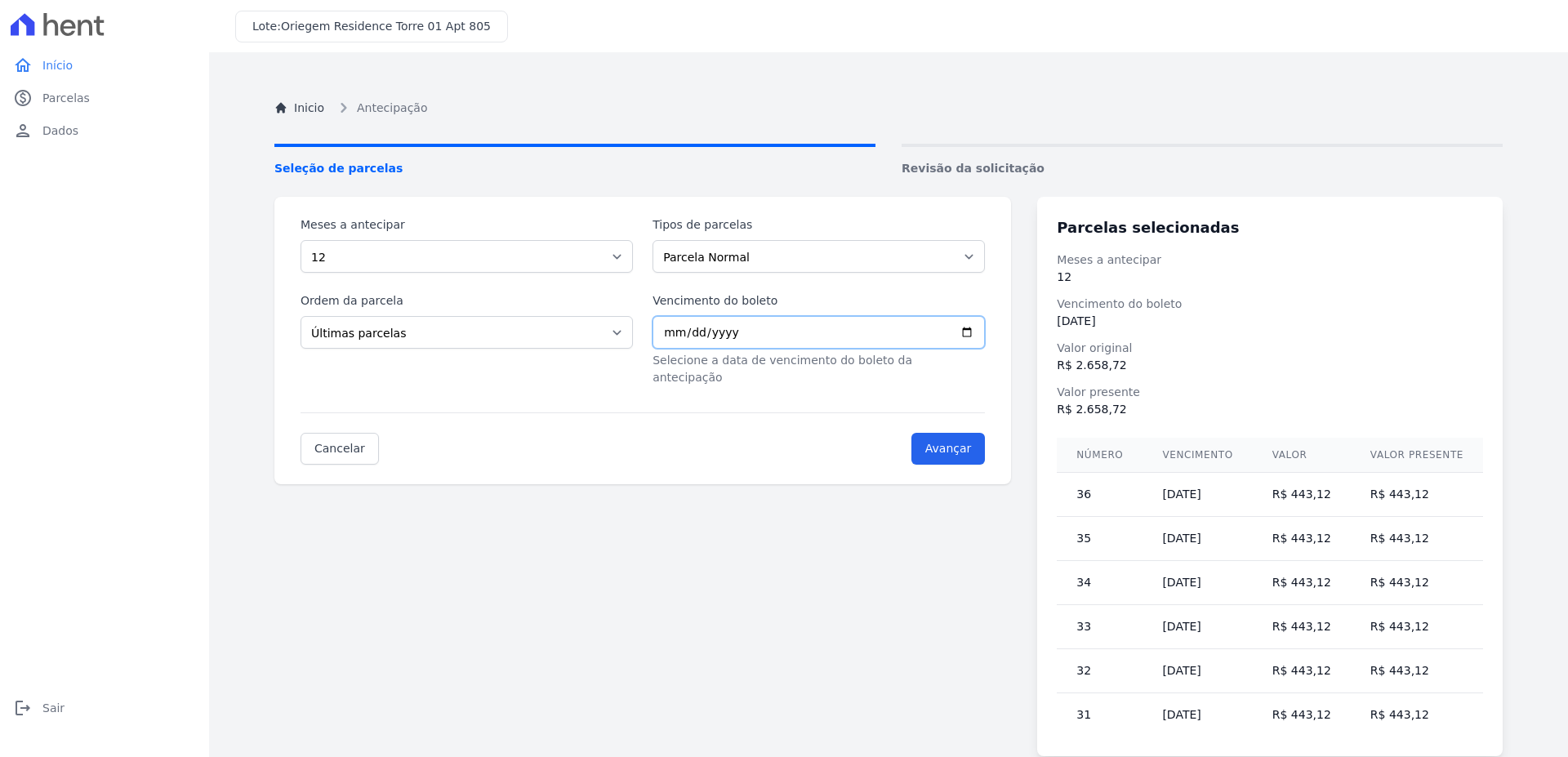
scroll to position [91, 0]
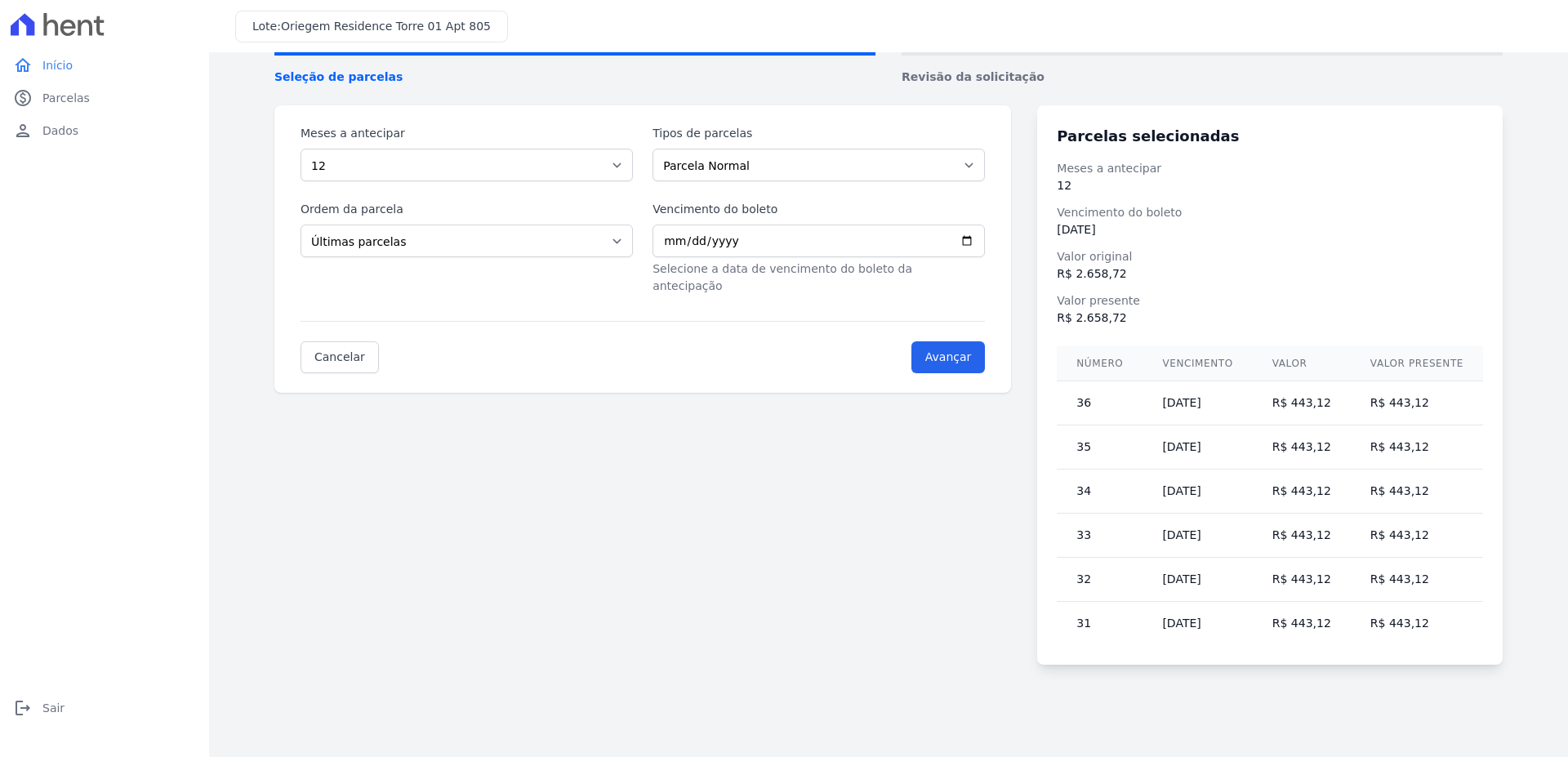
drag, startPoint x: 1100, startPoint y: 406, endPoint x: 1119, endPoint y: 453, distance: 50.7
click at [1119, 453] on tbody "36 10/11/2027 R$ 443,12 R$ 443,12 35 10/10/2027 R$ 443,12 R$ 443,12 34 10/09/20…" at bounding box center [1269, 514] width 426 height 265
click at [1119, 453] on td "35" at bounding box center [1099, 448] width 86 height 44
click at [336, 345] on link "Cancelar" at bounding box center [339, 357] width 78 height 32
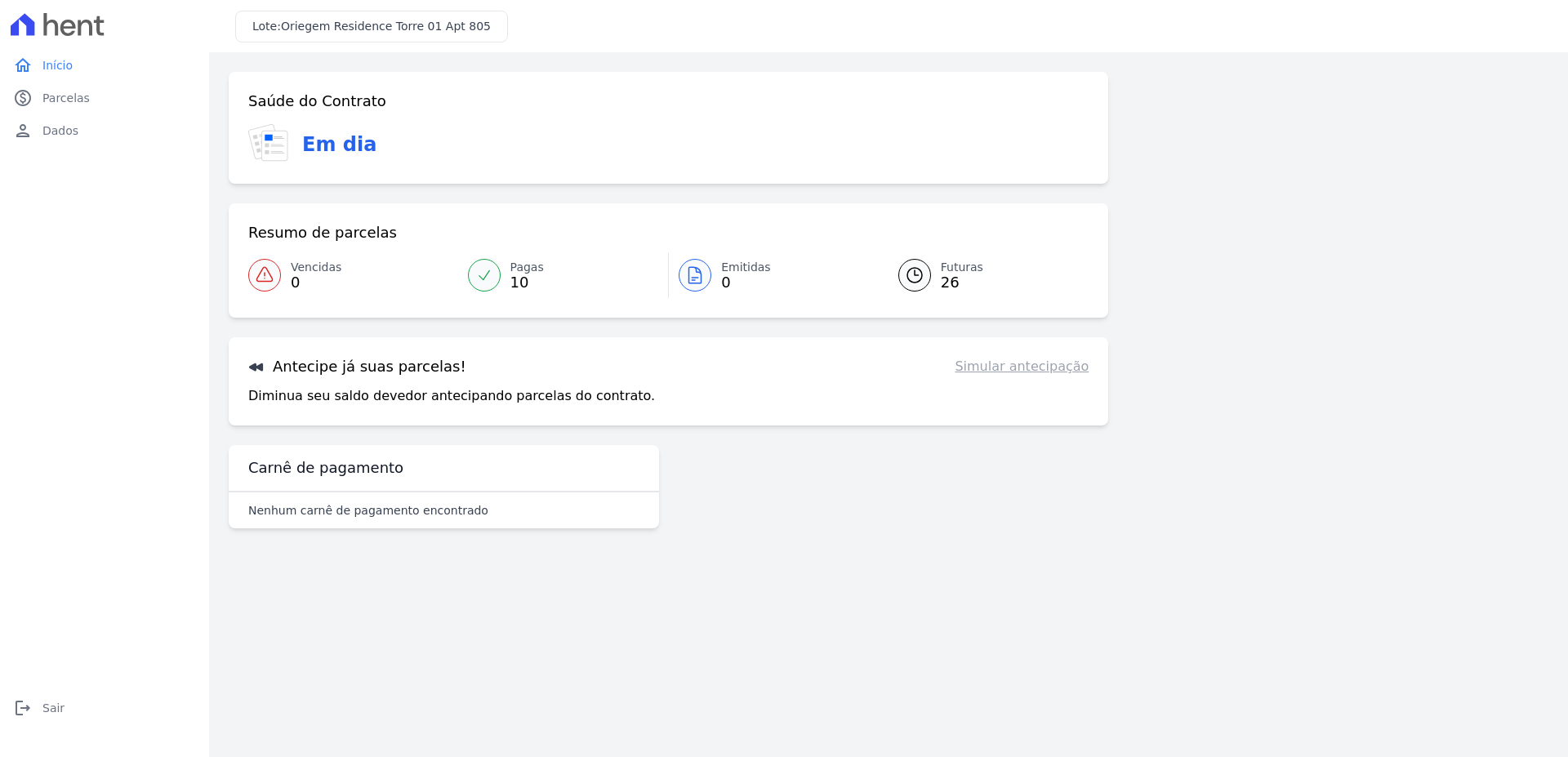
click at [1069, 372] on link "Simular antecipação" at bounding box center [1021, 366] width 134 height 19
click at [1006, 368] on link "Simular antecipação" at bounding box center [1021, 366] width 134 height 19
click at [1005, 369] on link "Simular antecipação" at bounding box center [1021, 366] width 134 height 19
drag, startPoint x: 1005, startPoint y: 369, endPoint x: 996, endPoint y: 369, distance: 9.0
click at [1005, 369] on link "Simular antecipação" at bounding box center [1021, 366] width 134 height 19
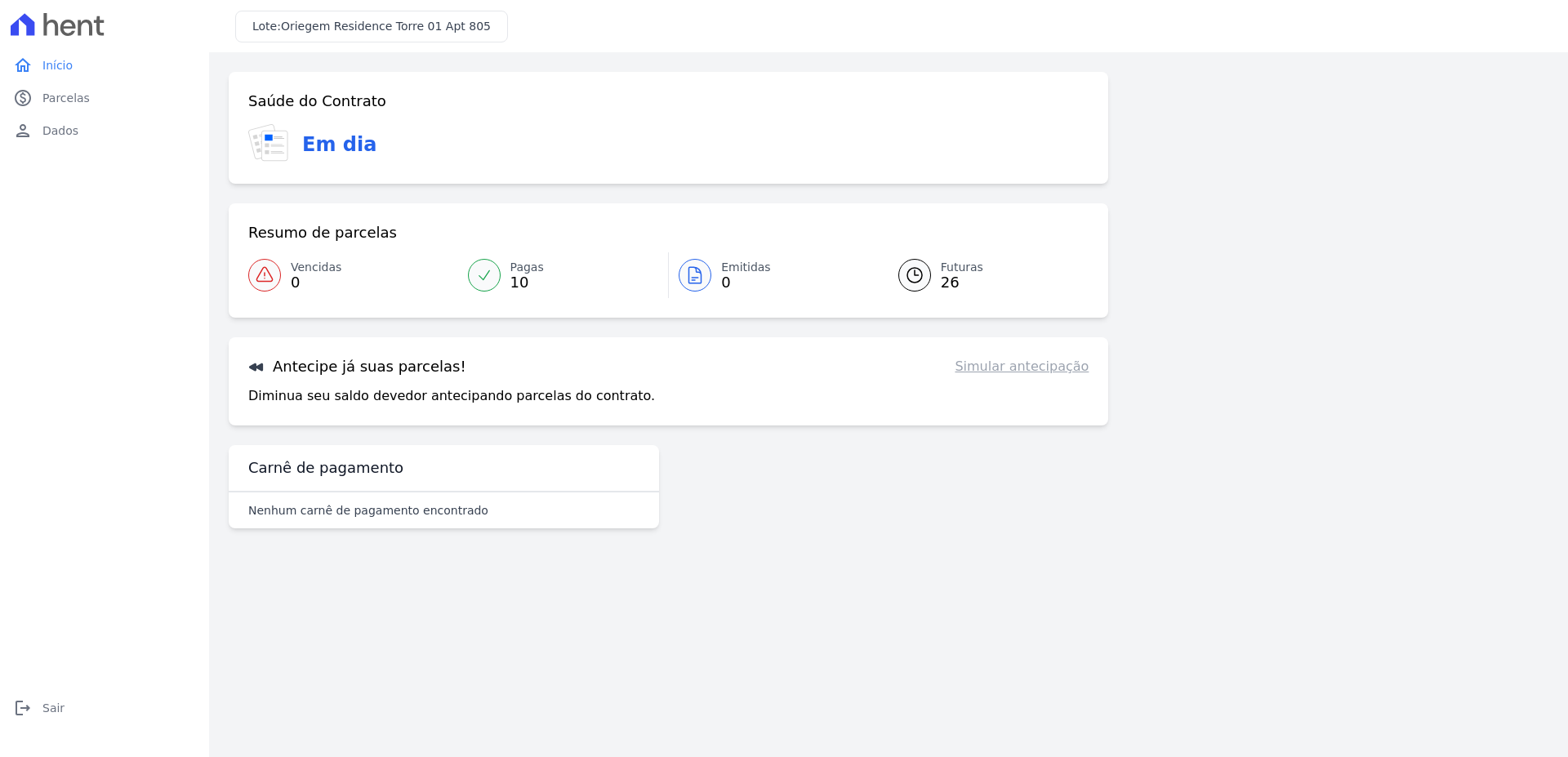
click at [1018, 371] on link "Simular antecipação" at bounding box center [1021, 366] width 134 height 19
click at [994, 361] on link "Simular antecipação" at bounding box center [1021, 366] width 134 height 19
click at [310, 368] on h3 "Antecipe já suas parcelas!" at bounding box center [357, 366] width 218 height 19
drag, startPoint x: 225, startPoint y: 369, endPoint x: 244, endPoint y: 398, distance: 34.7
click at [225, 370] on div "Confirme os seus contatos Email [EMAIL_ADDRESS][DOMAIN_NAME] Phone Alterar Conf…" at bounding box center [889, 307] width 1359 height 509
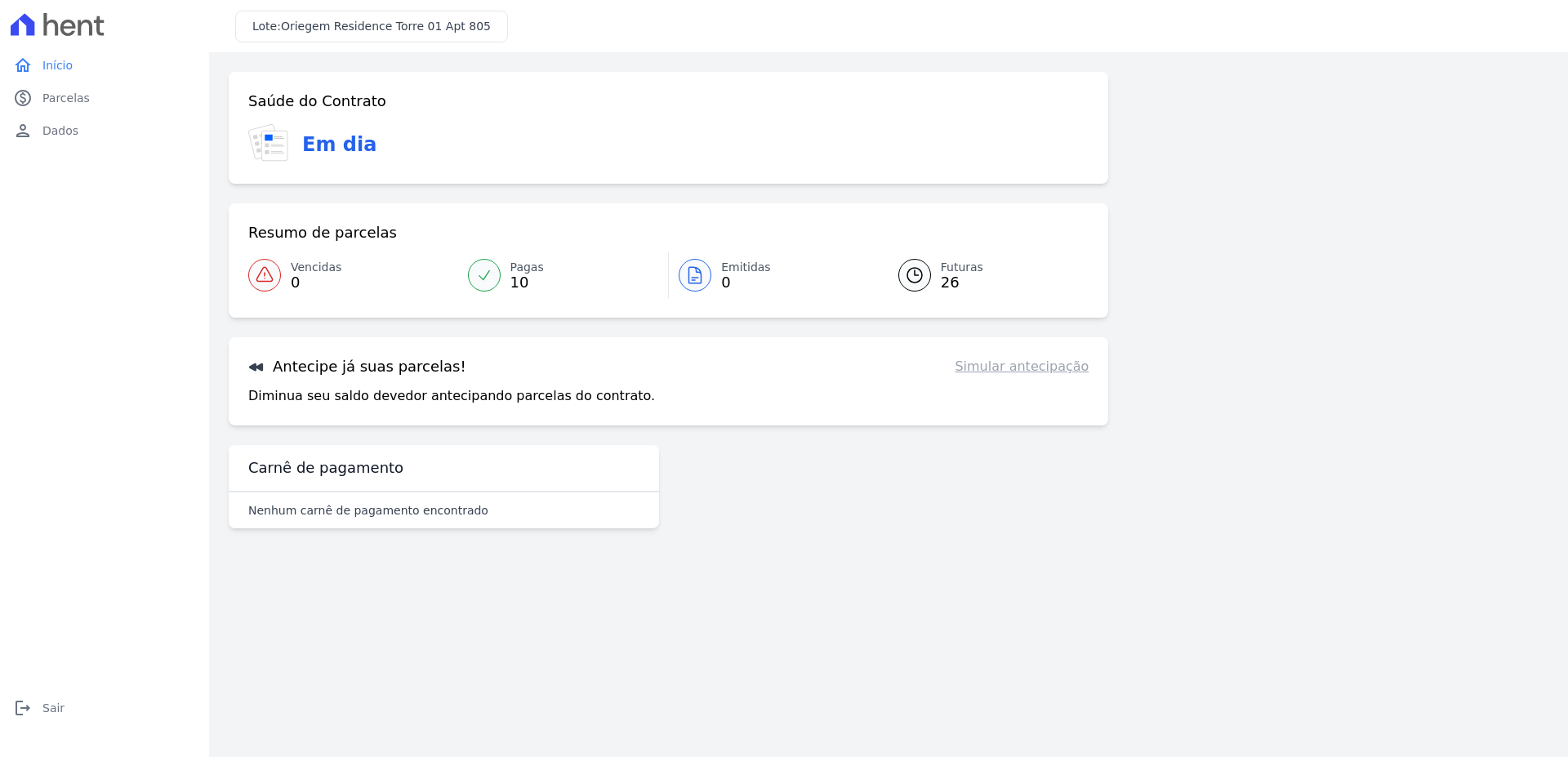
click at [303, 467] on h3 "Carnê de pagamento" at bounding box center [325, 467] width 155 height 19
click at [305, 516] on p "Nenhum carnê de pagamento encontrado" at bounding box center [368, 511] width 240 height 17
click at [508, 271] on link "Pagas 10" at bounding box center [563, 276] width 211 height 46
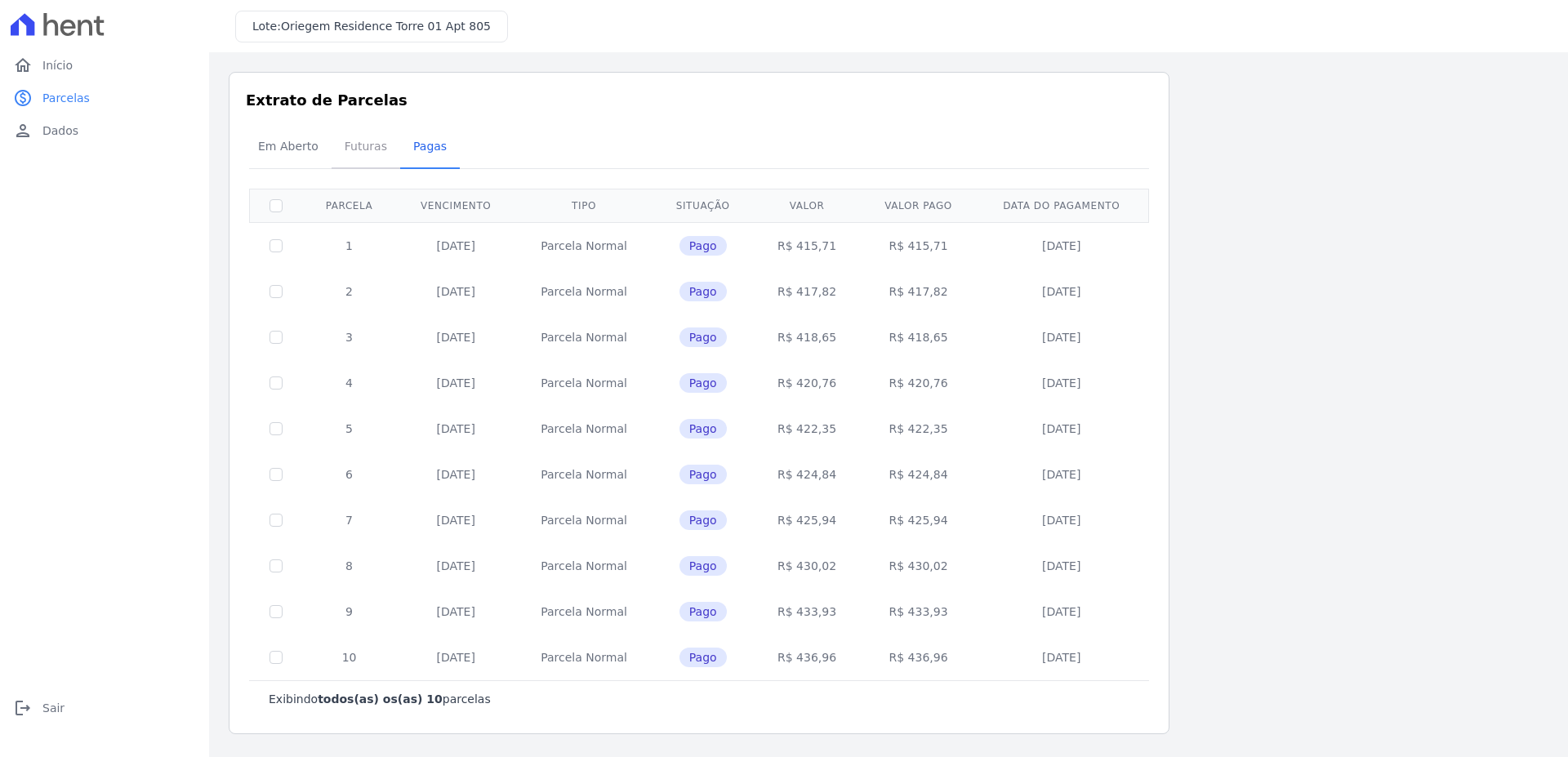
click at [340, 149] on span "Futuras" at bounding box center [365, 146] width 62 height 32
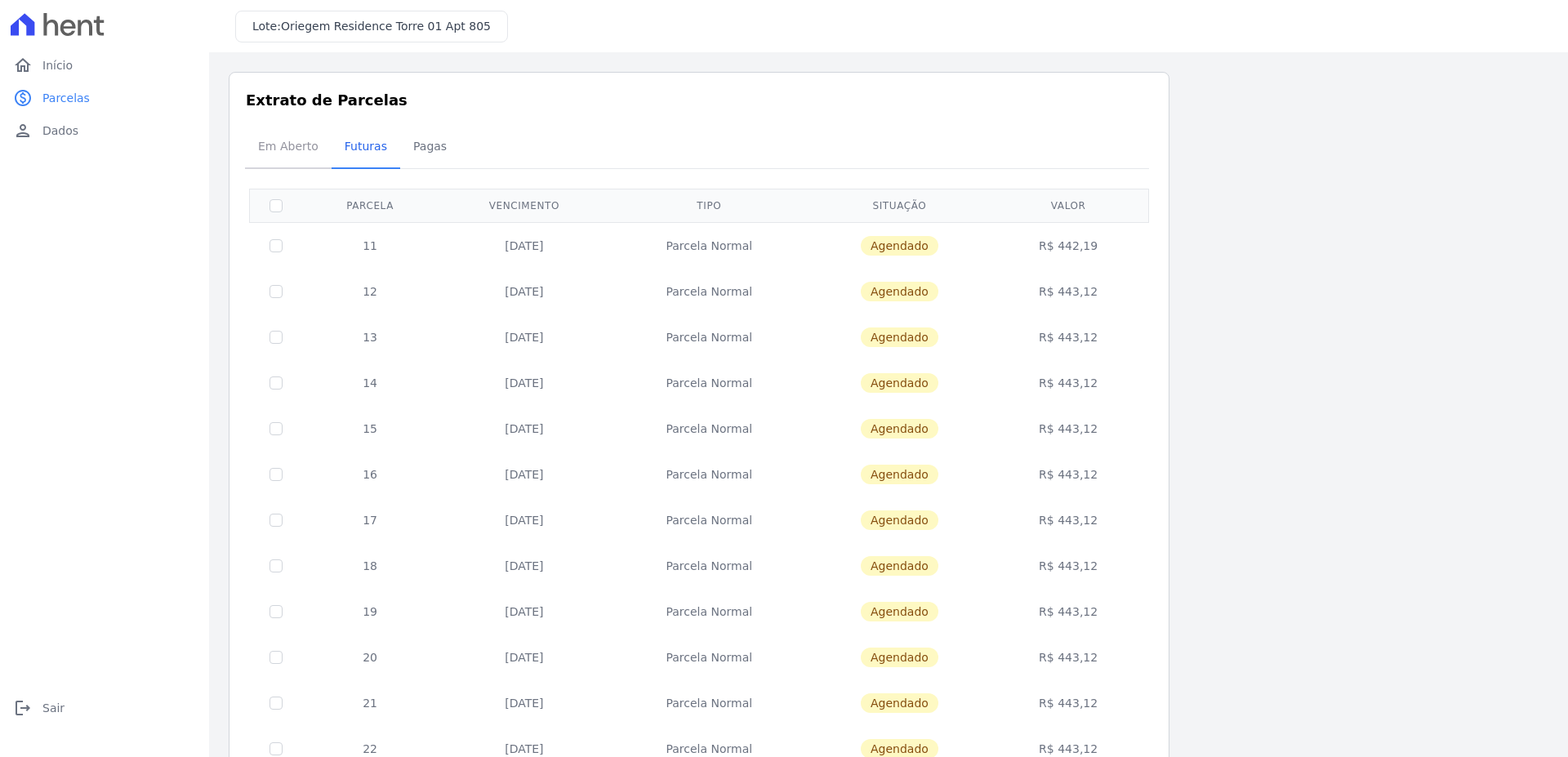
click at [301, 158] on span "Em Aberto" at bounding box center [288, 146] width 80 height 32
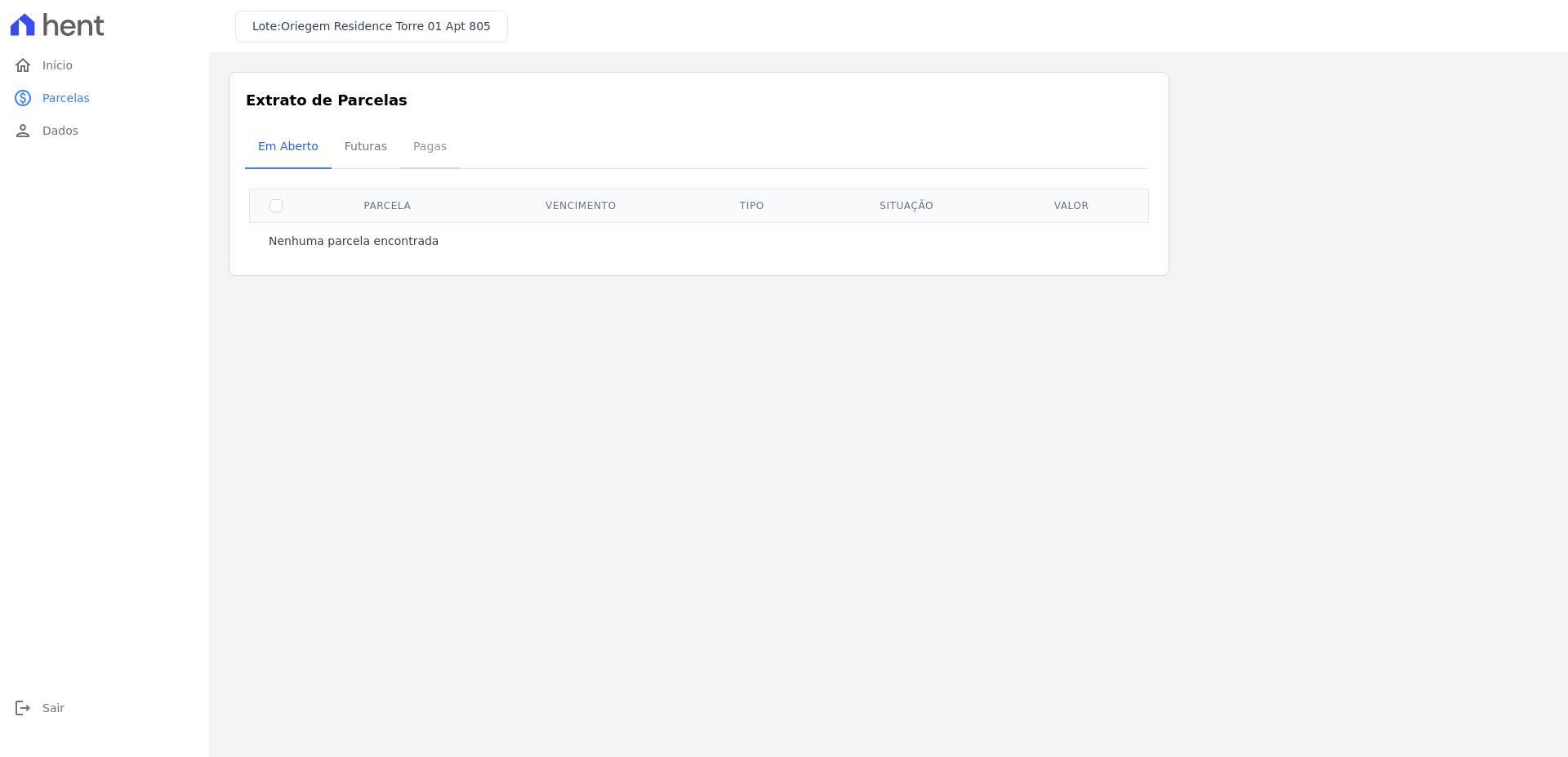
click at [419, 147] on span "Pagas" at bounding box center [430, 146] width 53 height 32
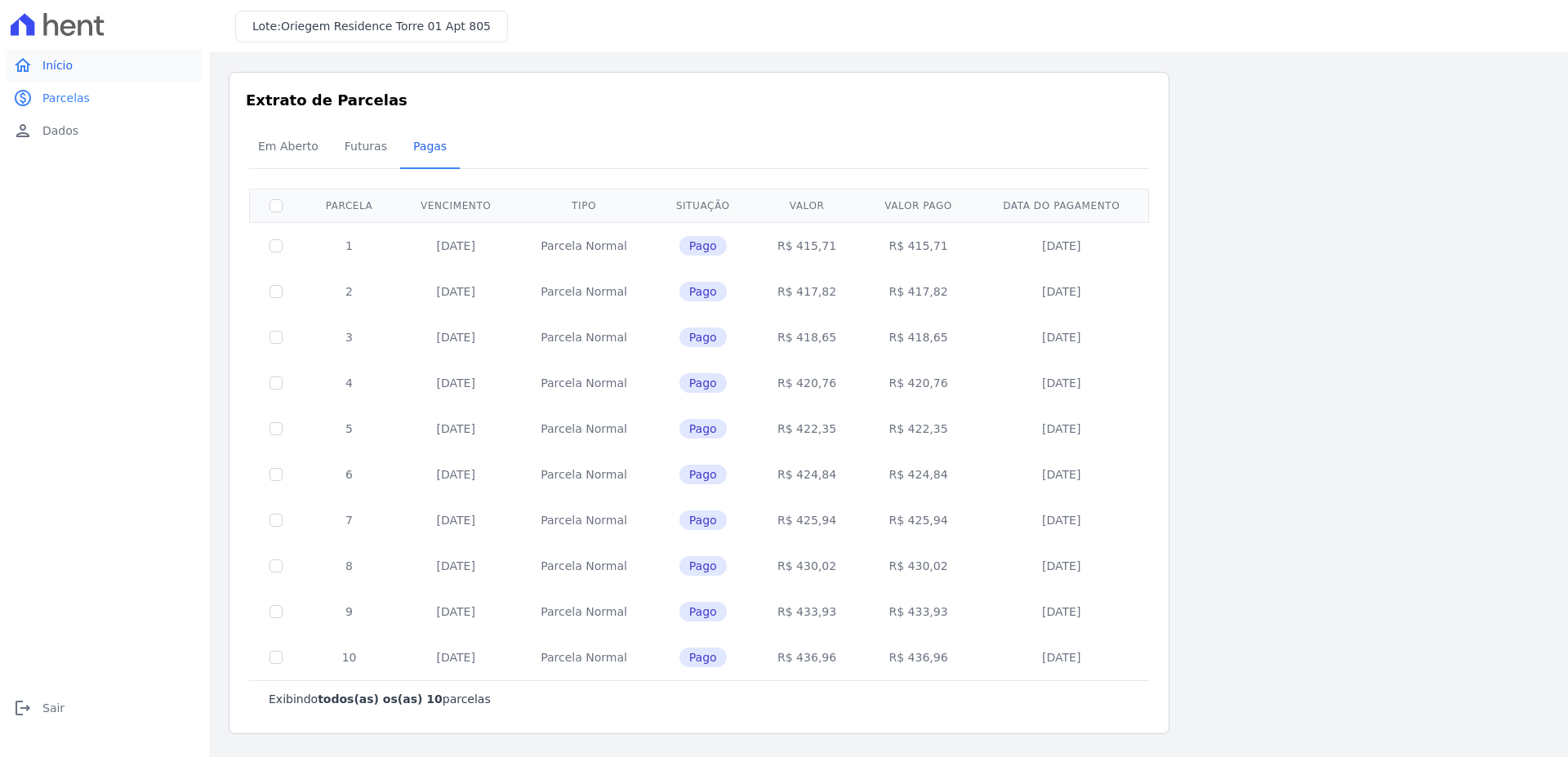
click at [74, 64] on link "home Início" at bounding box center [104, 65] width 196 height 32
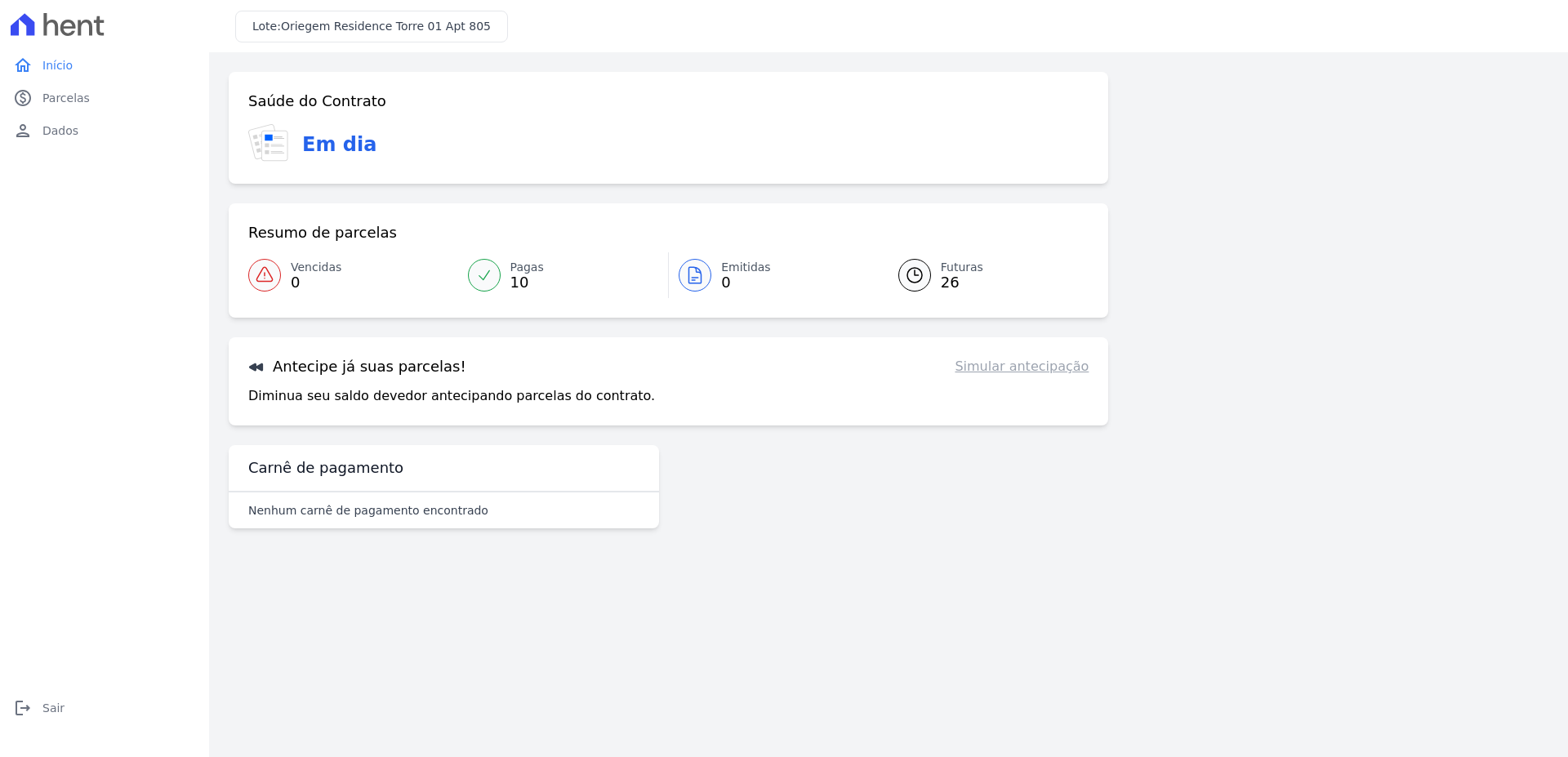
click at [1008, 365] on link "Simular antecipação" at bounding box center [1021, 366] width 134 height 19
click at [407, 515] on p "Nenhum carnê de pagamento encontrado" at bounding box center [368, 511] width 240 height 17
click at [369, 388] on p "Diminua seu saldo devedor antecipando parcelas do contrato." at bounding box center [451, 396] width 407 height 19
click at [728, 271] on span "Emitidas" at bounding box center [746, 267] width 50 height 18
click at [964, 265] on span "Futuras" at bounding box center [961, 267] width 42 height 18
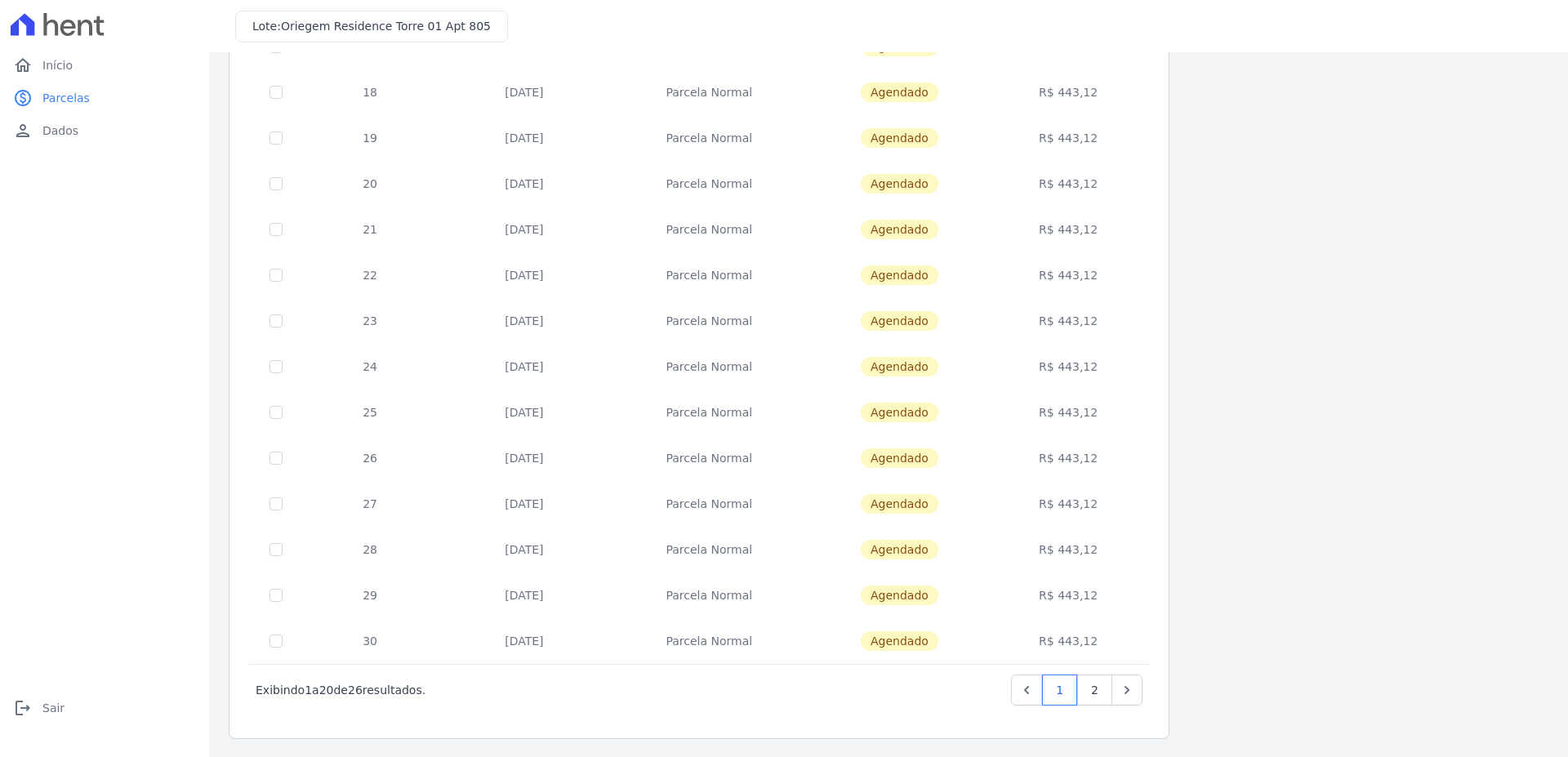
scroll to position [476, 0]
click at [1102, 698] on link "2" at bounding box center [1094, 689] width 35 height 31
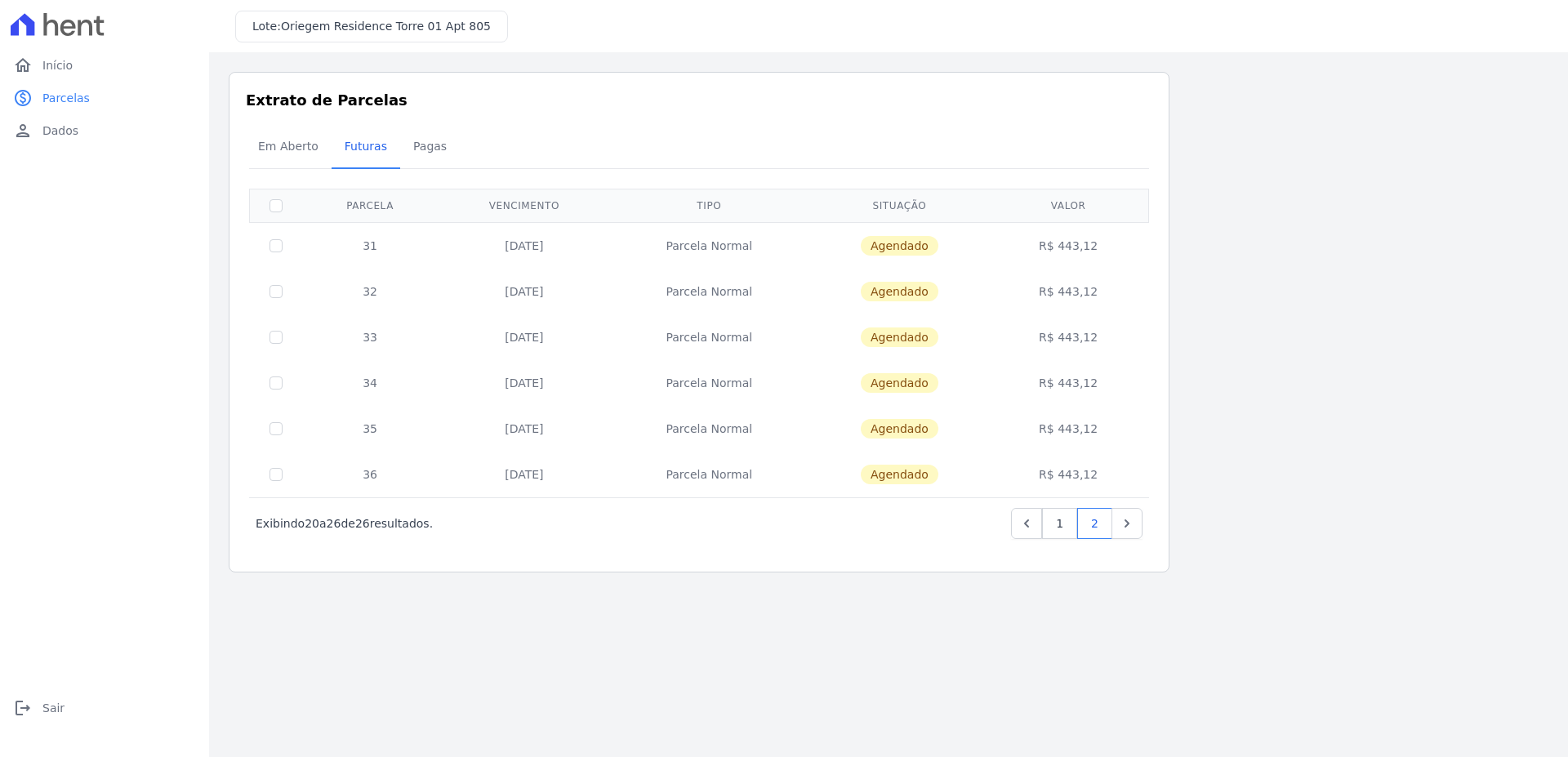
click at [676, 345] on td "Parcela Normal" at bounding box center [709, 337] width 197 height 46
click at [281, 480] on td at bounding box center [277, 475] width 53 height 46
click at [282, 464] on td at bounding box center [277, 475] width 53 height 46
drag, startPoint x: 274, startPoint y: 469, endPoint x: 275, endPoint y: 426, distance: 43.0
click at [274, 468] on input "checkbox" at bounding box center [276, 475] width 13 height 13
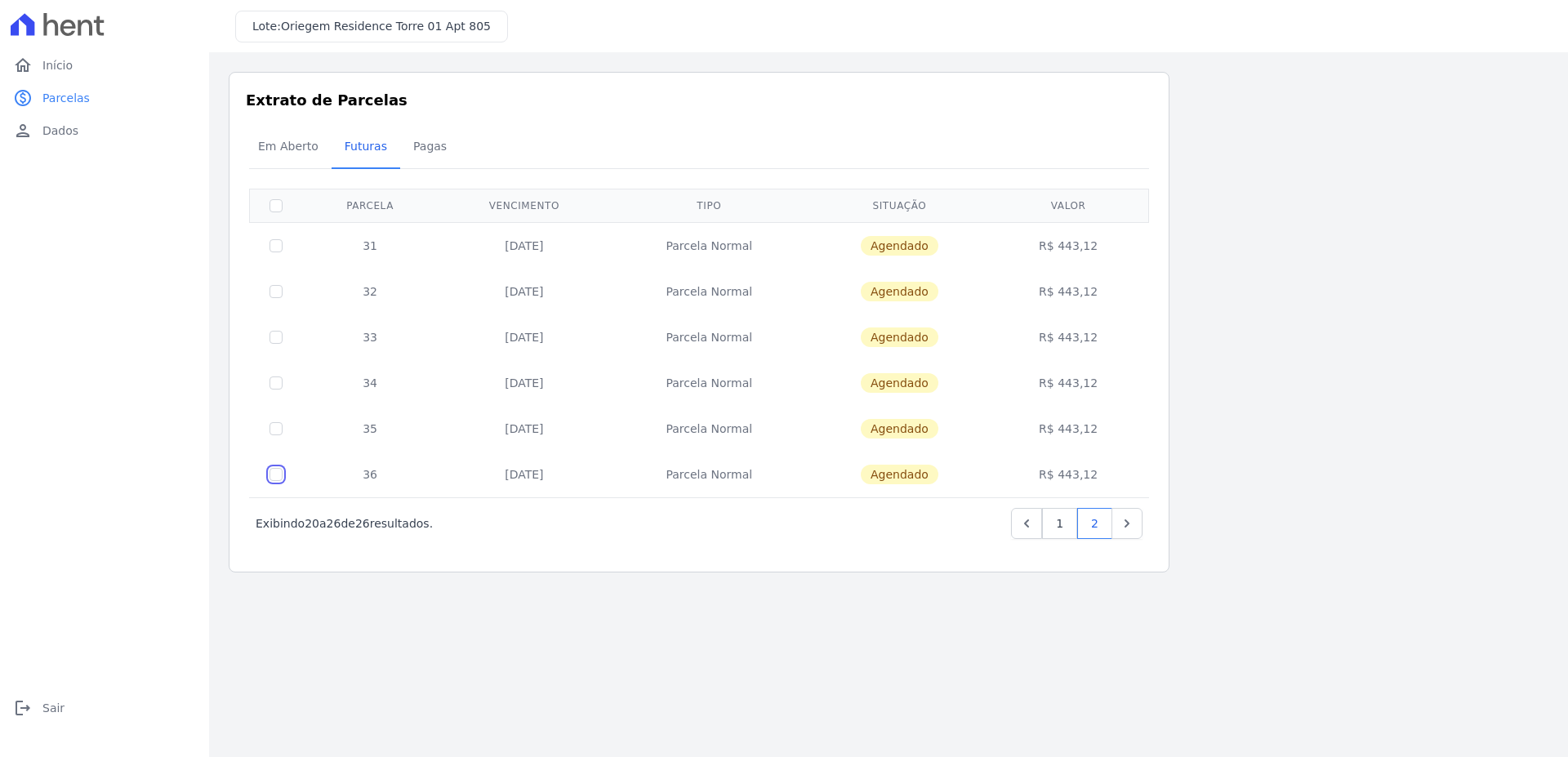
checkbox input "true"
click at [275, 425] on input "checkbox" at bounding box center [276, 429] width 13 height 13
checkbox input "true"
click at [276, 386] on input "checkbox" at bounding box center [276, 383] width 13 height 13
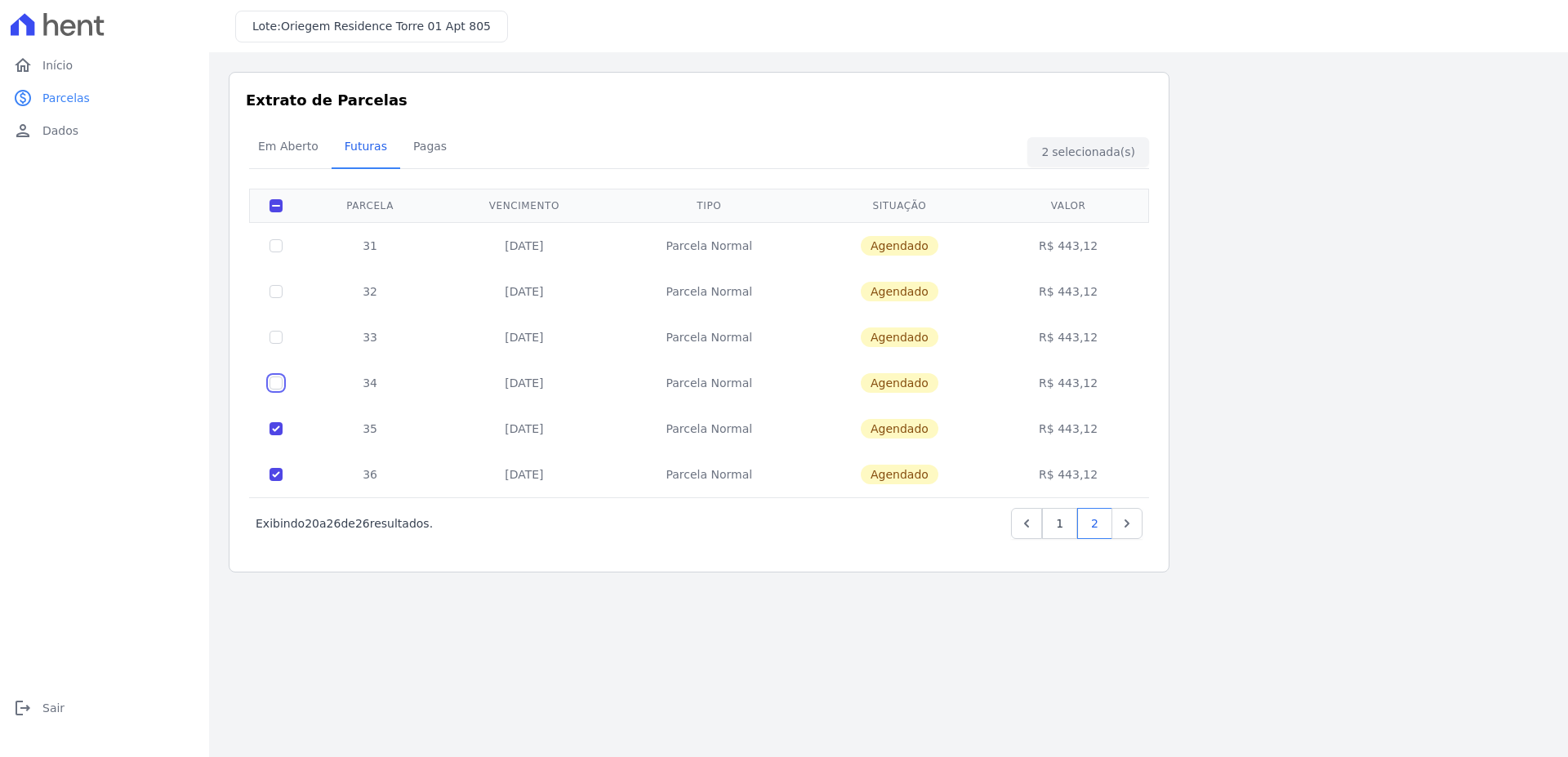
checkbox input "true"
click at [280, 337] on input "checkbox" at bounding box center [276, 337] width 13 height 13
checkbox input "true"
click at [1113, 533] on link "Next" at bounding box center [1127, 524] width 31 height 31
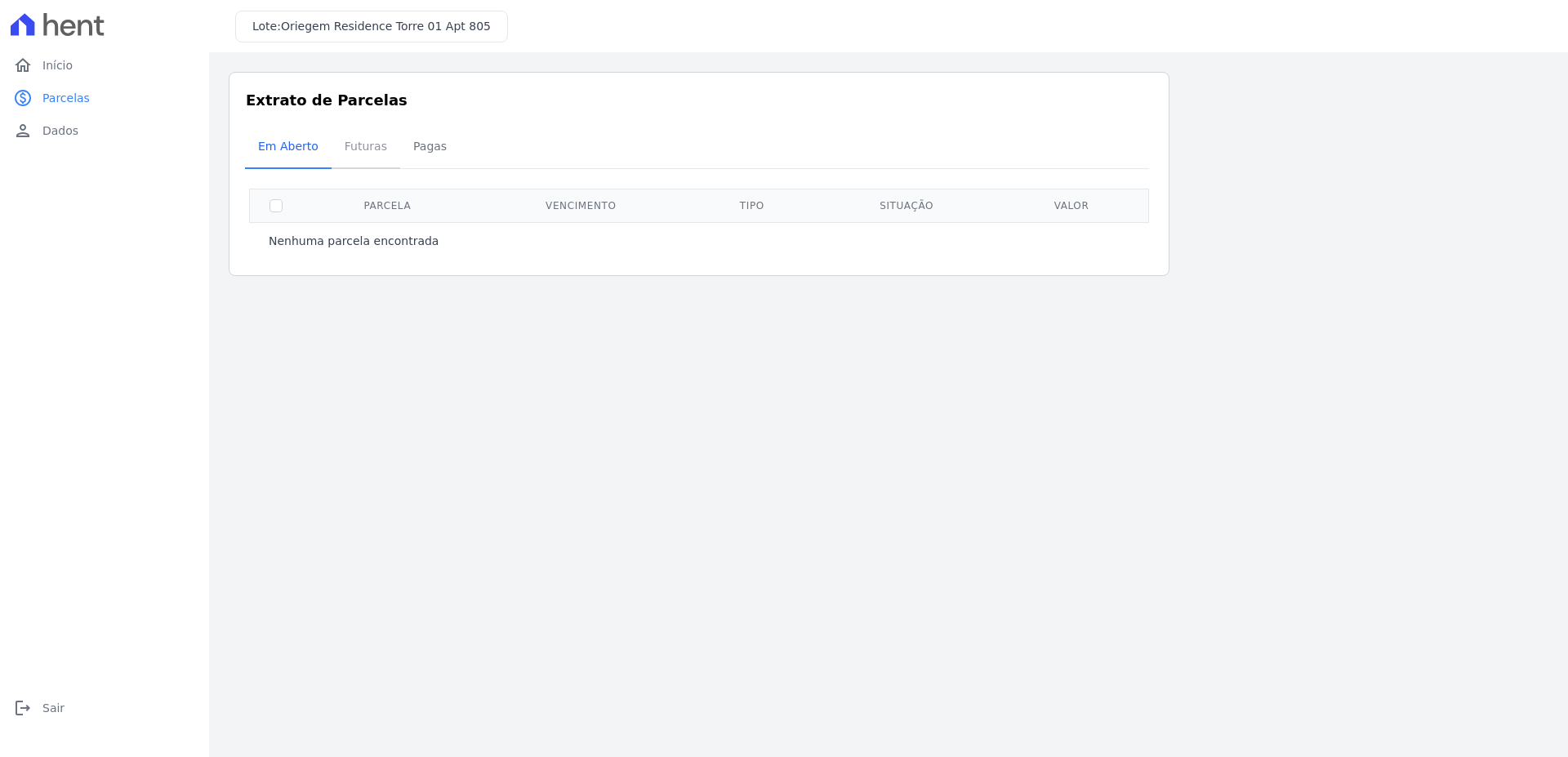
click at [352, 161] on span "Futuras" at bounding box center [365, 146] width 62 height 32
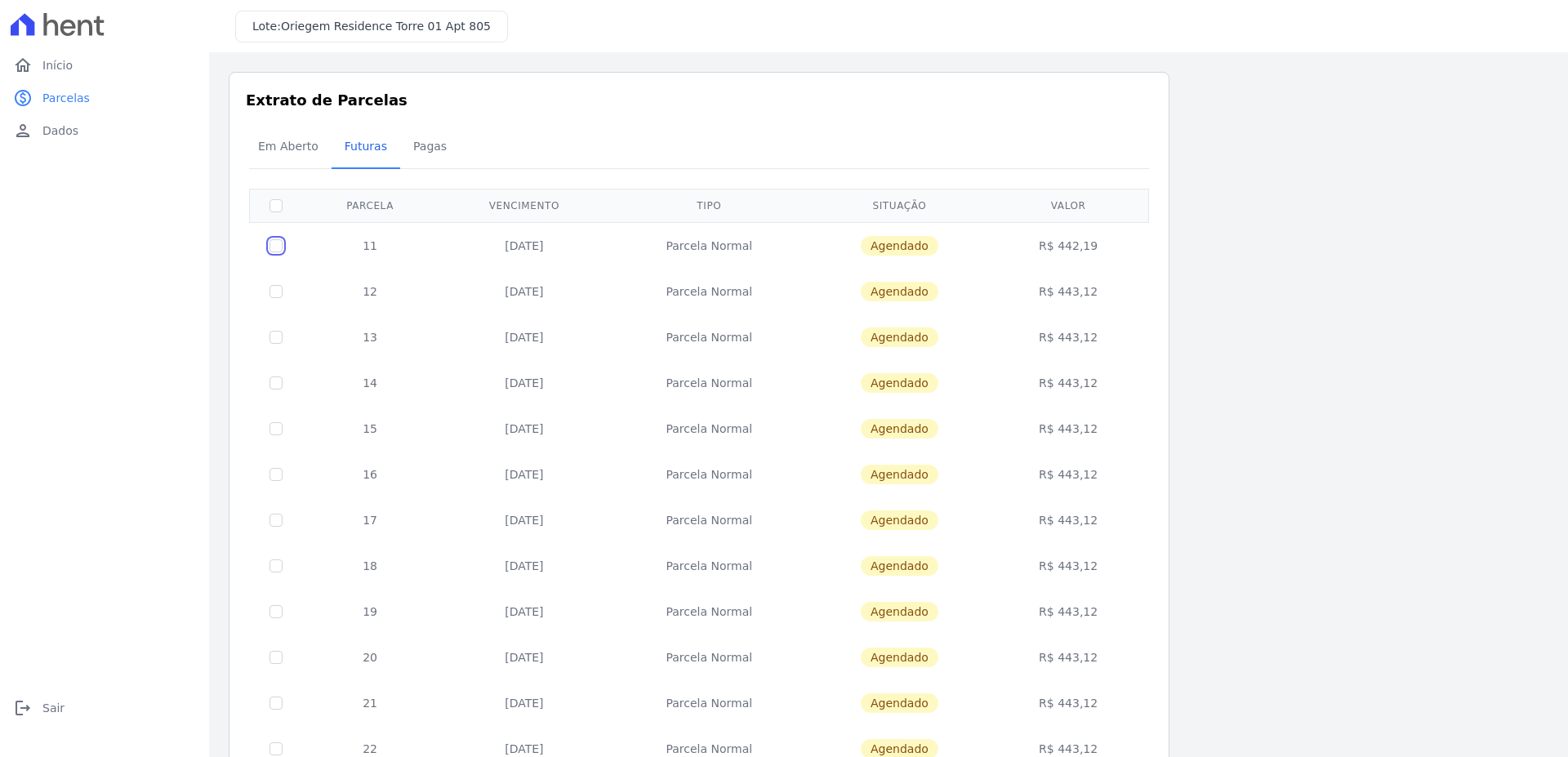
drag, startPoint x: 281, startPoint y: 244, endPoint x: 279, endPoint y: 289, distance: 45.0
click at [280, 245] on input "checkbox" at bounding box center [276, 246] width 13 height 13
checkbox input "true"
click at [280, 294] on input "checkbox" at bounding box center [276, 291] width 13 height 13
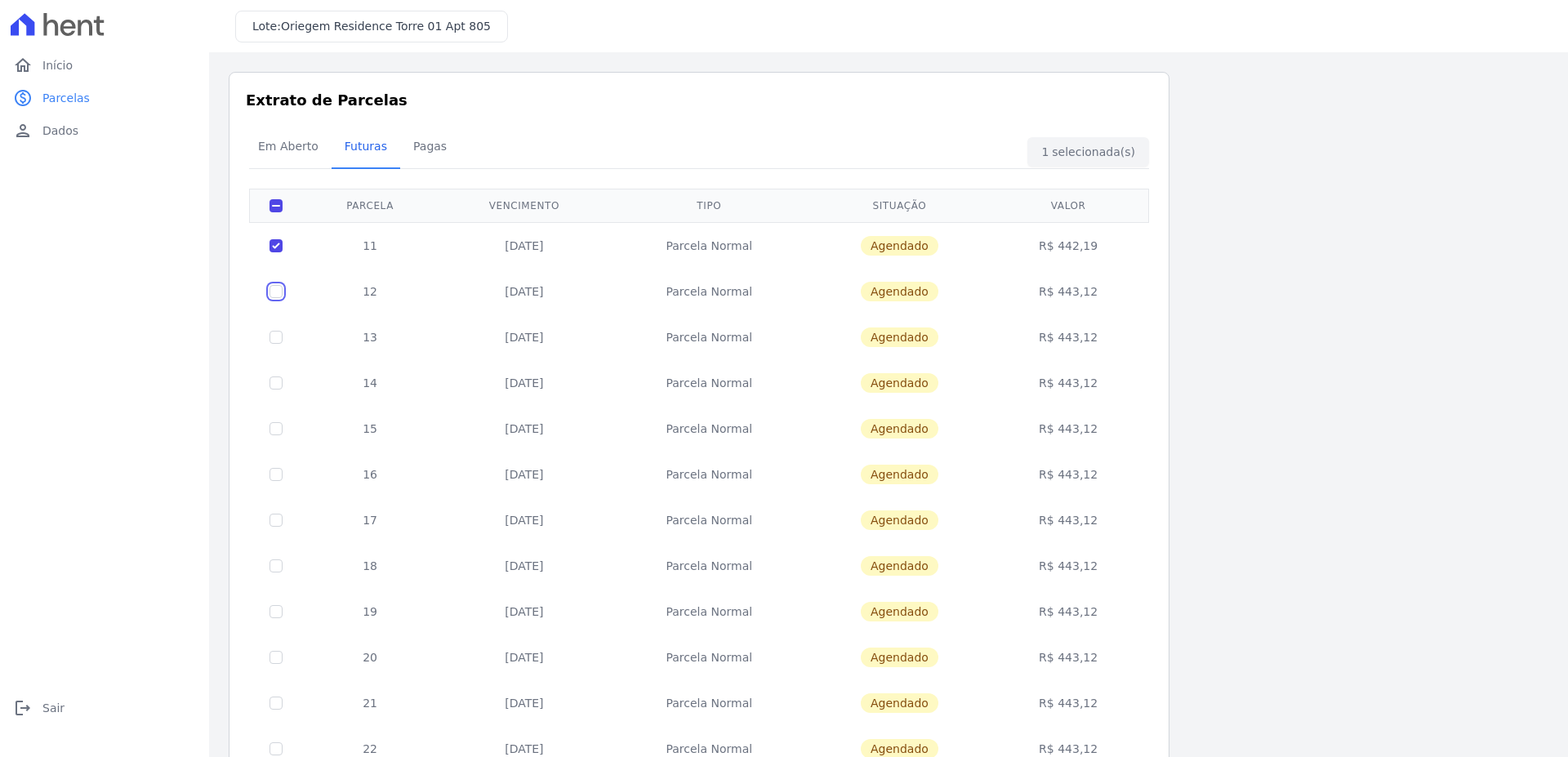
checkbox input "true"
click at [97, 148] on div "home Início home Início paid Parcelas paid Parcelas person Dados person Dados l…" at bounding box center [104, 396] width 196 height 695
click at [93, 142] on link "person Dados" at bounding box center [104, 130] width 196 height 32
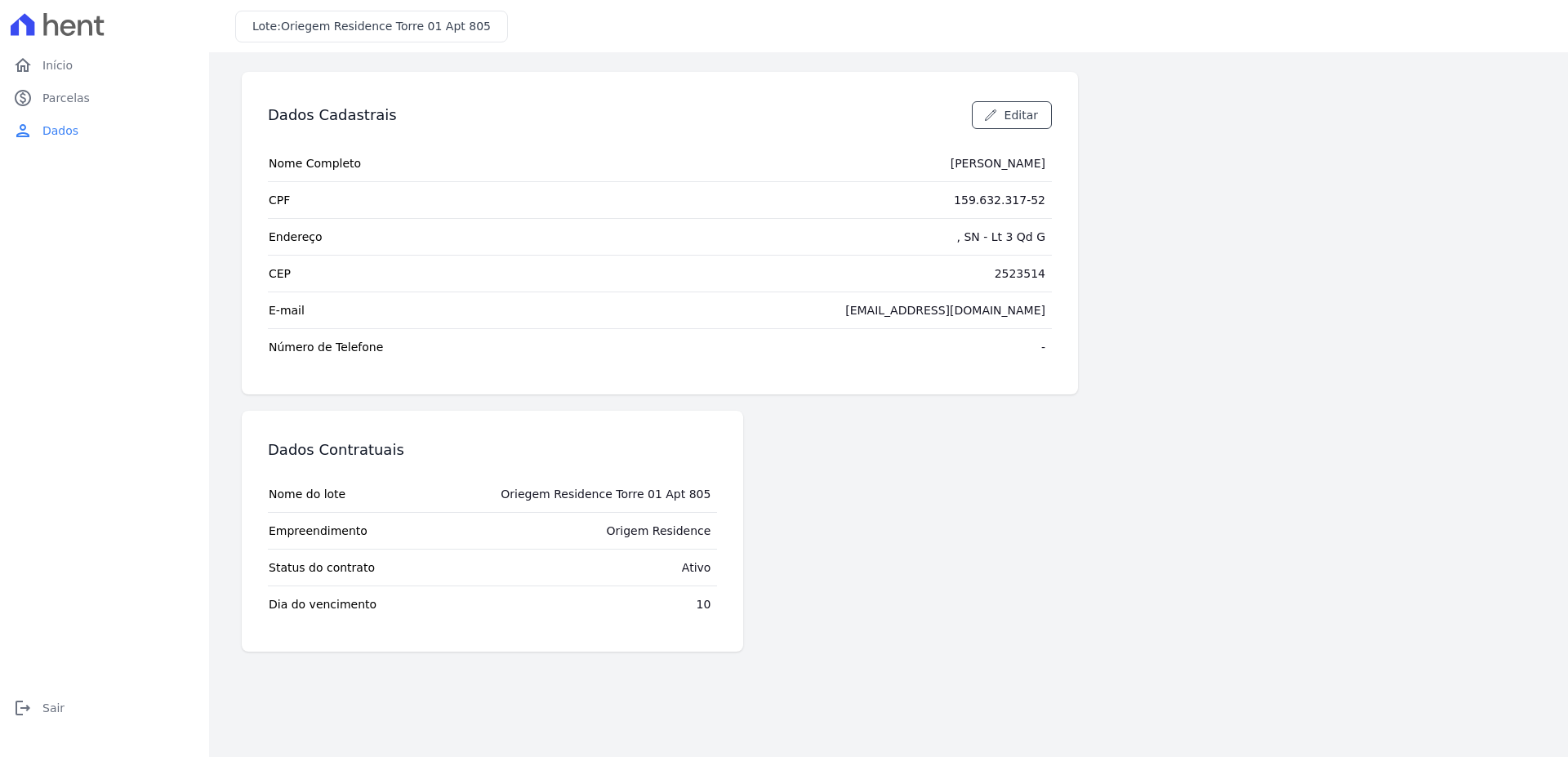
click at [704, 606] on div "10" at bounding box center [704, 605] width 15 height 17
click at [57, 68] on span "Início" at bounding box center [57, 65] width 30 height 17
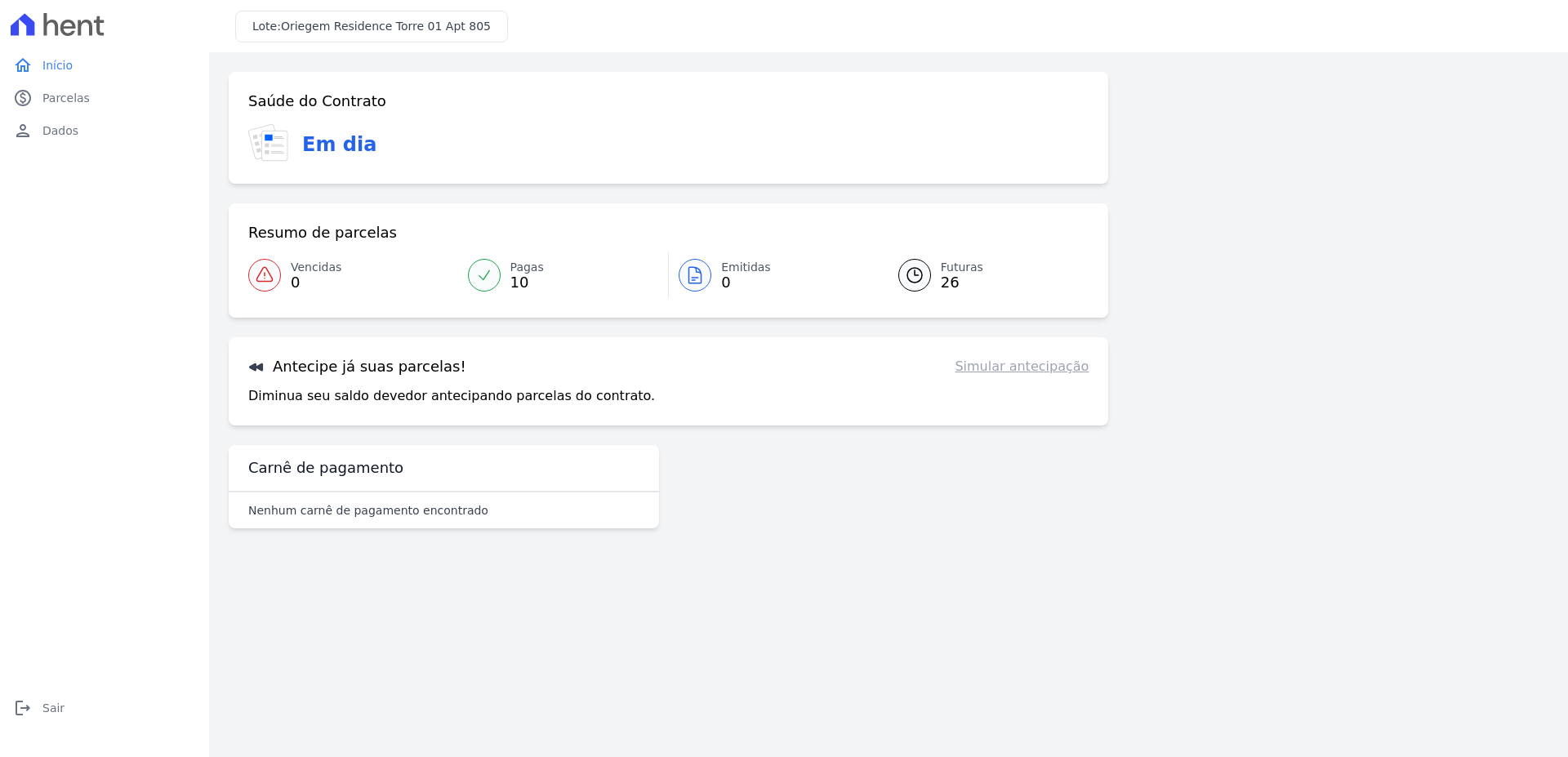
click at [1016, 362] on link "Simular antecipação" at bounding box center [1021, 366] width 134 height 19
click at [1013, 374] on link "Simular antecipação" at bounding box center [1021, 366] width 134 height 19
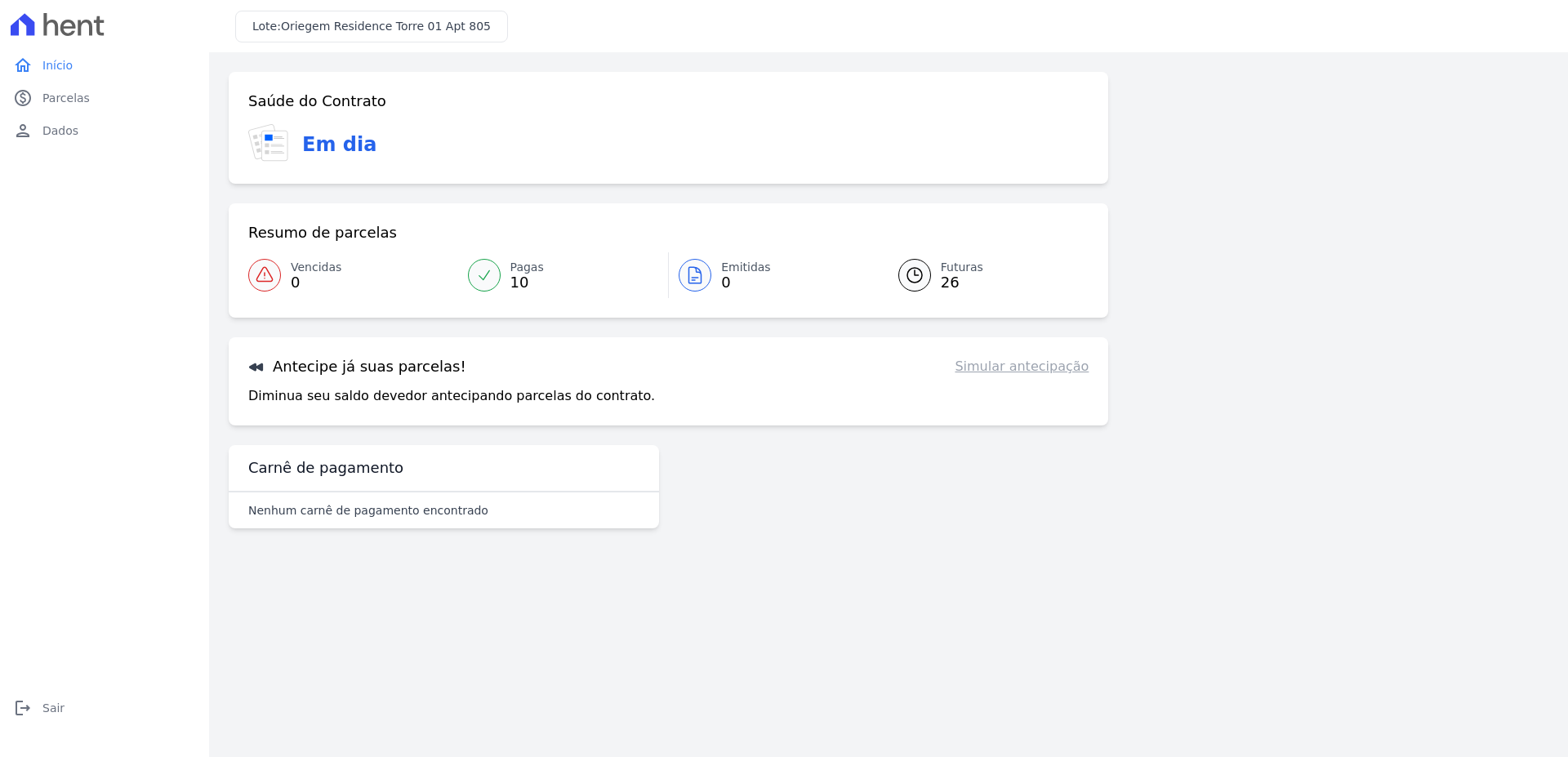
drag, startPoint x: 312, startPoint y: 93, endPoint x: 316, endPoint y: 111, distance: 18.4
click at [312, 98] on h3 "Saúde do Contrato" at bounding box center [317, 101] width 138 height 19
click at [323, 149] on h3 "Em dia" at bounding box center [339, 145] width 75 height 30
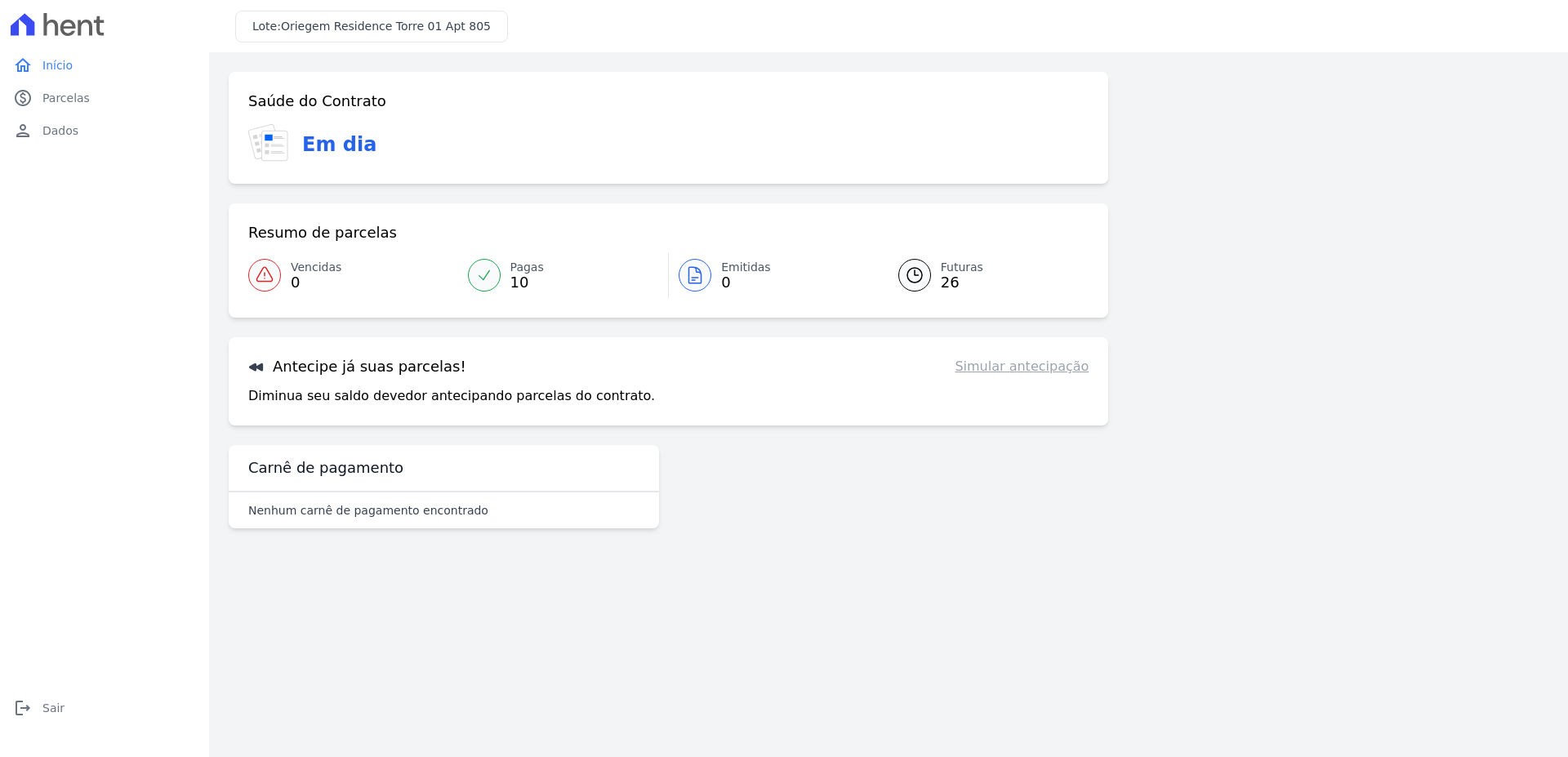
click at [324, 150] on h3 "Em dia" at bounding box center [339, 145] width 75 height 30
drag, startPoint x: 261, startPoint y: 142, endPoint x: 319, endPoint y: 348, distance: 214.0
click at [261, 142] on icon at bounding box center [270, 144] width 44 height 40
drag, startPoint x: 333, startPoint y: 398, endPoint x: 342, endPoint y: 380, distance: 20.1
click at [335, 396] on p "Diminua seu saldo devedor antecipando parcelas do contrato." at bounding box center [451, 396] width 407 height 19
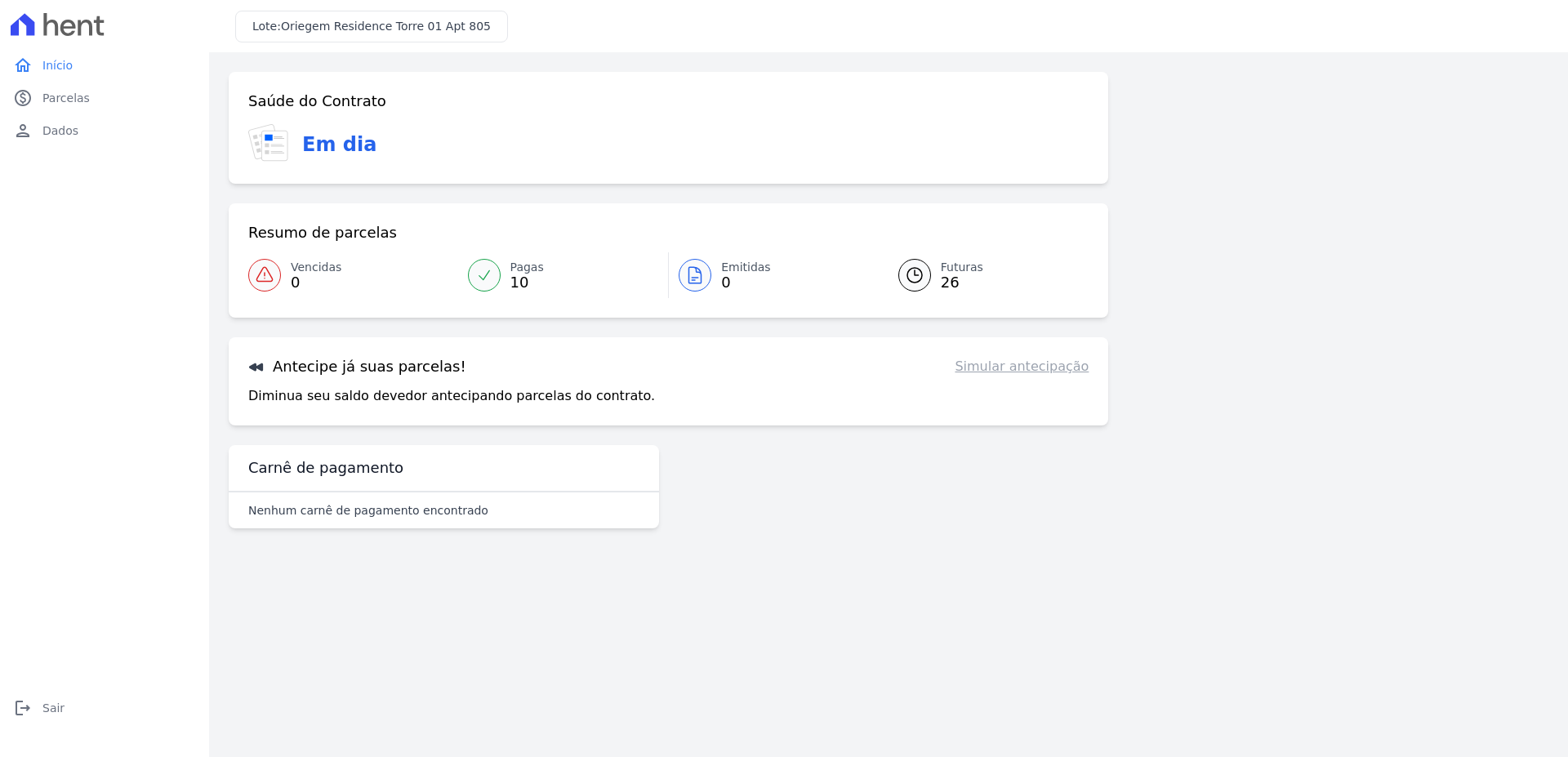
click at [258, 267] on icon at bounding box center [264, 275] width 19 height 19
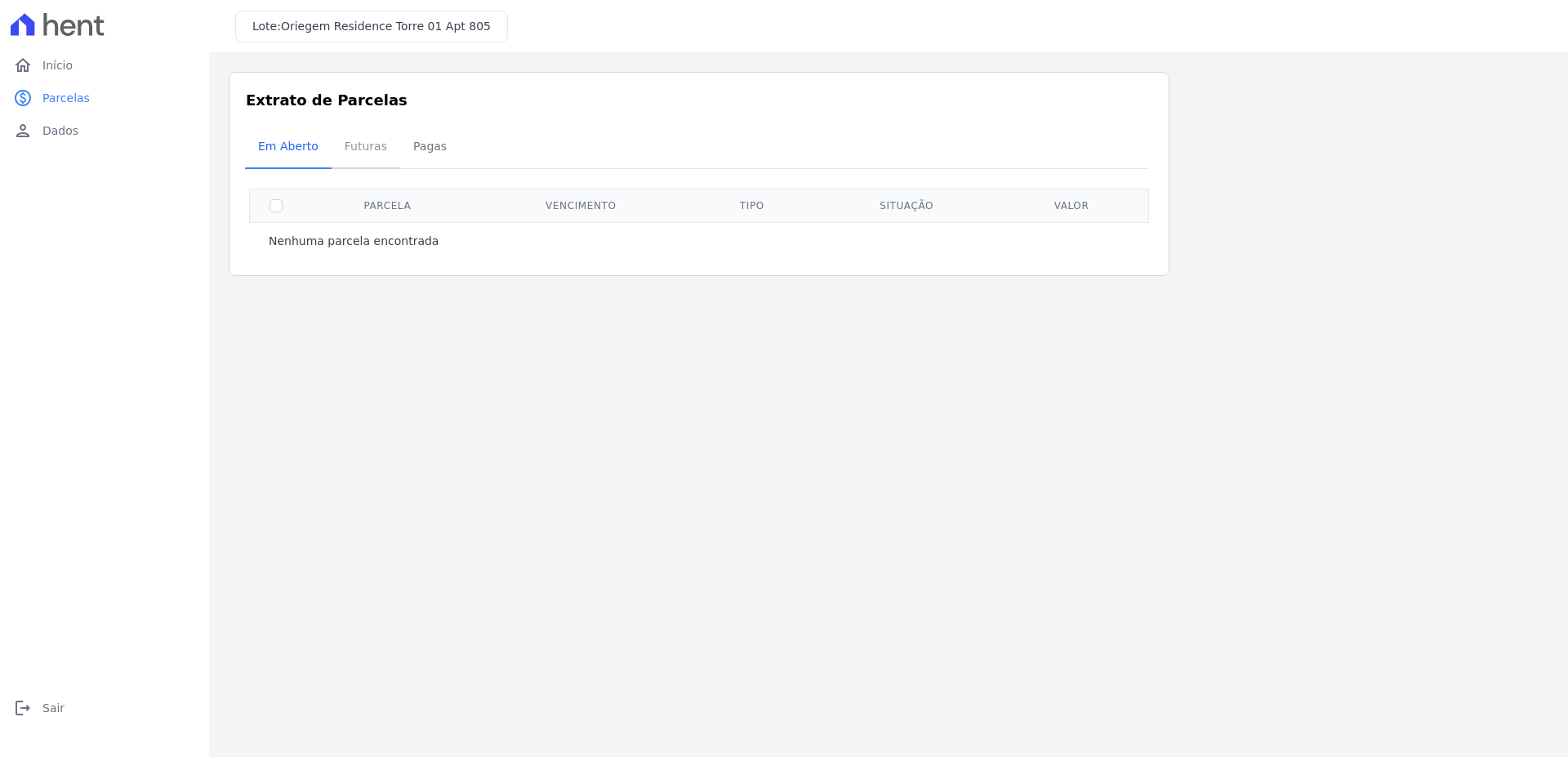
click at [335, 161] on span "Futuras" at bounding box center [365, 146] width 62 height 32
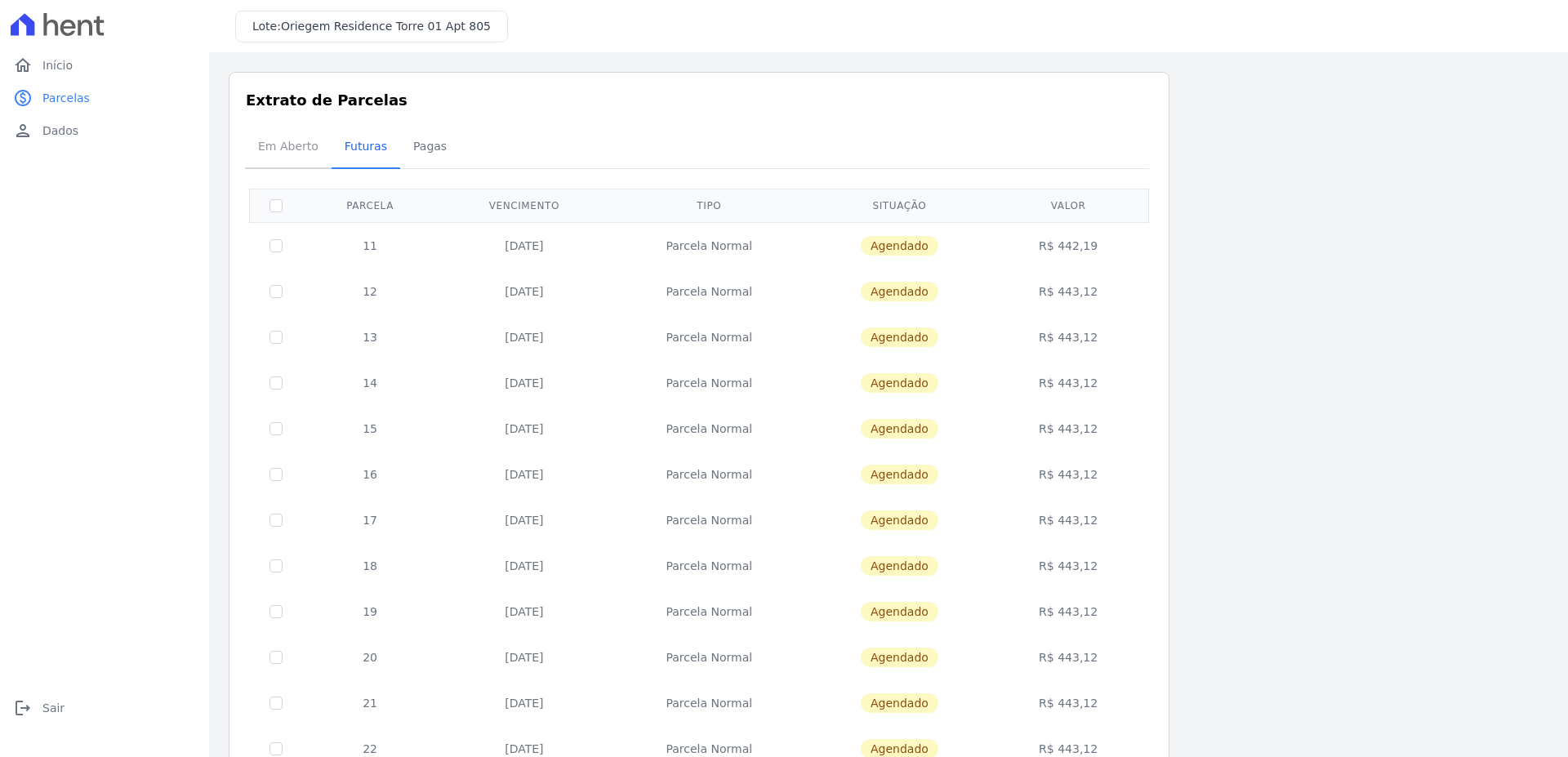
click at [289, 144] on span "Em Aberto" at bounding box center [288, 146] width 80 height 32
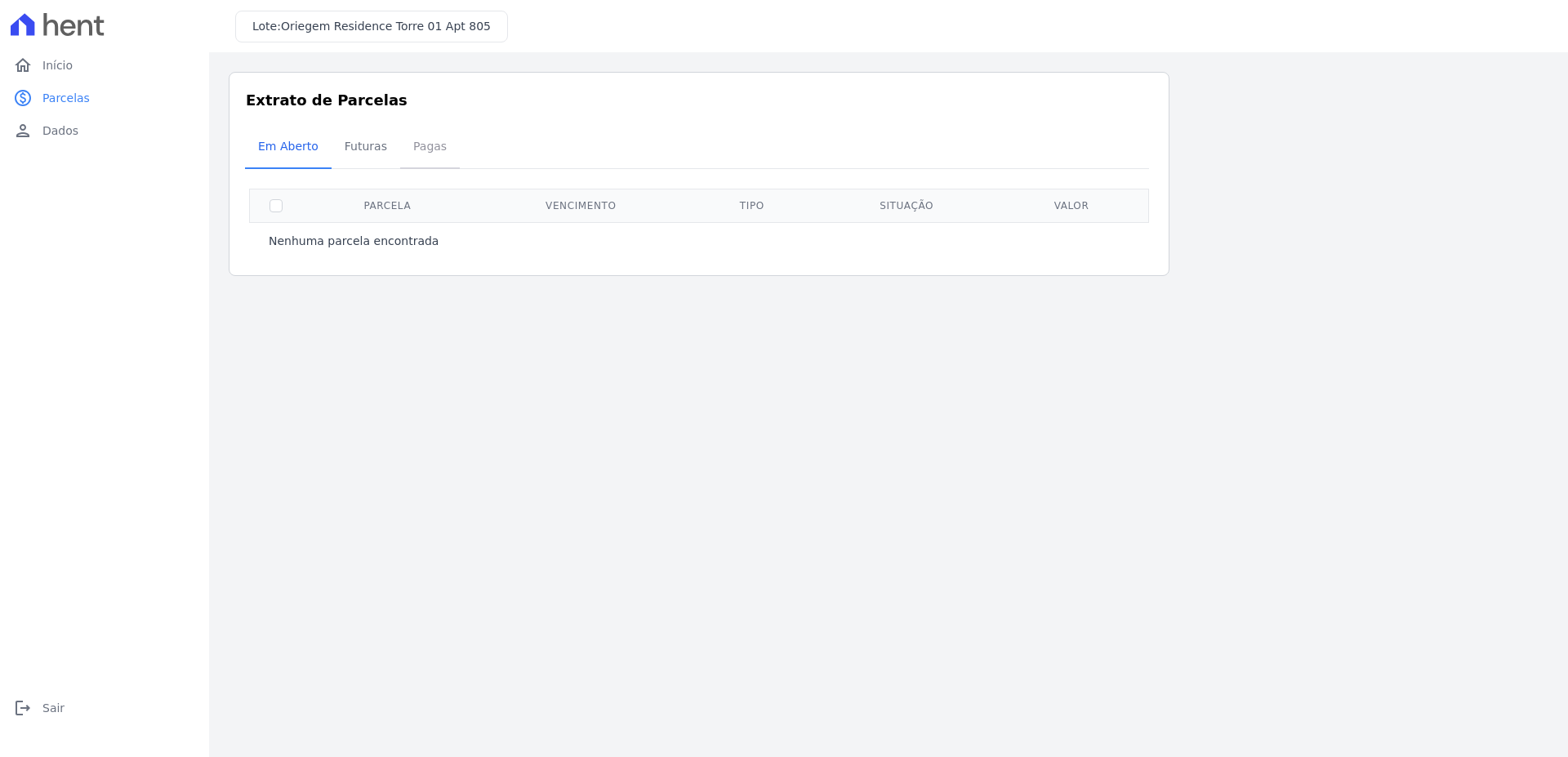
click at [408, 148] on span "Pagas" at bounding box center [430, 146] width 53 height 32
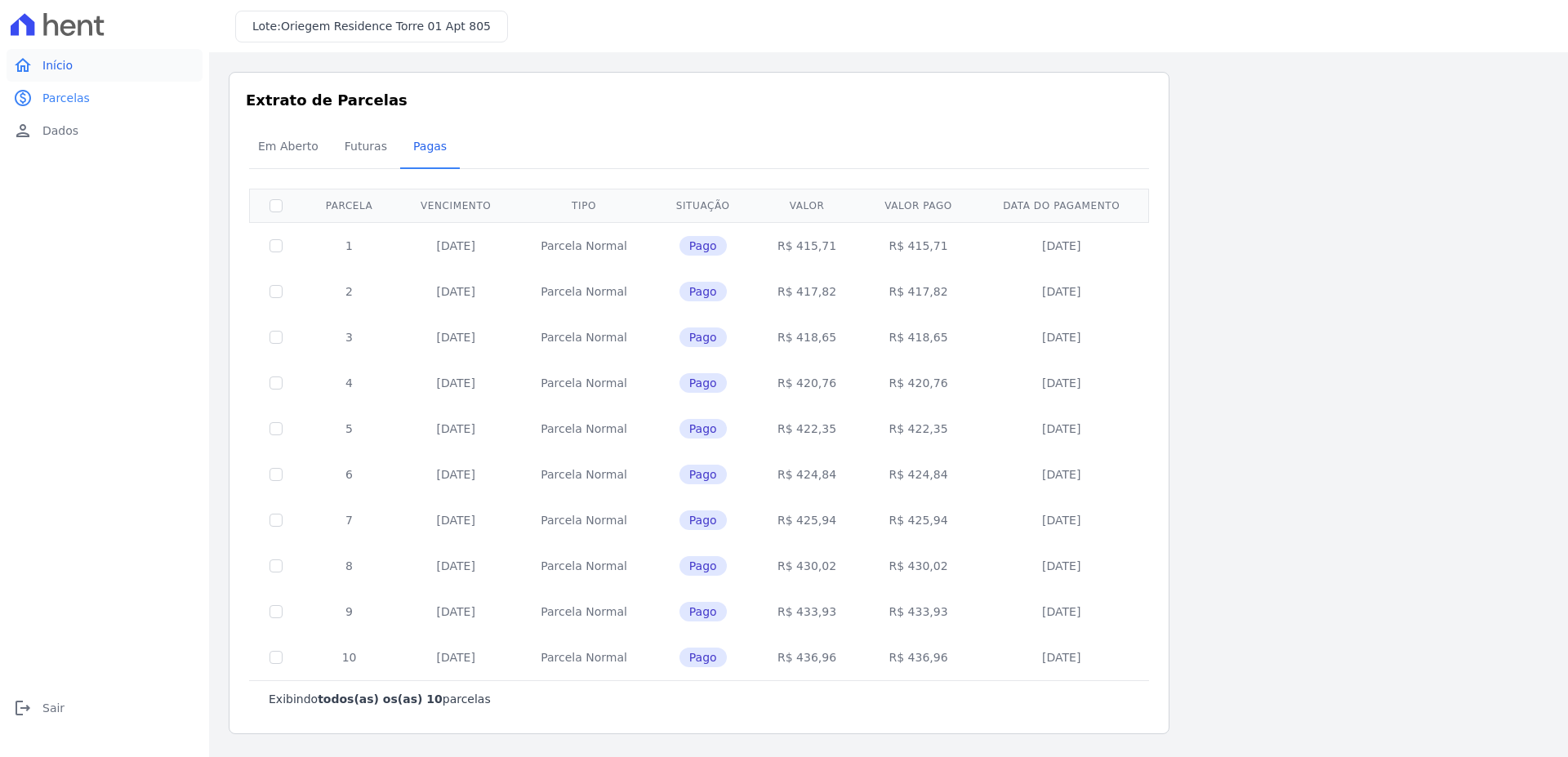
click at [78, 81] on link "home Início" at bounding box center [104, 65] width 196 height 32
